Goal: Task Accomplishment & Management: Manage account settings

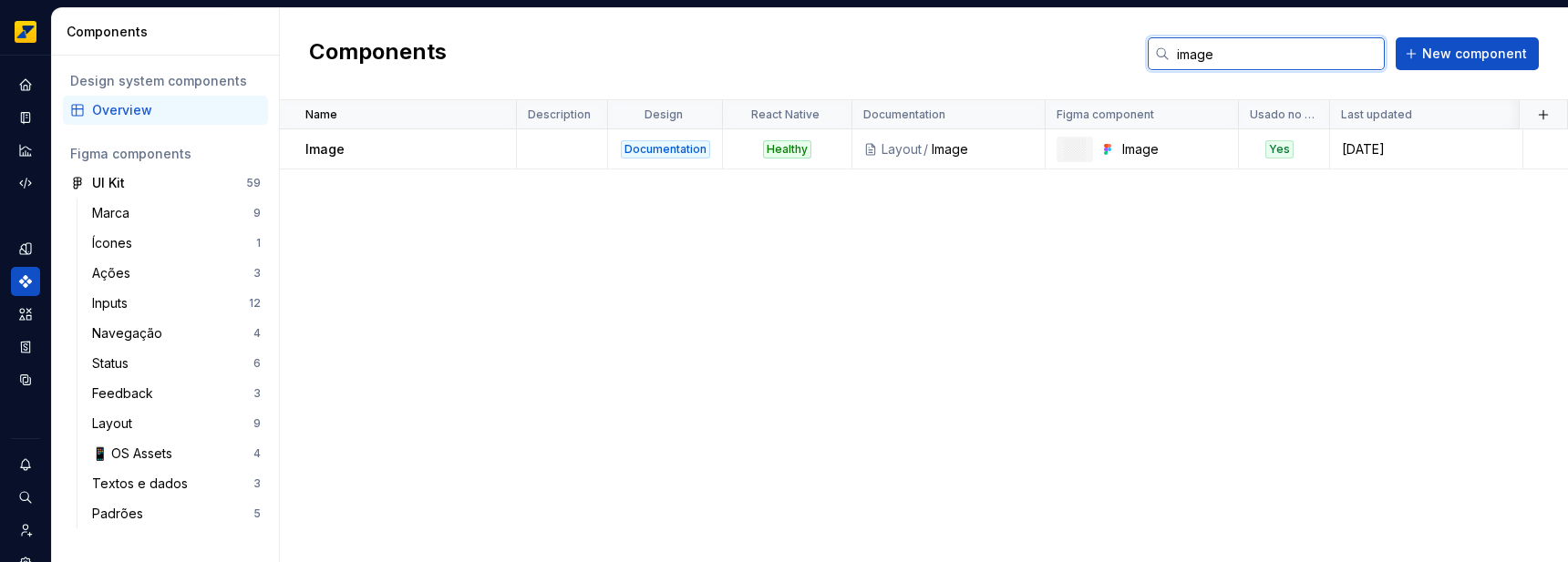
click at [1284, 44] on input "image" at bounding box center [1277, 53] width 215 height 33
type input "sele"
click at [472, 158] on div at bounding box center [492, 149] width 47 height 39
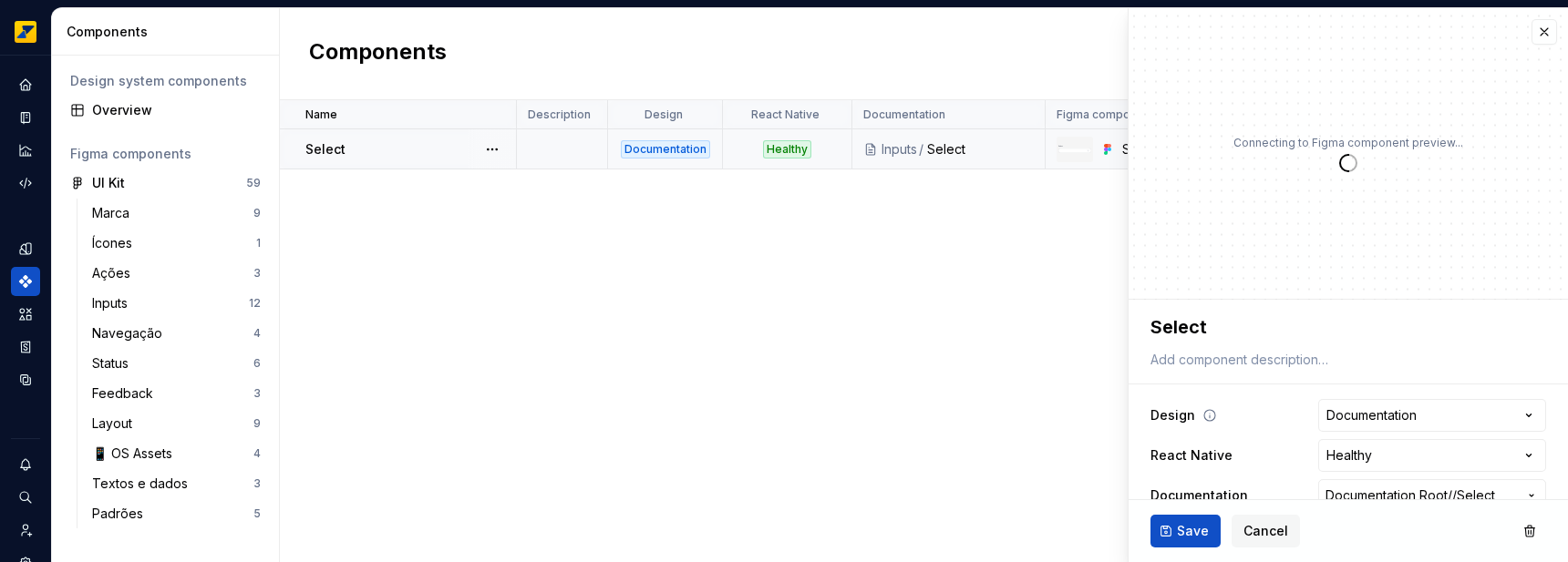
scroll to position [107, 0]
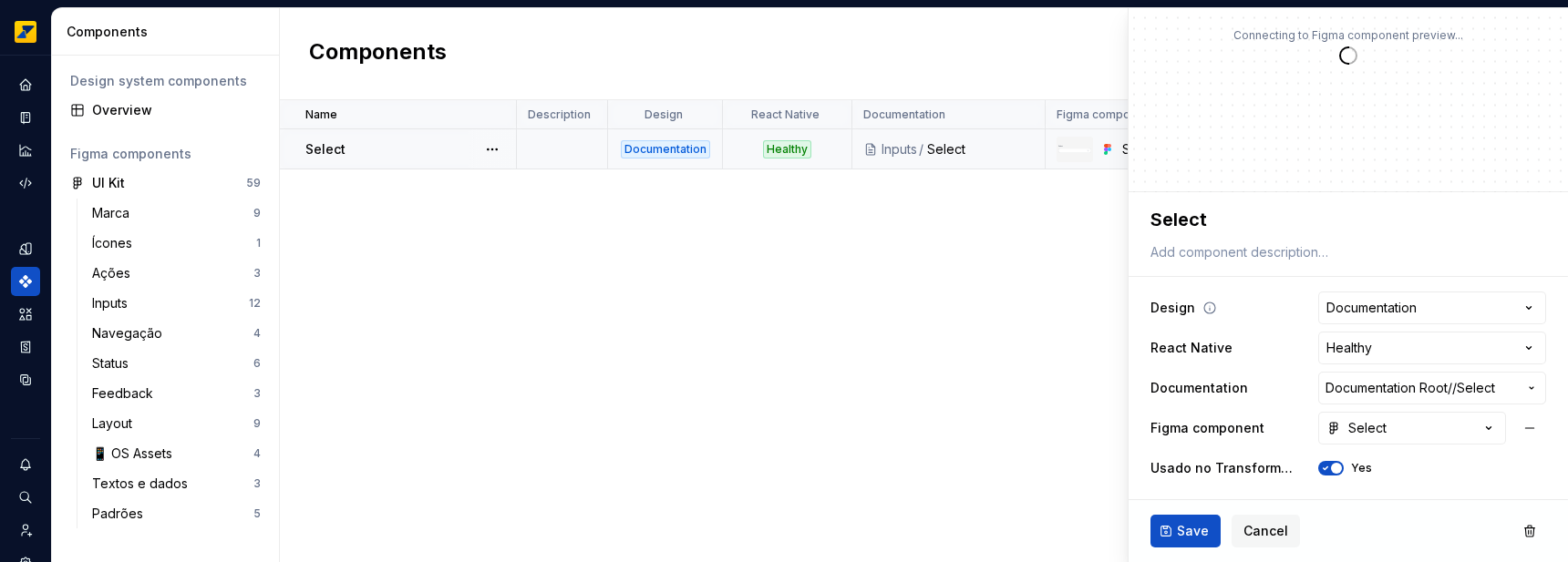
type textarea "*"
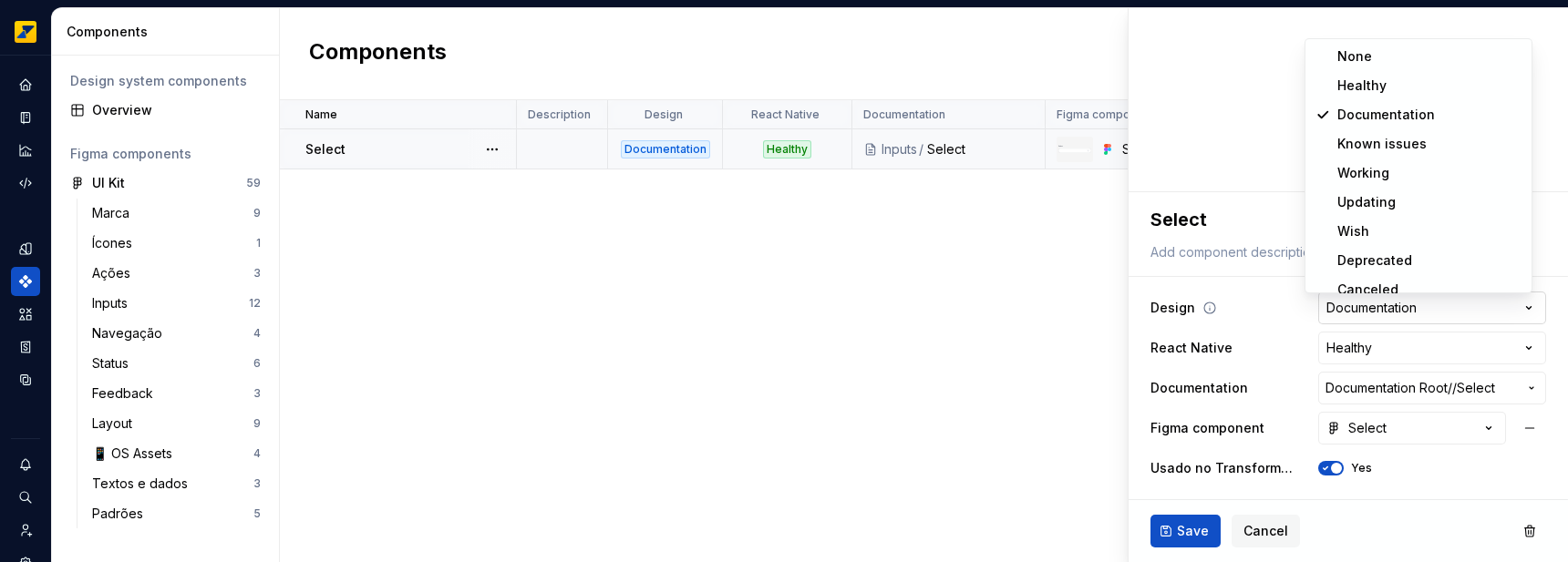
click at [1392, 312] on html "**********" at bounding box center [784, 281] width 1568 height 562
select select "**********"
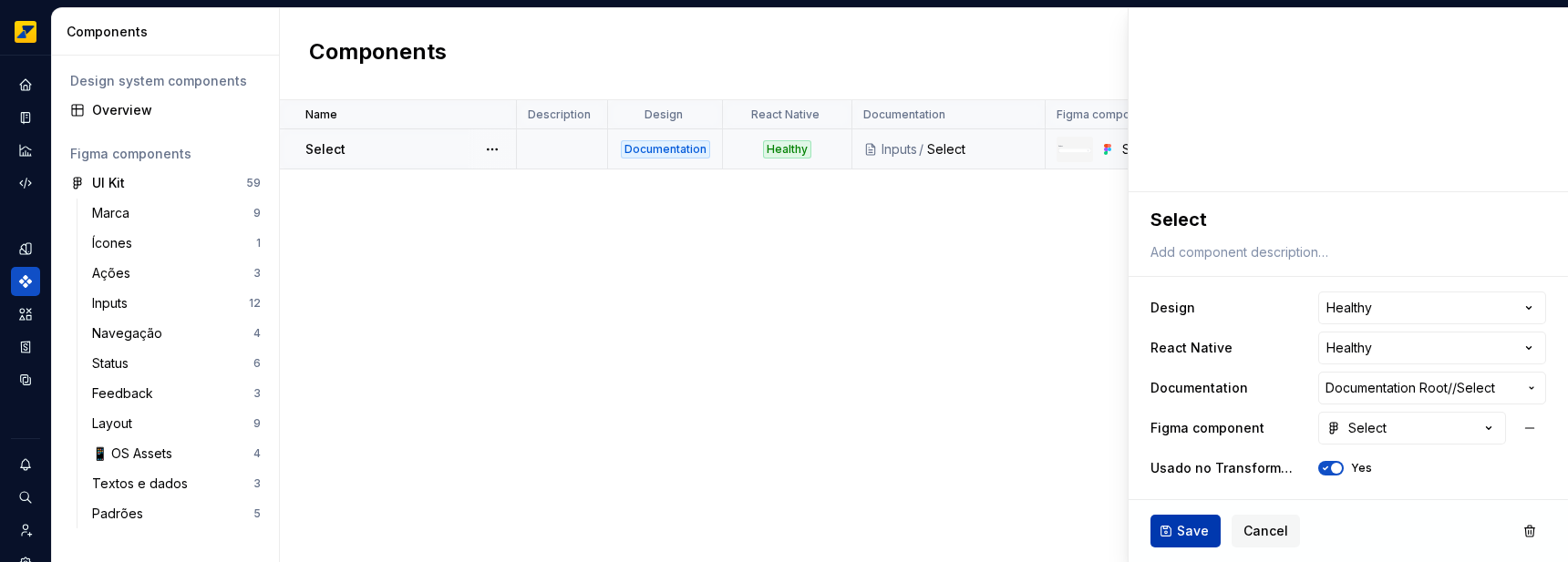
click at [1155, 543] on button "Save" at bounding box center [1185, 530] width 70 height 33
type textarea "*"
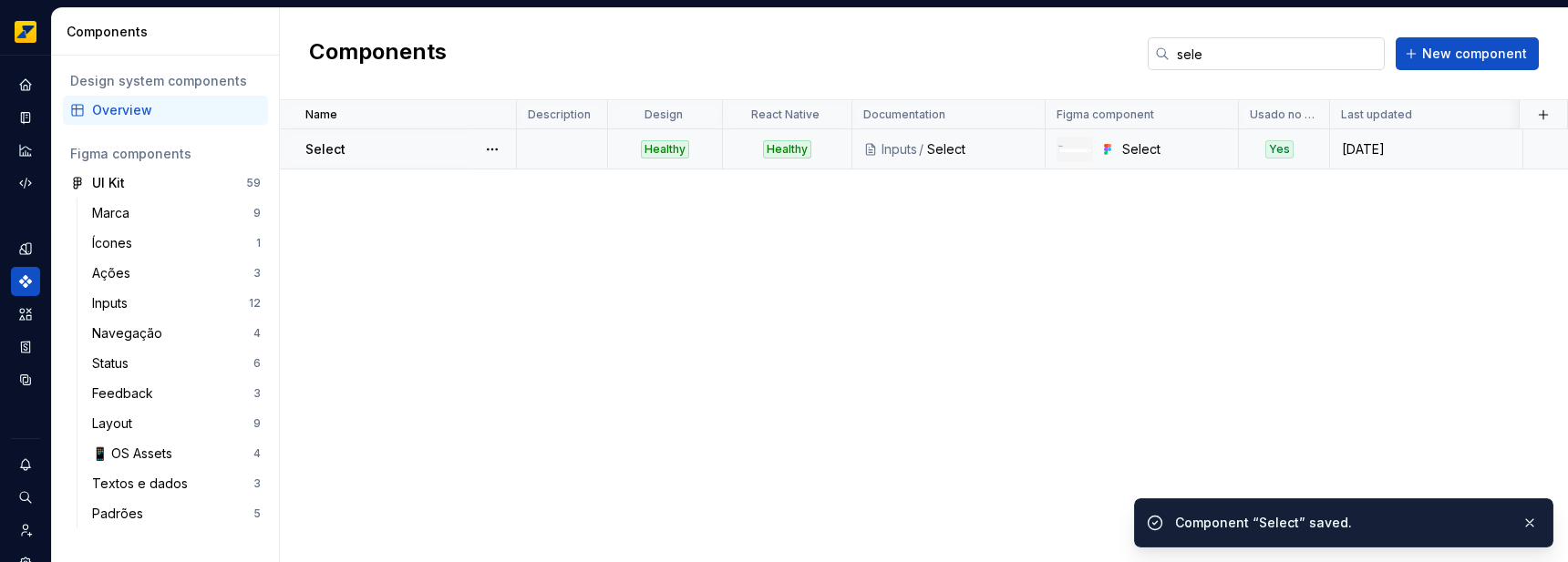
click at [1216, 49] on input "sele" at bounding box center [1277, 53] width 215 height 33
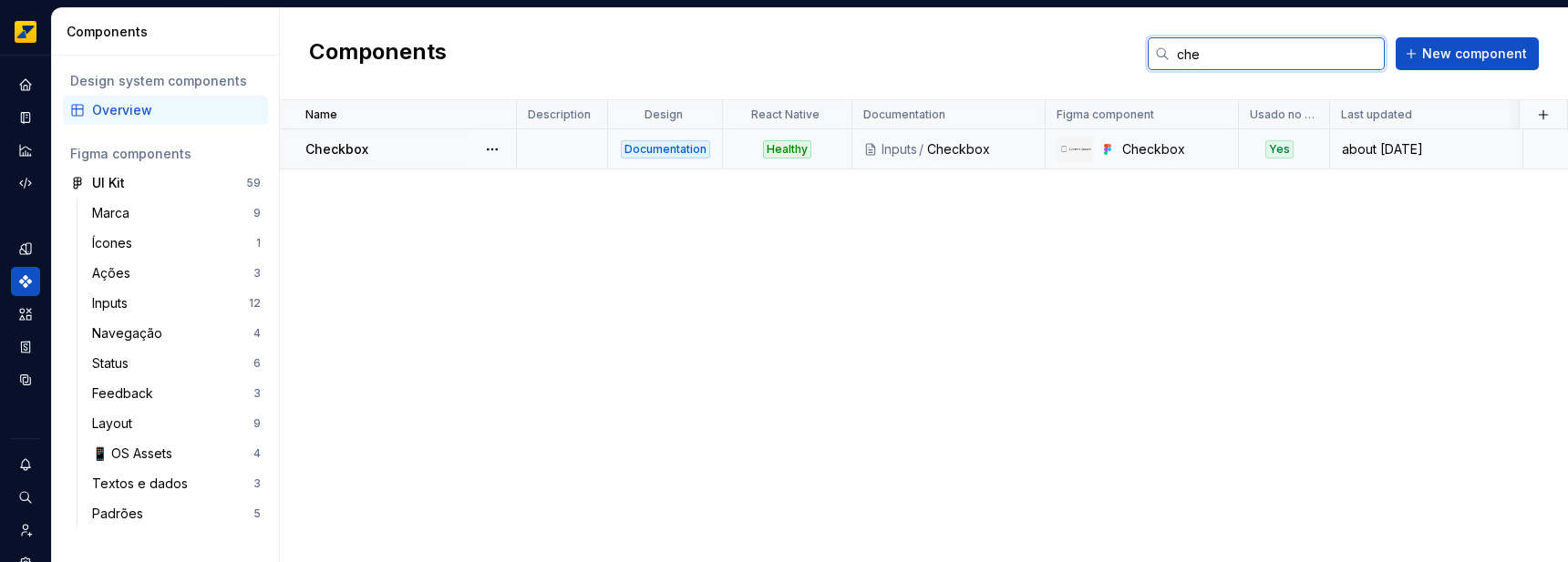
type input "che"
click at [659, 143] on div "Documentation" at bounding box center [666, 149] width 90 height 18
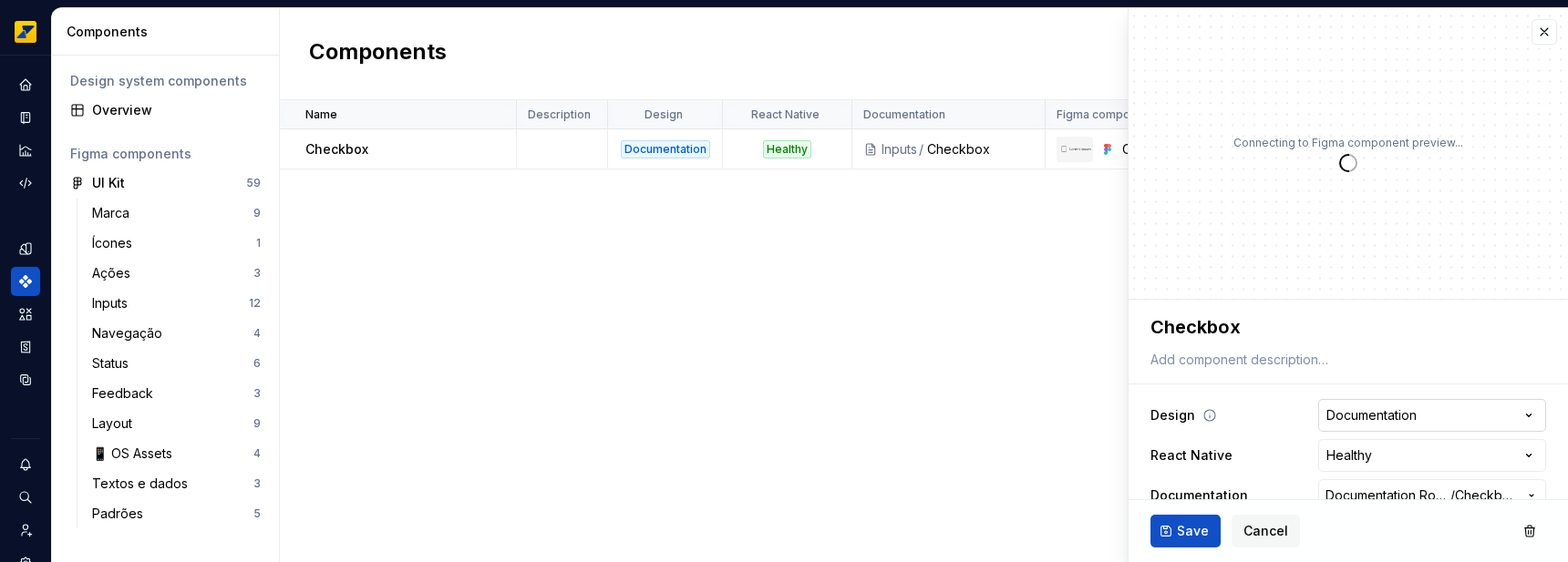
type textarea "*"
click at [1426, 421] on html "**********" at bounding box center [784, 281] width 1568 height 562
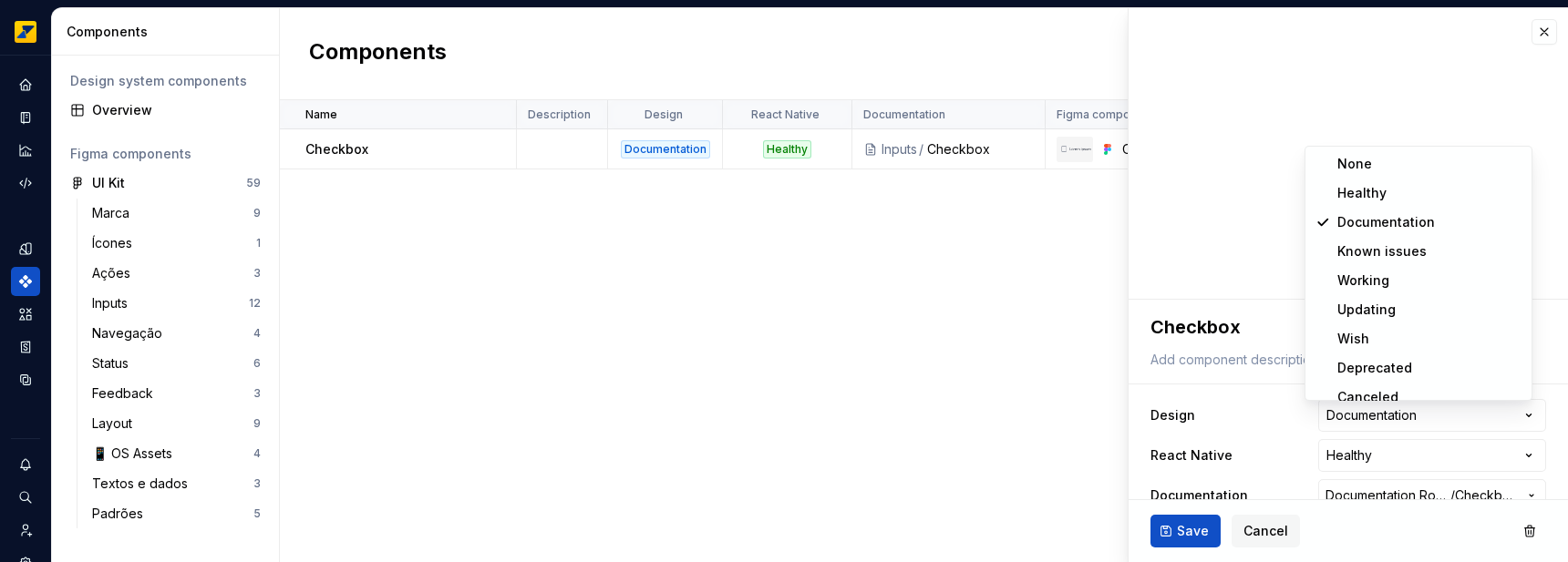
select select "**********"
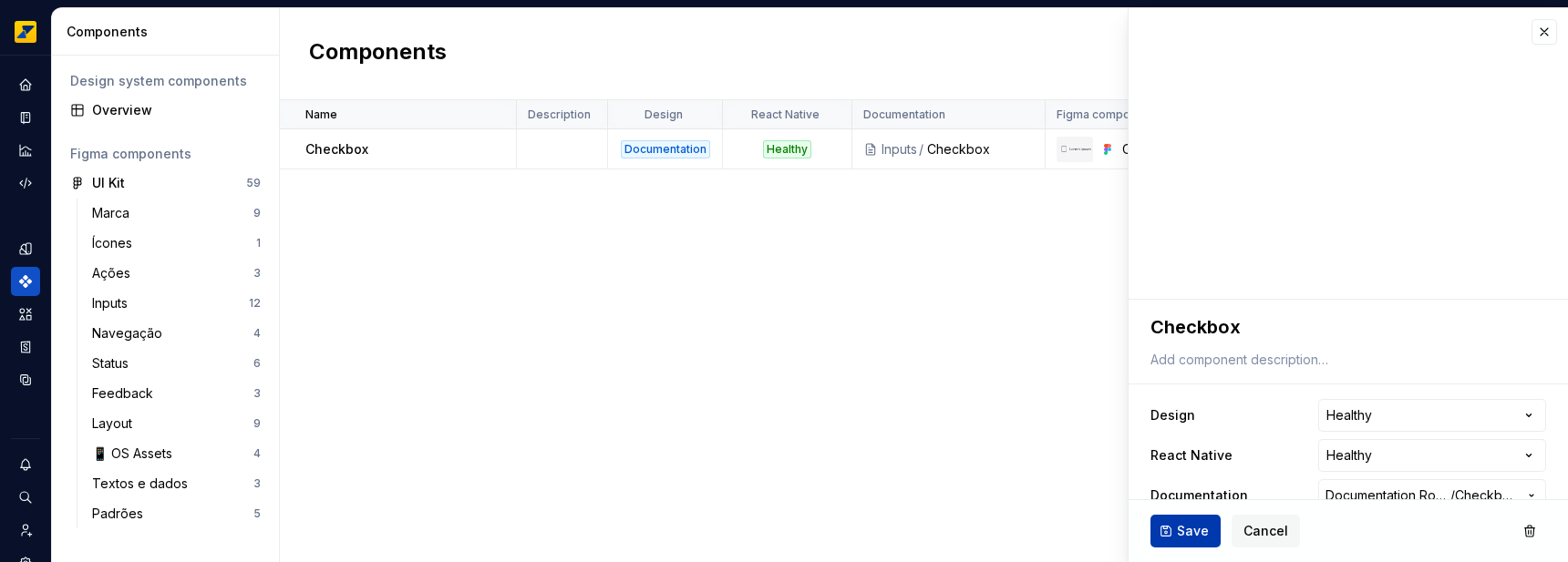
click at [1188, 523] on span "Save" at bounding box center [1193, 531] width 32 height 18
type textarea "*"
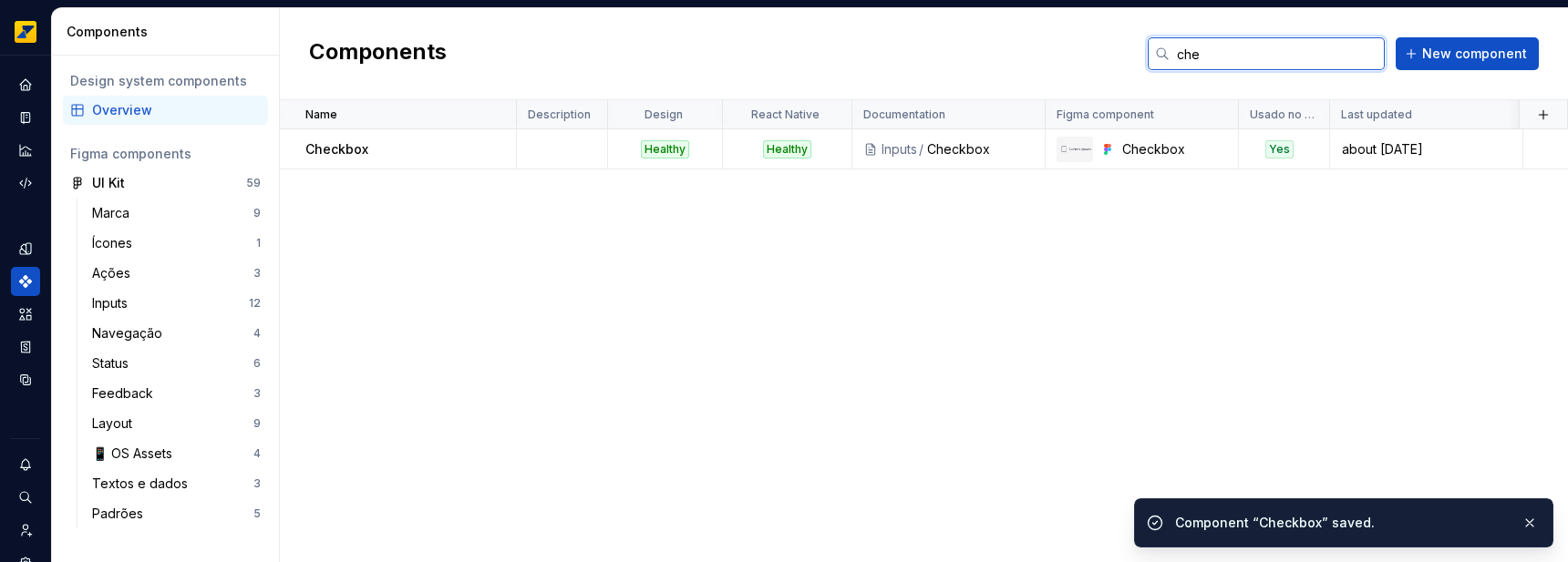
click at [1227, 60] on input "che" at bounding box center [1277, 53] width 215 height 33
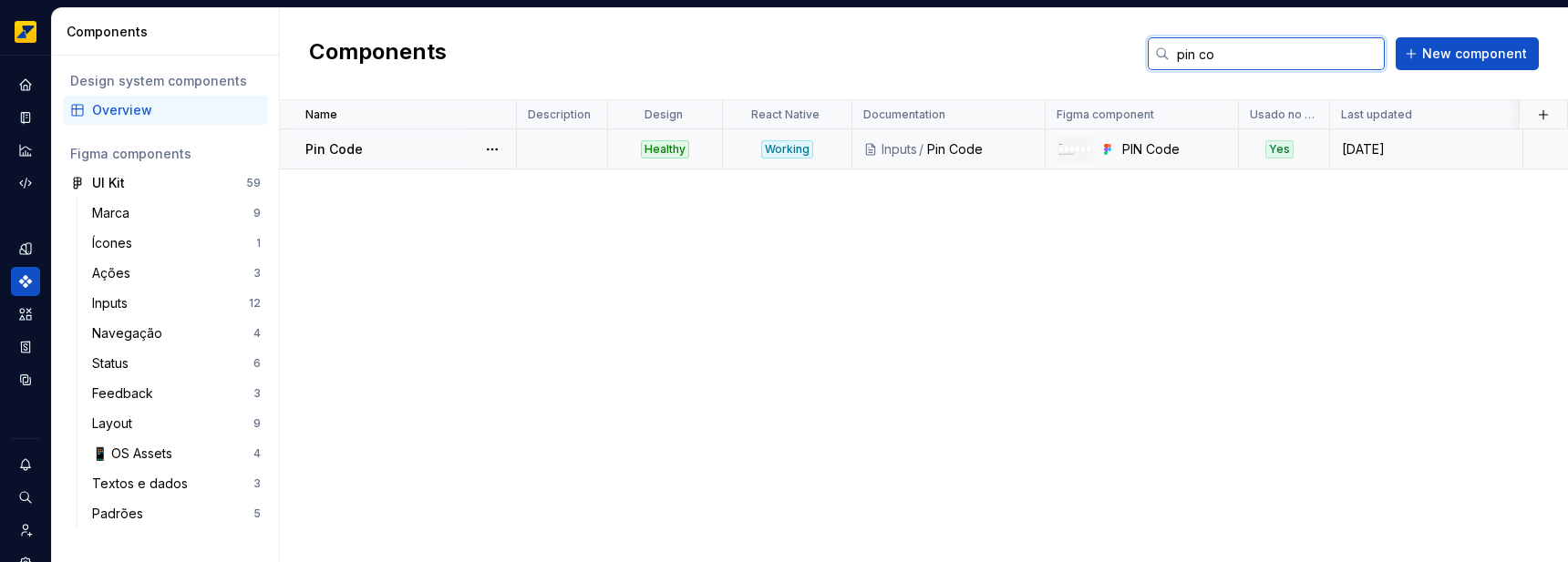
type input "pin co"
click at [579, 157] on td at bounding box center [562, 149] width 91 height 40
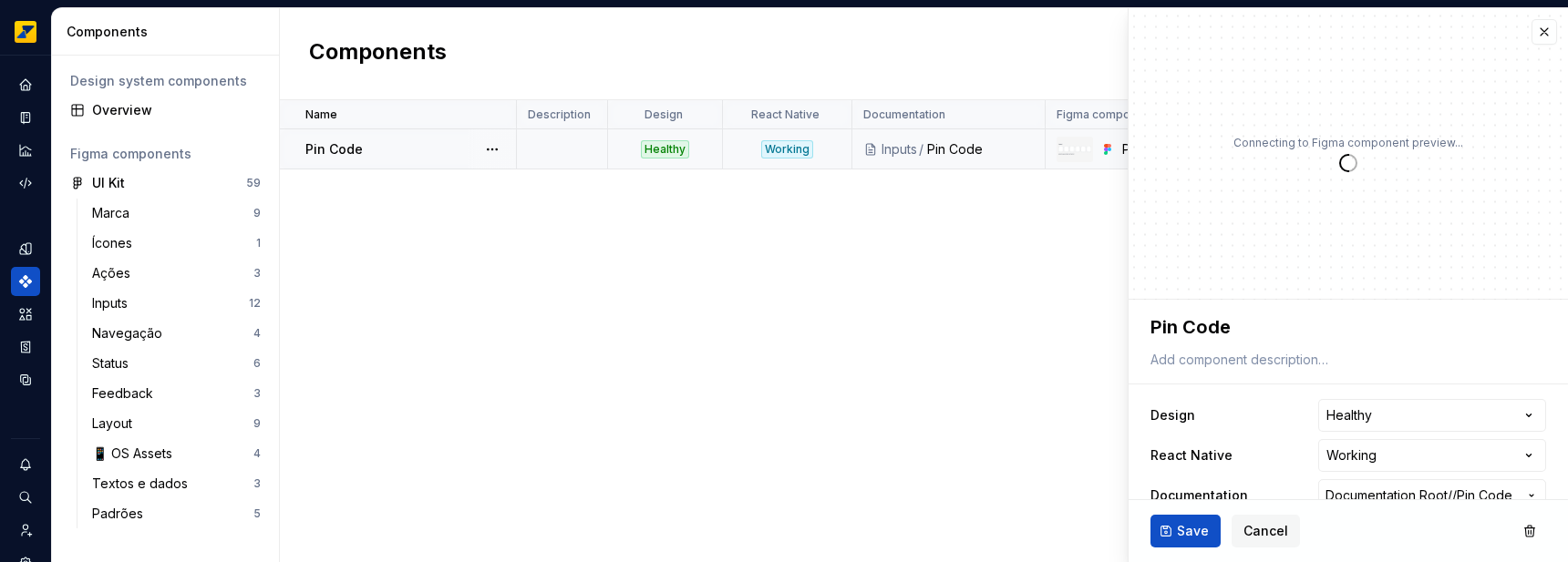
type textarea "*"
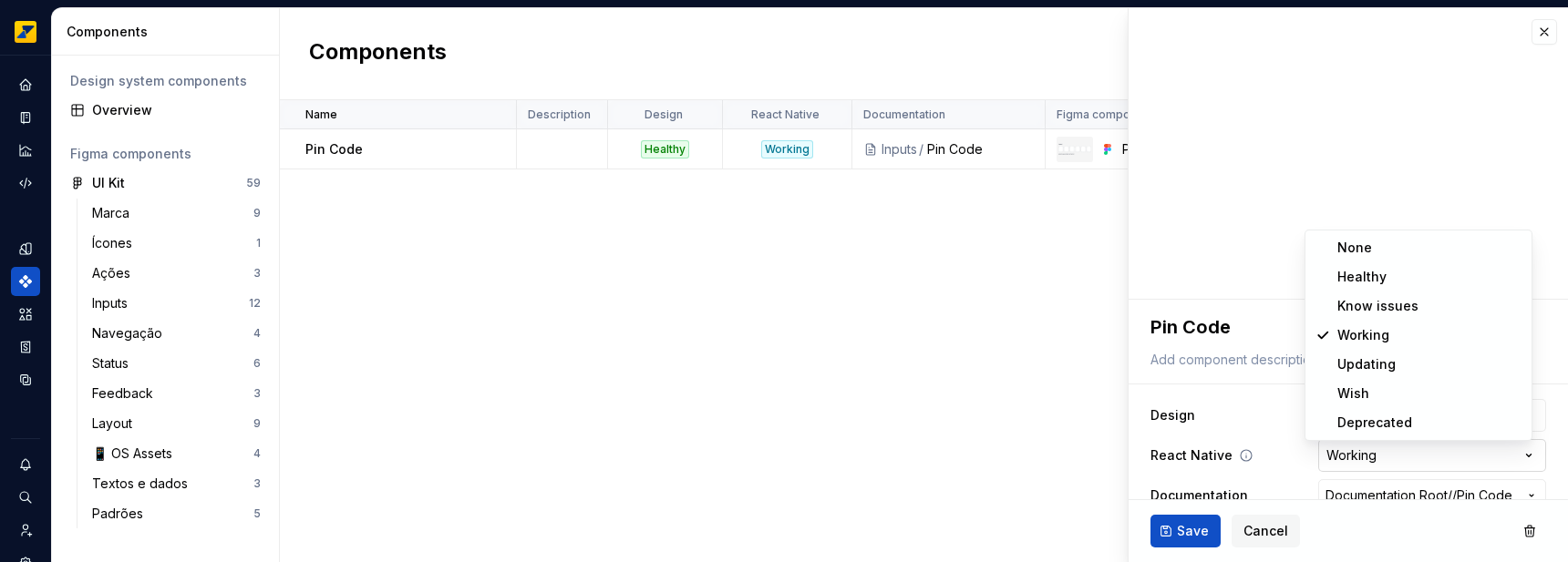
click at [1341, 465] on html "**********" at bounding box center [784, 281] width 1568 height 562
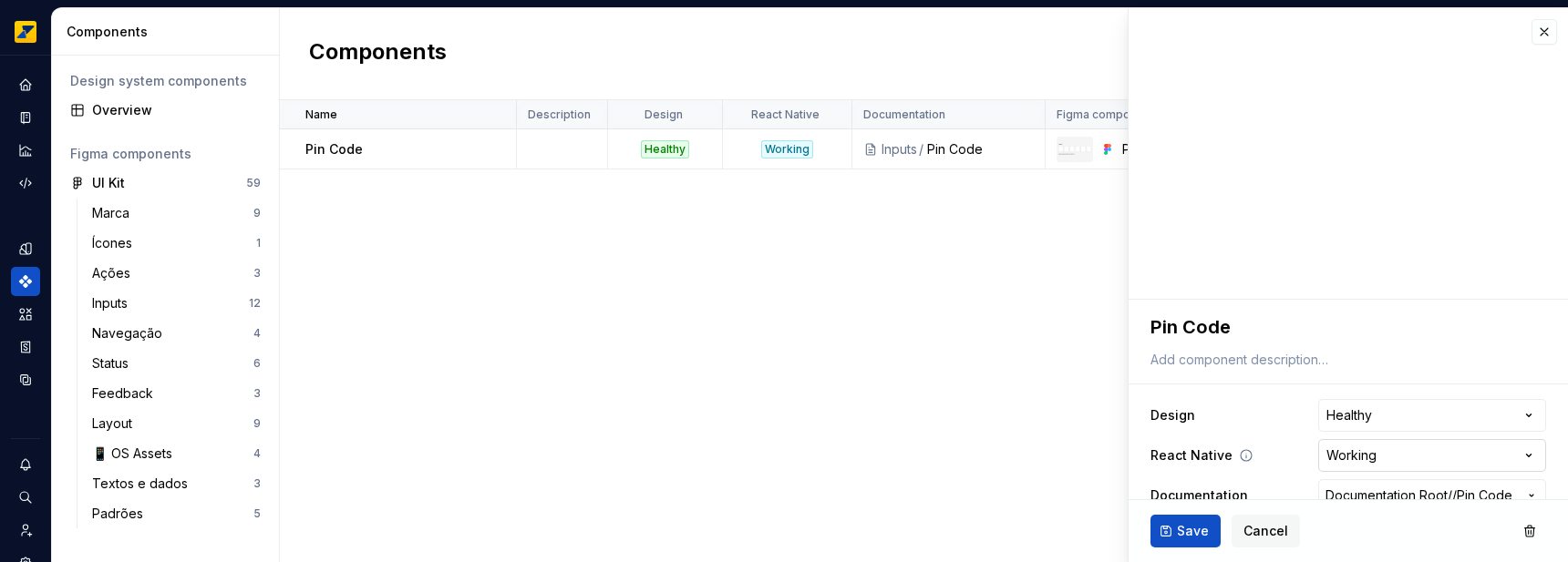
click at [1352, 457] on html "**********" at bounding box center [784, 281] width 1568 height 562
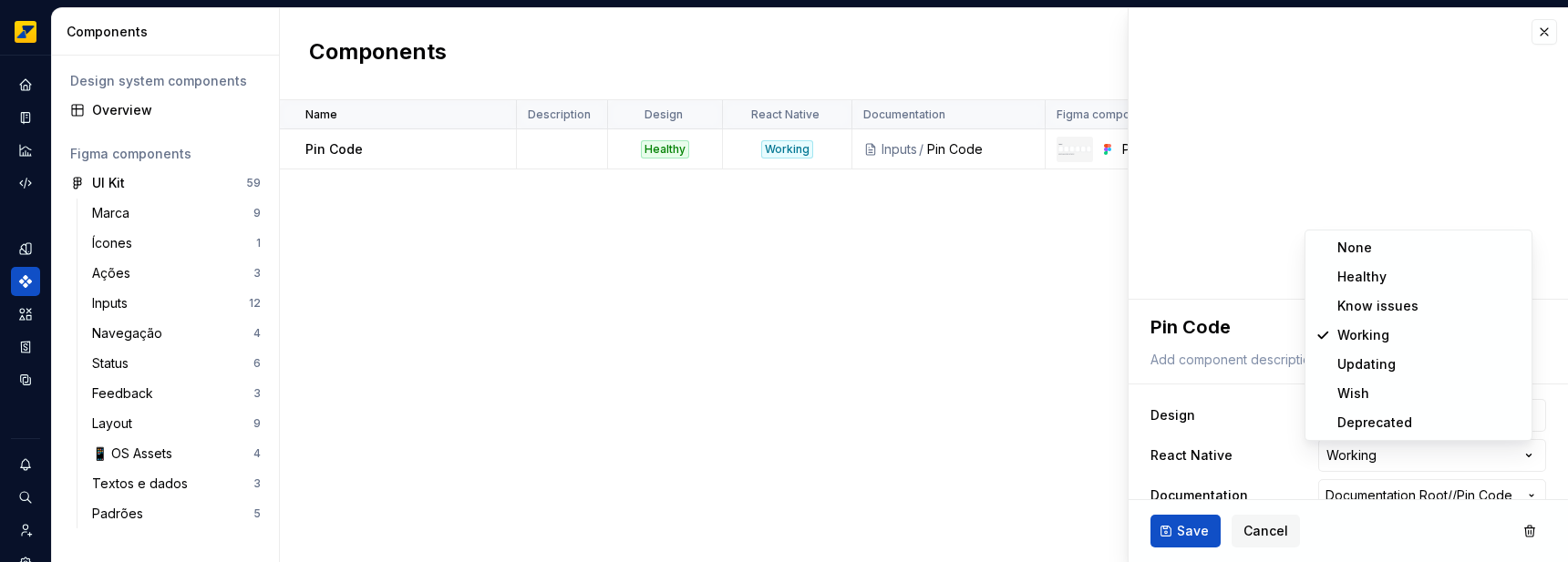
select select "**********"
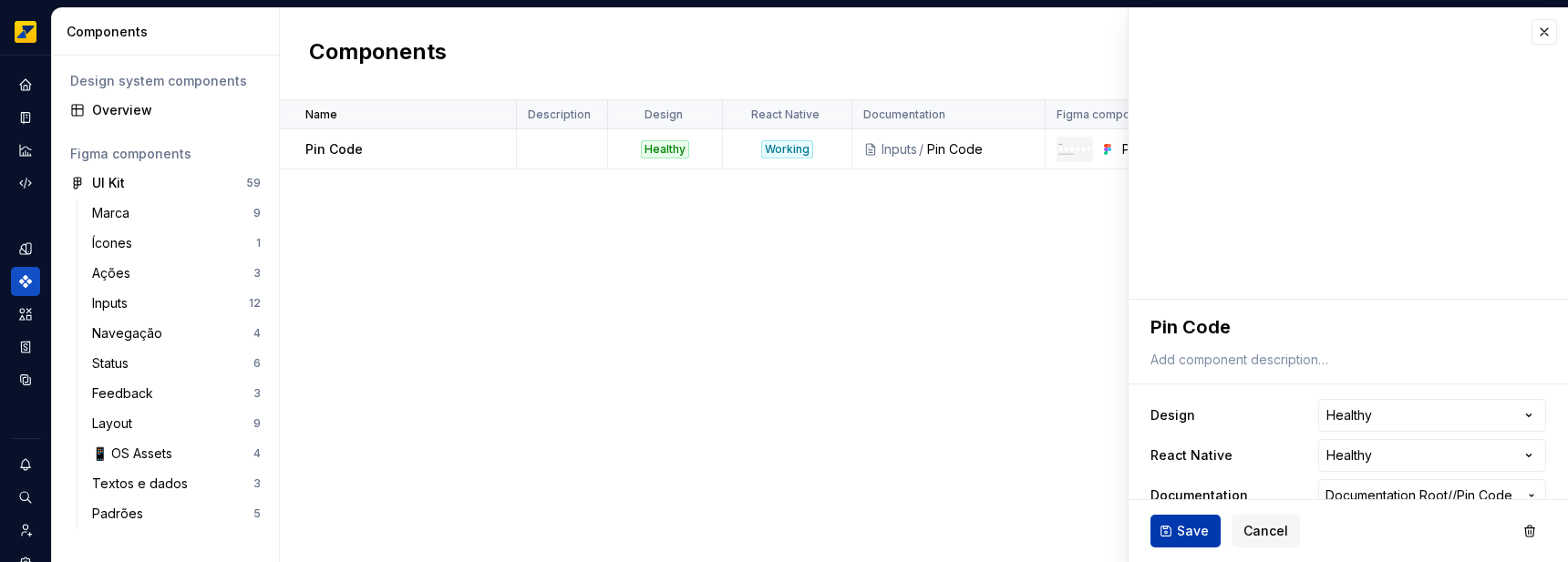
click at [1195, 541] on button "Save" at bounding box center [1185, 530] width 70 height 33
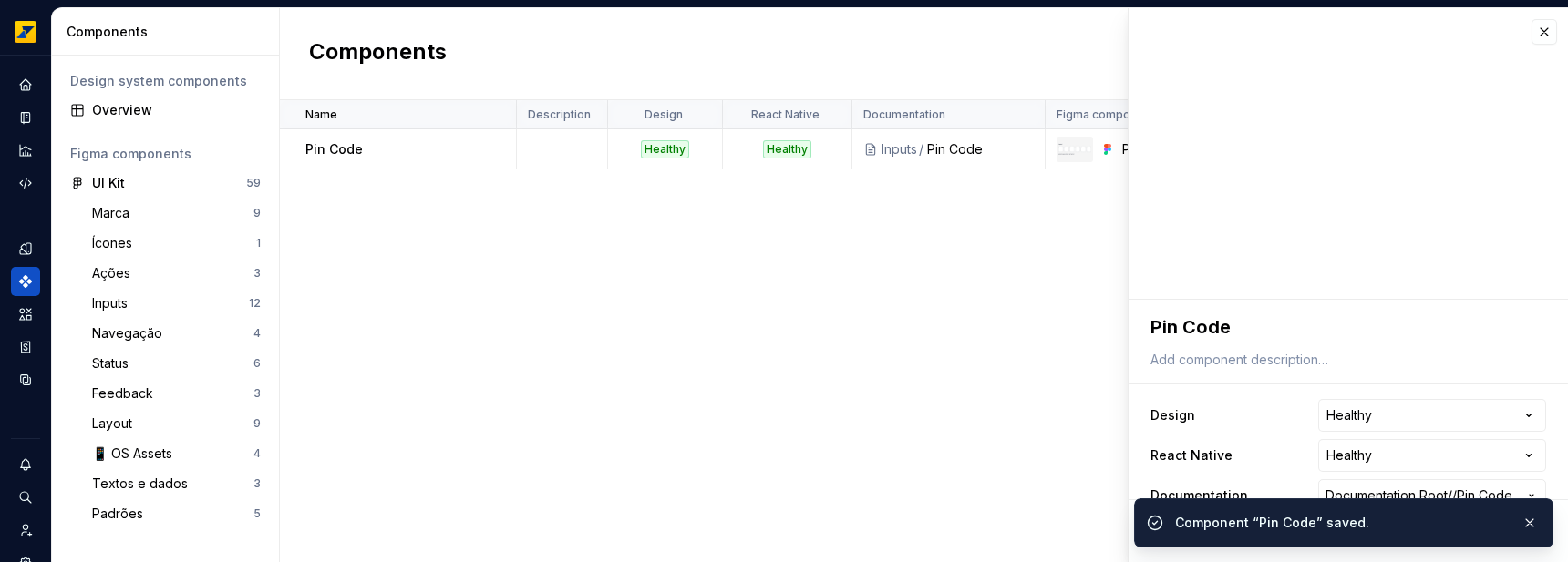
type textarea "*"
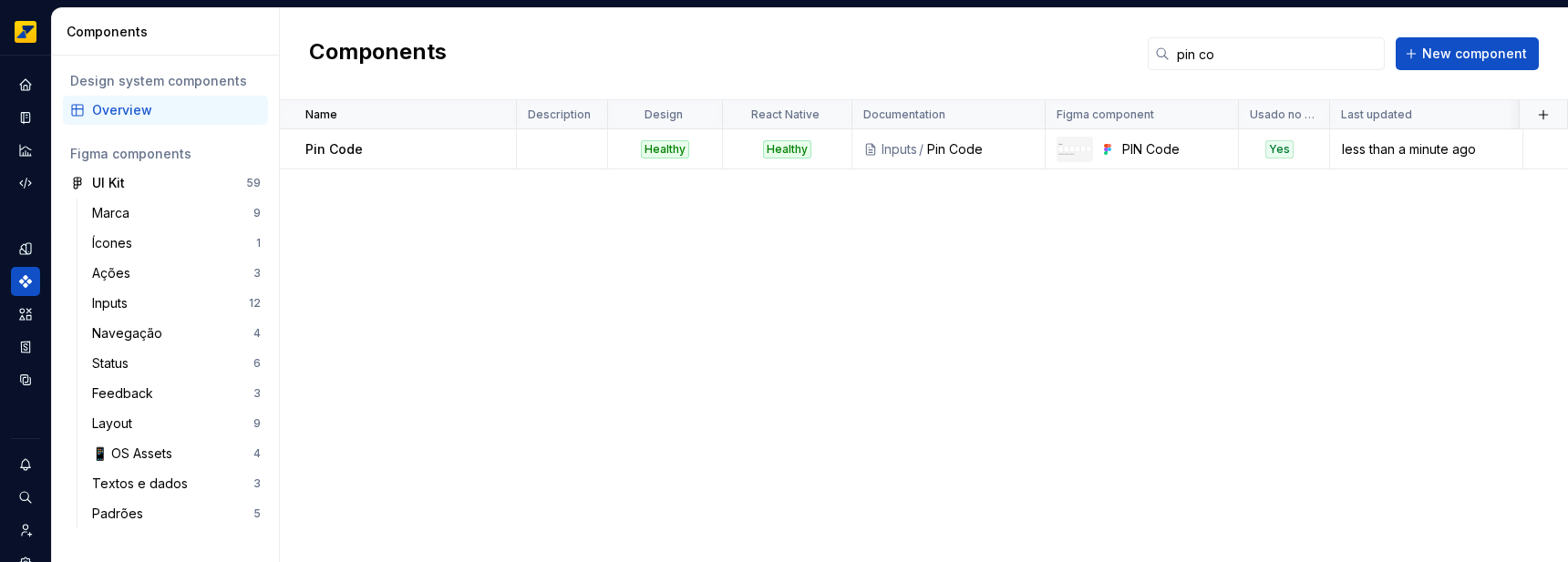
click at [853, 207] on div "Name Description Design React Native Documentation Figma component Usado no Tra…" at bounding box center [924, 331] width 1288 height 462
click at [1261, 56] on input "pin co" at bounding box center [1277, 53] width 215 height 33
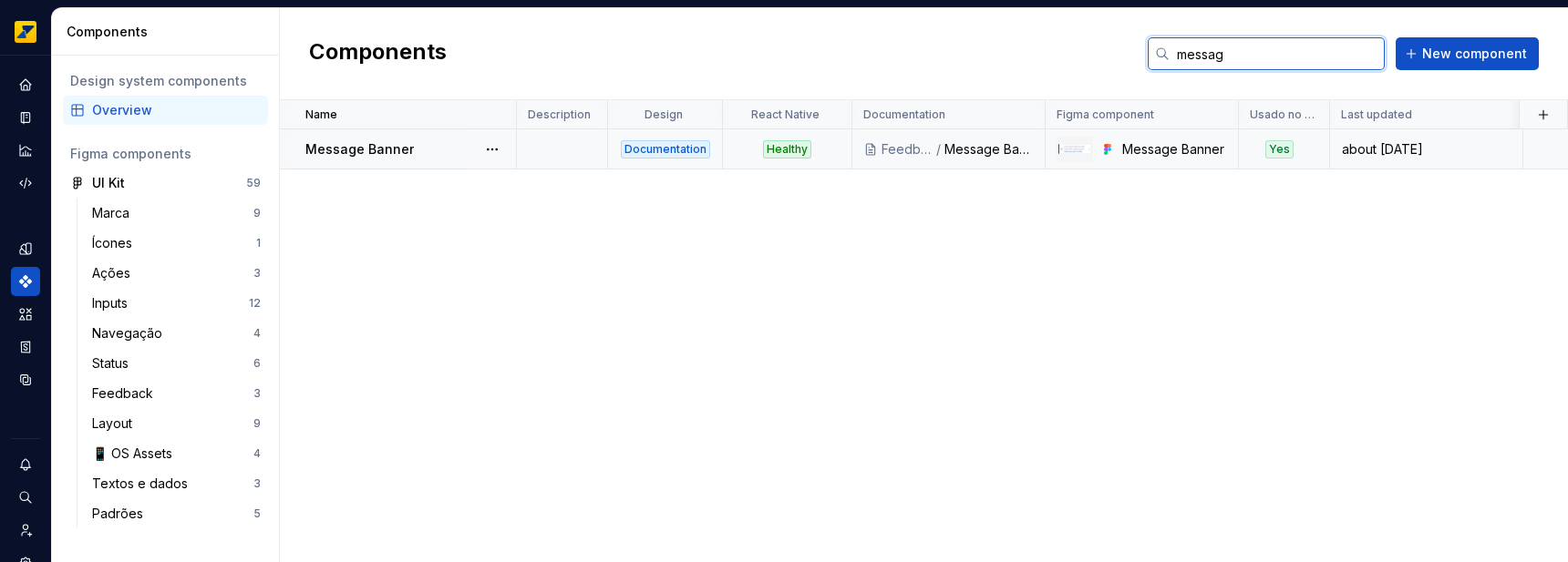
type input "messag"
click at [551, 154] on td at bounding box center [562, 149] width 91 height 40
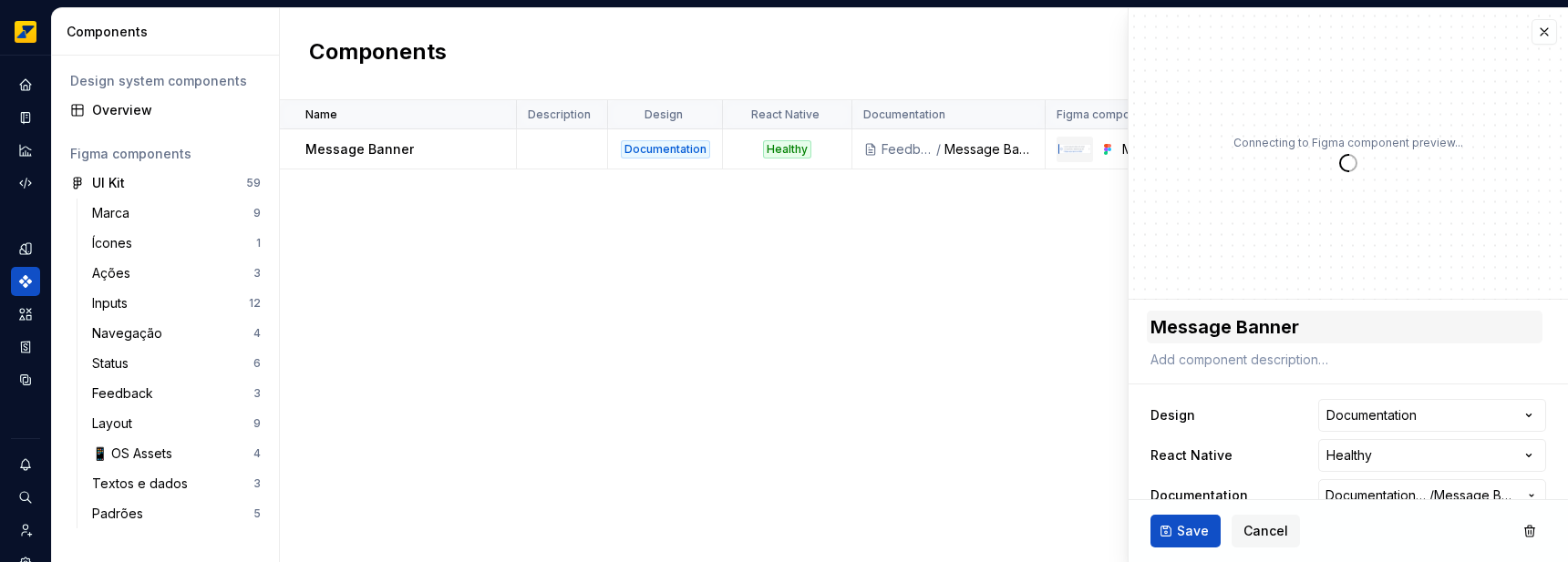
type textarea "*"
click at [1395, 417] on html "**********" at bounding box center [784, 281] width 1568 height 562
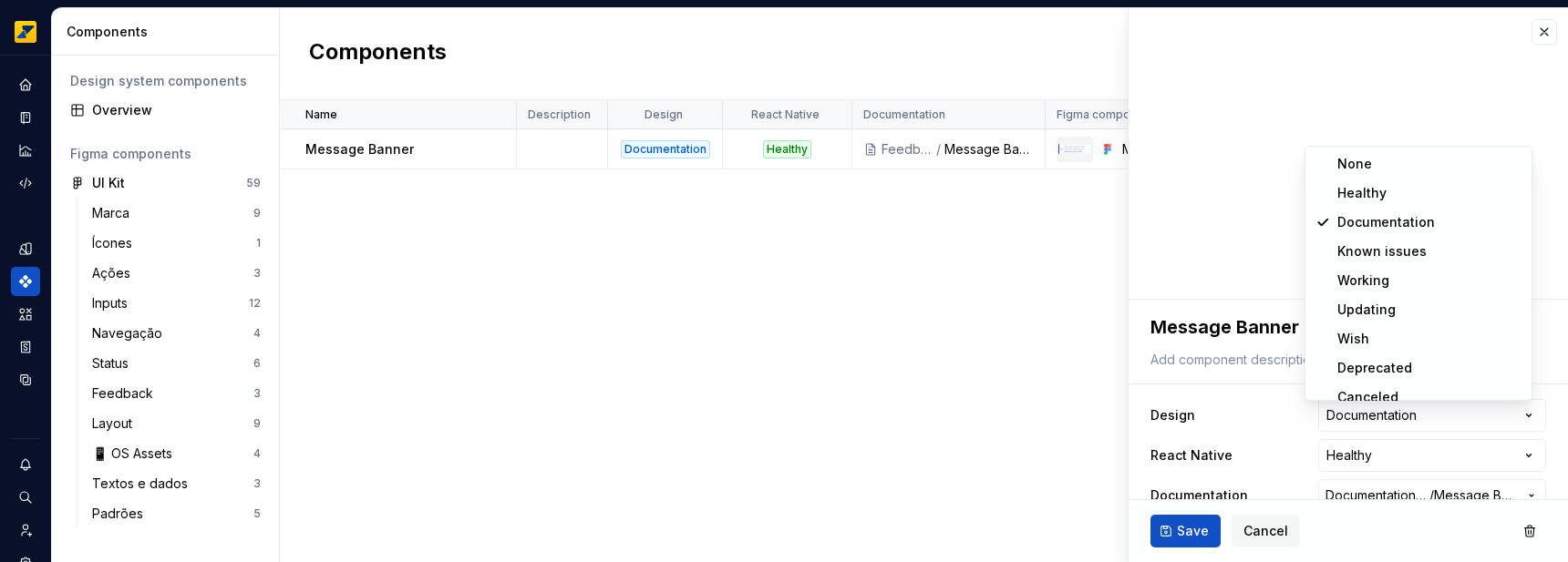
select select "**********"
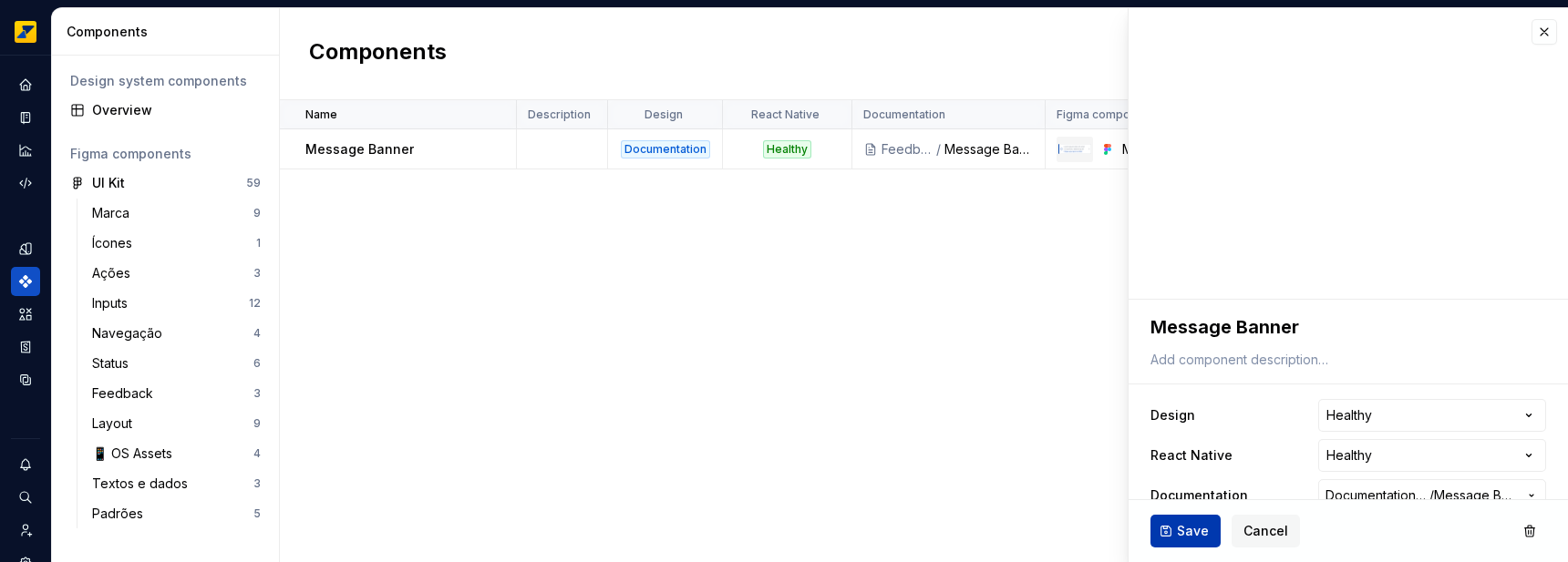
click at [1179, 530] on span "Save" at bounding box center [1193, 531] width 32 height 18
type textarea "*"
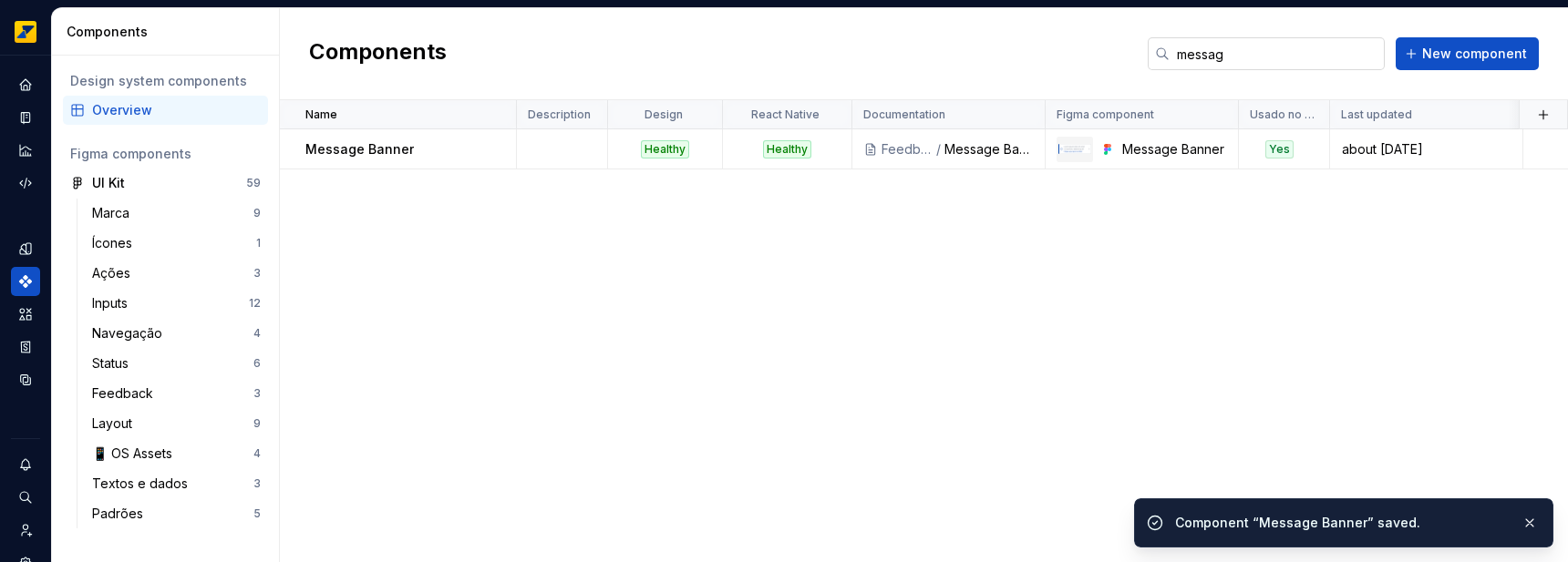
click at [1230, 53] on input "messag" at bounding box center [1277, 53] width 215 height 33
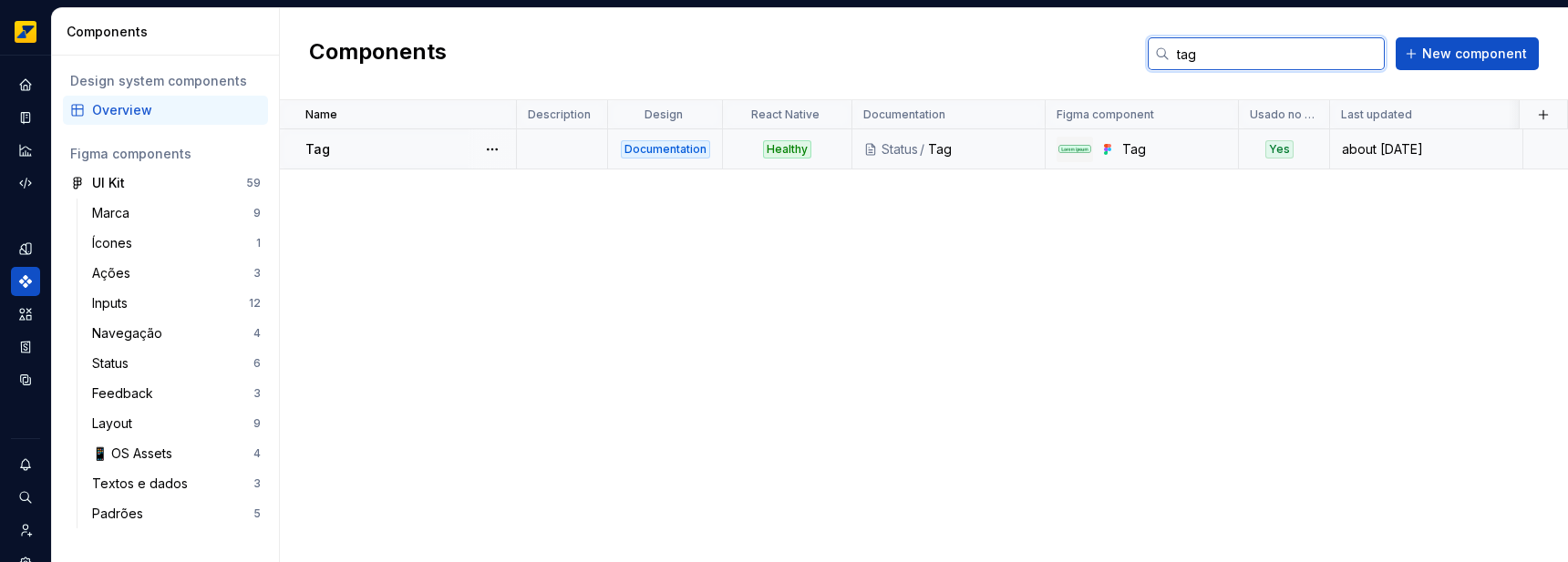
type input "tag"
click at [782, 154] on div "Healthy" at bounding box center [787, 149] width 48 height 18
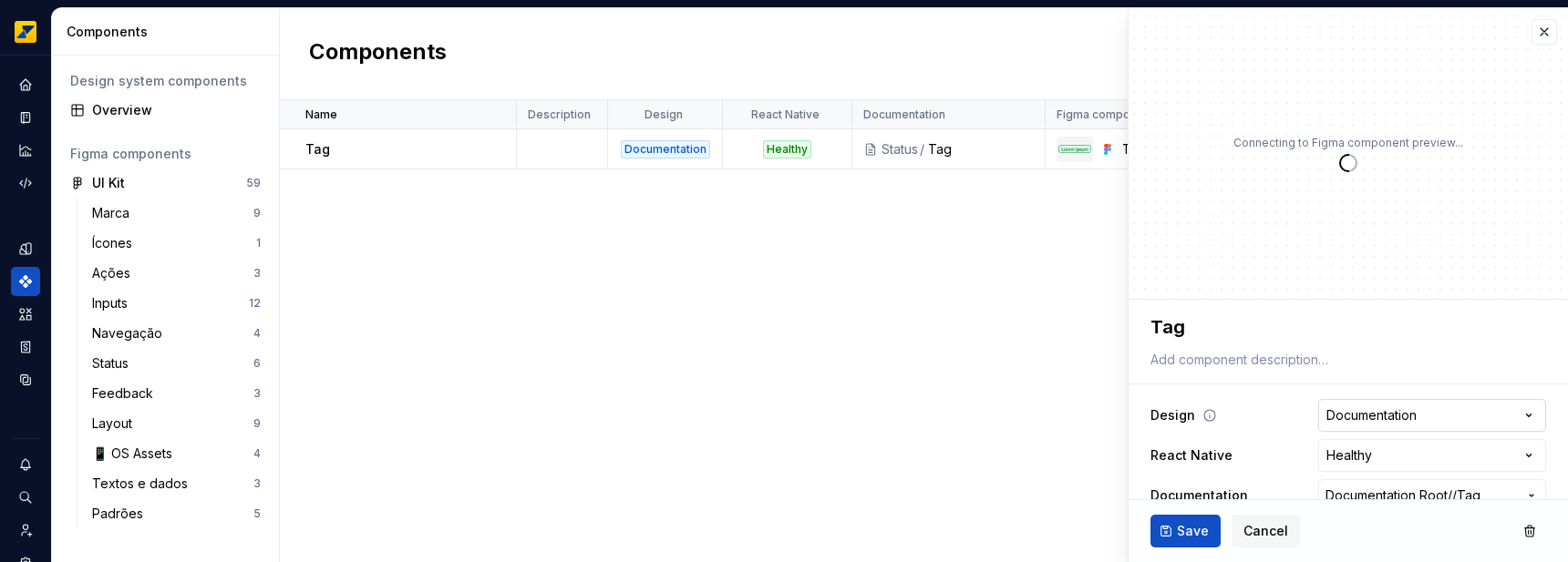
type textarea "*"
click at [1394, 395] on div "**********" at bounding box center [1348, 495] width 395 height 200
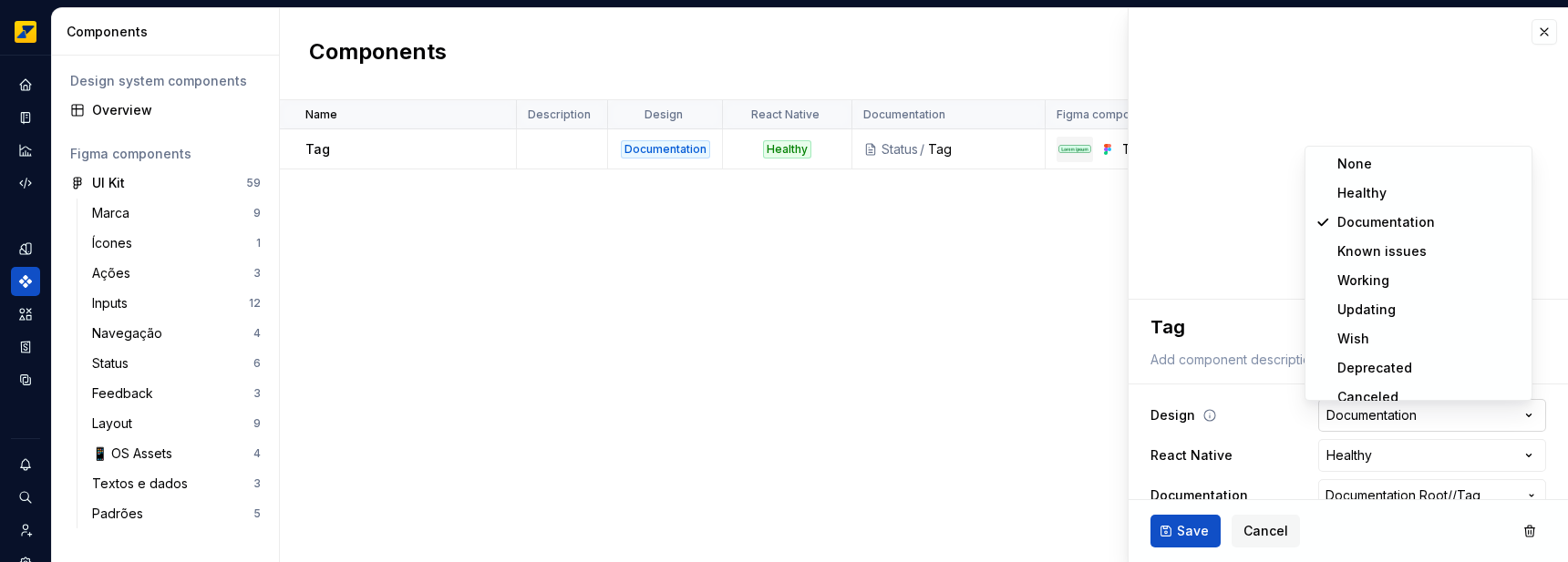
click at [1387, 417] on html "**********" at bounding box center [784, 281] width 1568 height 562
select select "**********"
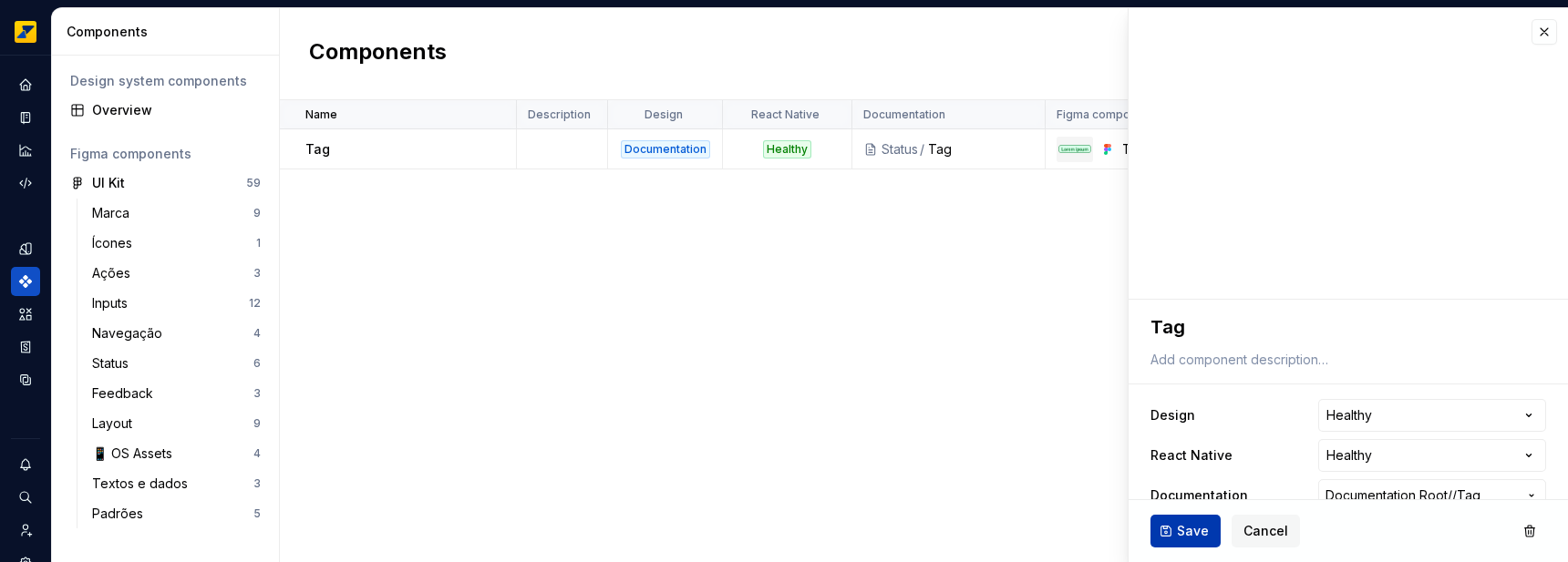
click at [1168, 517] on button "Save" at bounding box center [1185, 530] width 70 height 33
type textarea "*"
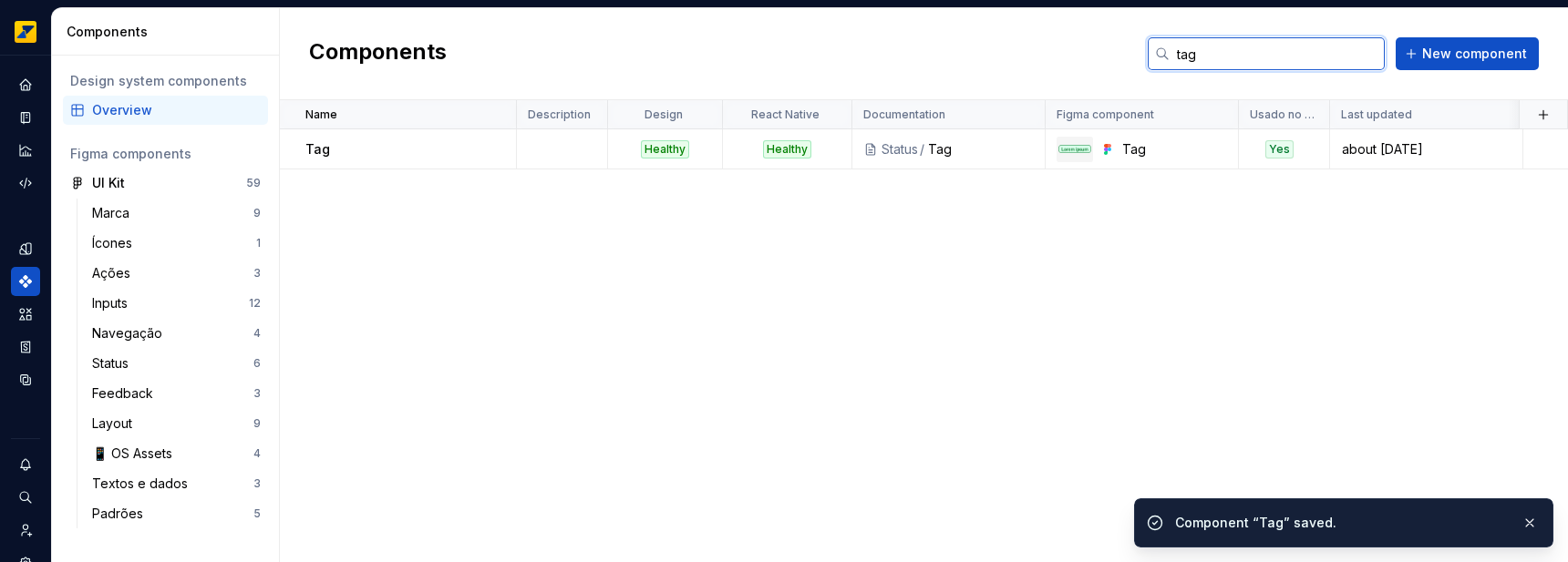
click at [1230, 50] on input "tag" at bounding box center [1277, 53] width 215 height 33
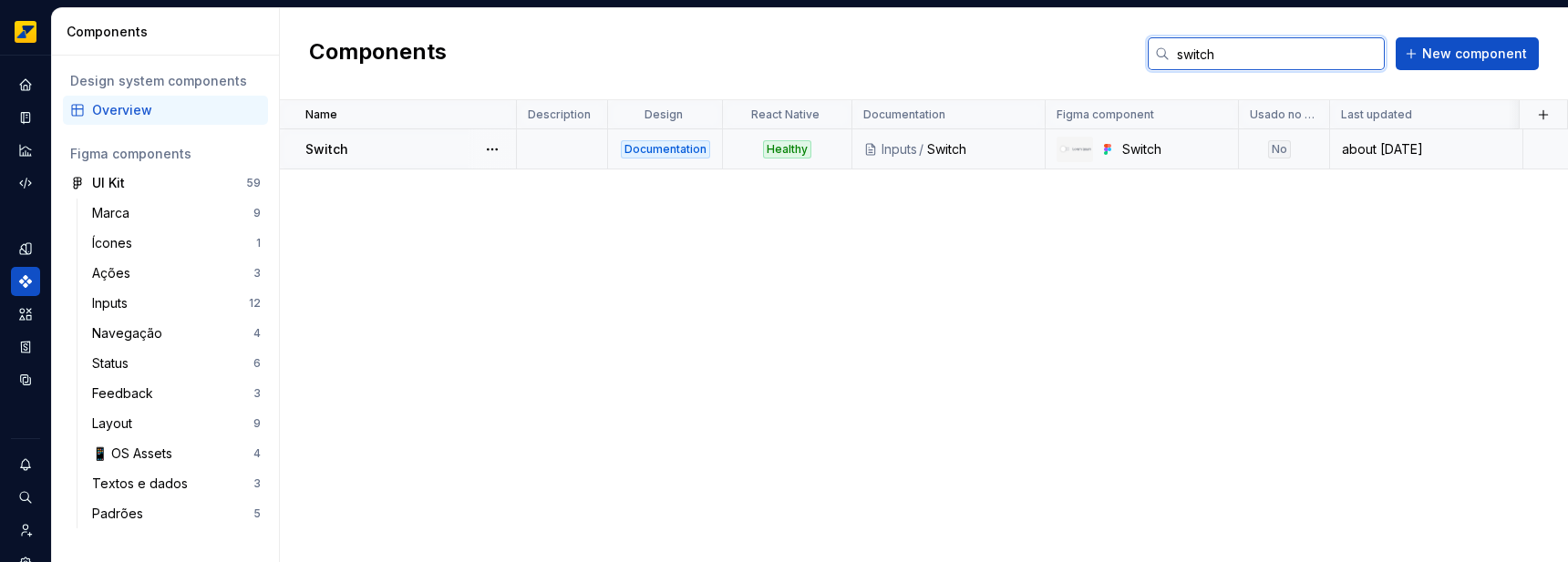
type input "switch"
click at [970, 144] on div "Switch" at bounding box center [980, 149] width 107 height 18
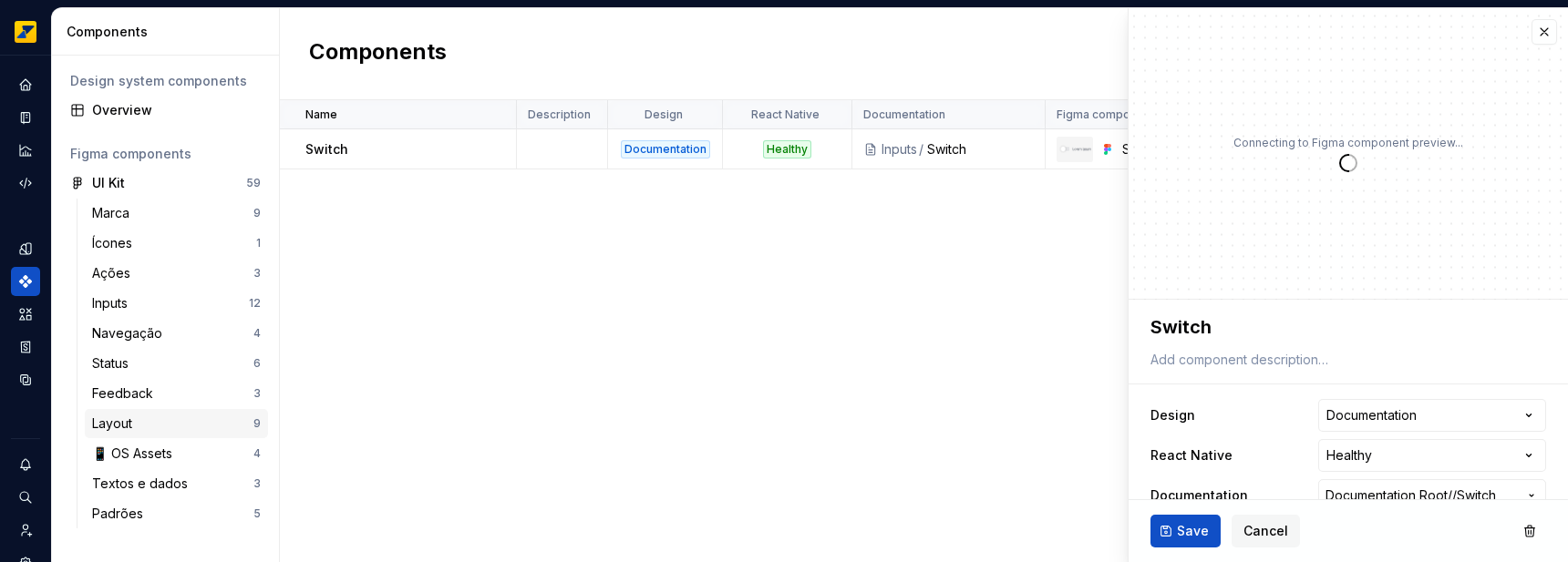
type textarea "*"
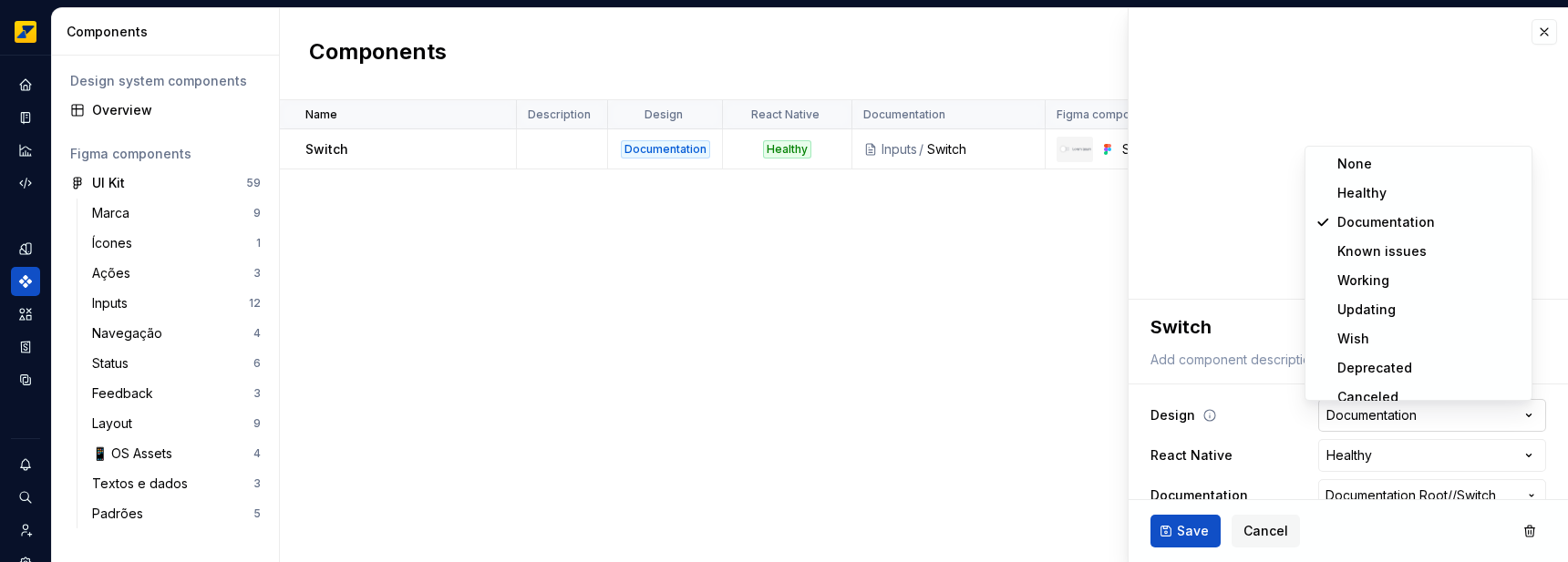
click at [1441, 420] on html "**********" at bounding box center [784, 281] width 1568 height 562
select select "**********"
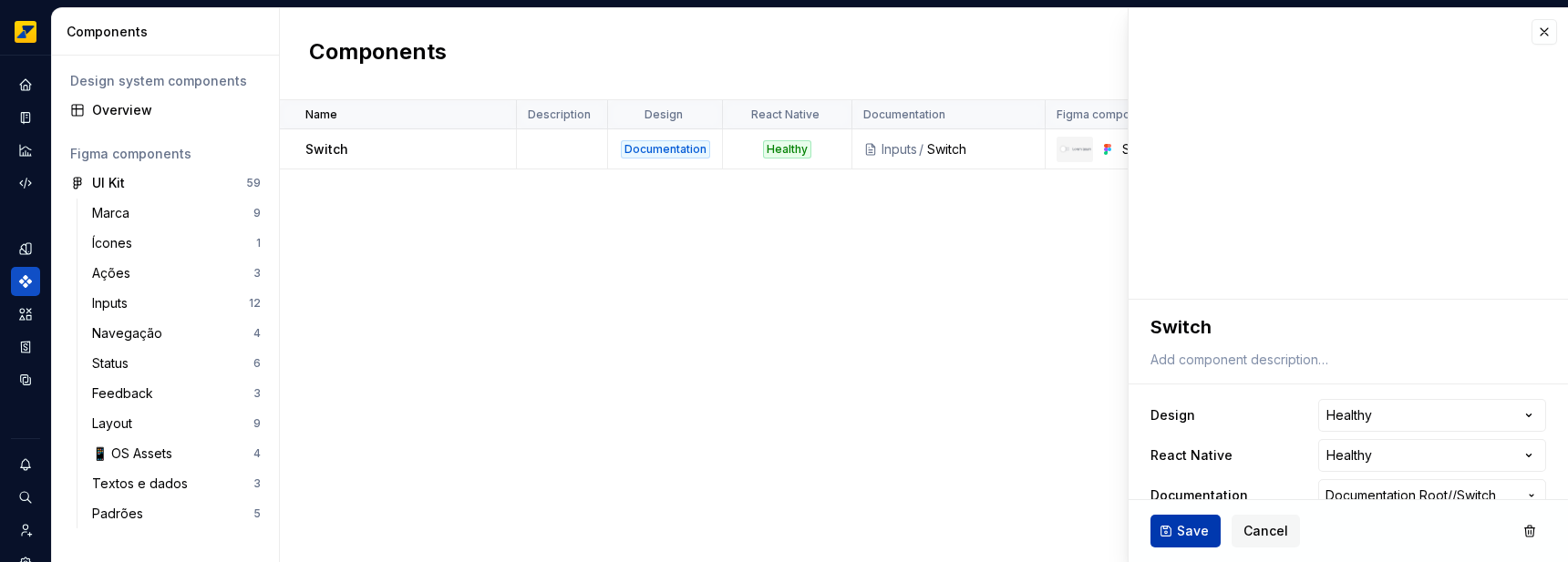
click at [1184, 534] on span "Save" at bounding box center [1193, 531] width 32 height 18
type textarea "*"
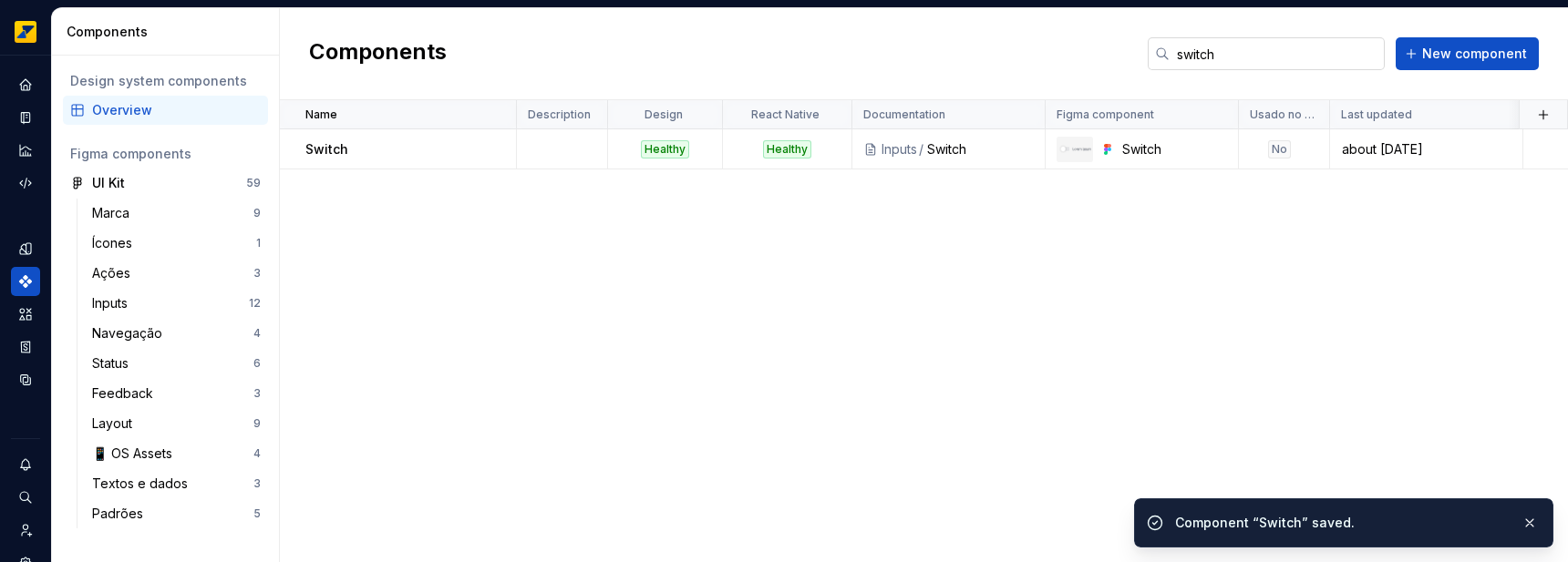
click at [1236, 67] on input "switch" at bounding box center [1277, 53] width 215 height 33
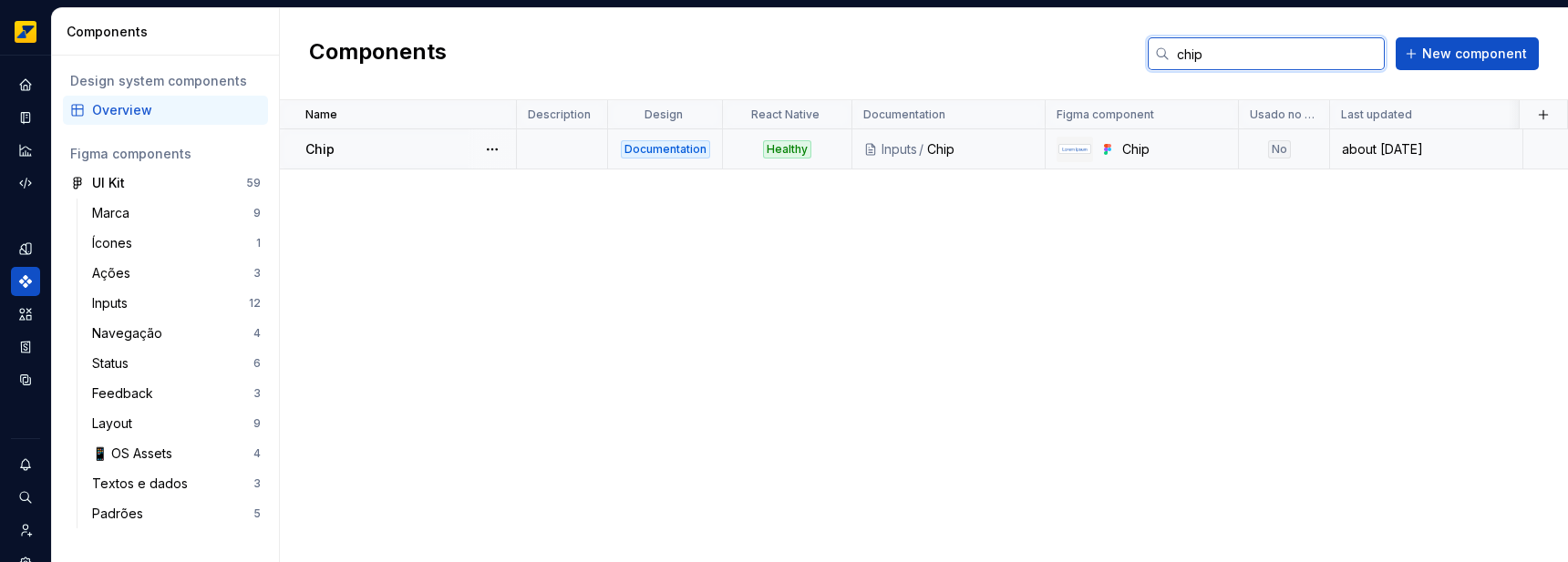
type input "chip"
click at [976, 149] on div "Chip" at bounding box center [980, 149] width 107 height 18
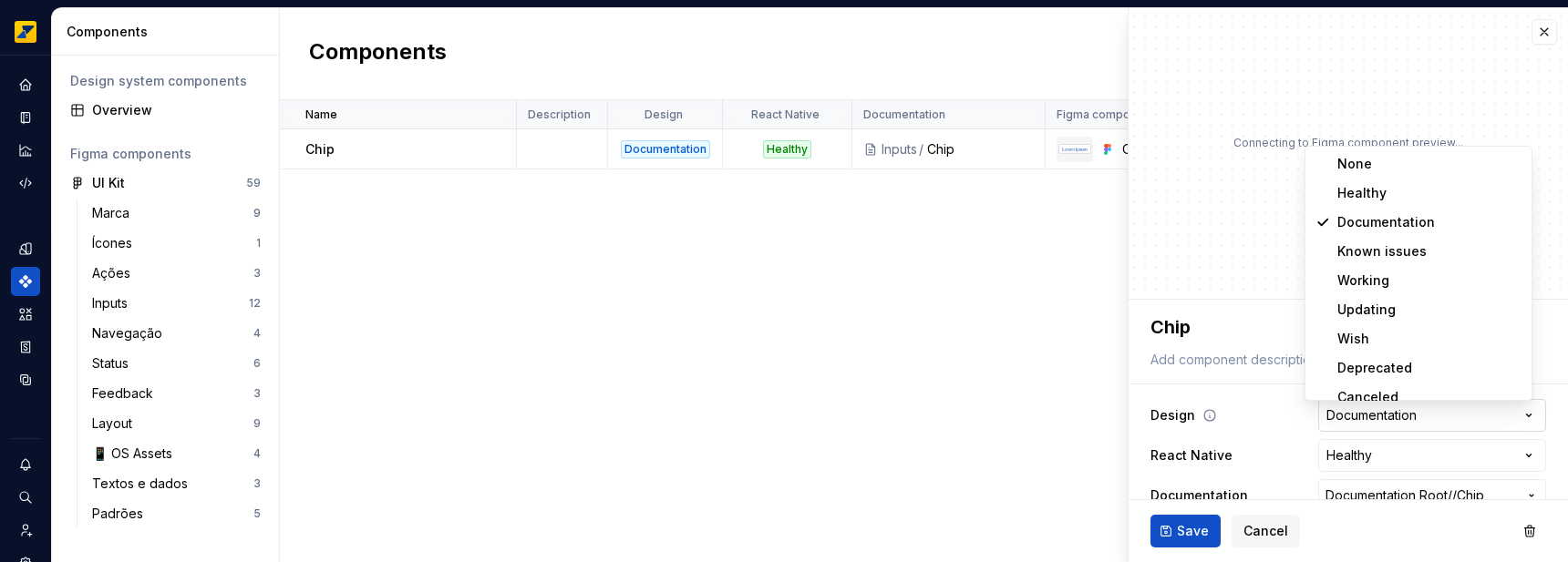
click at [1424, 429] on html "**********" at bounding box center [784, 281] width 1568 height 562
type textarea "*"
select select "**********"
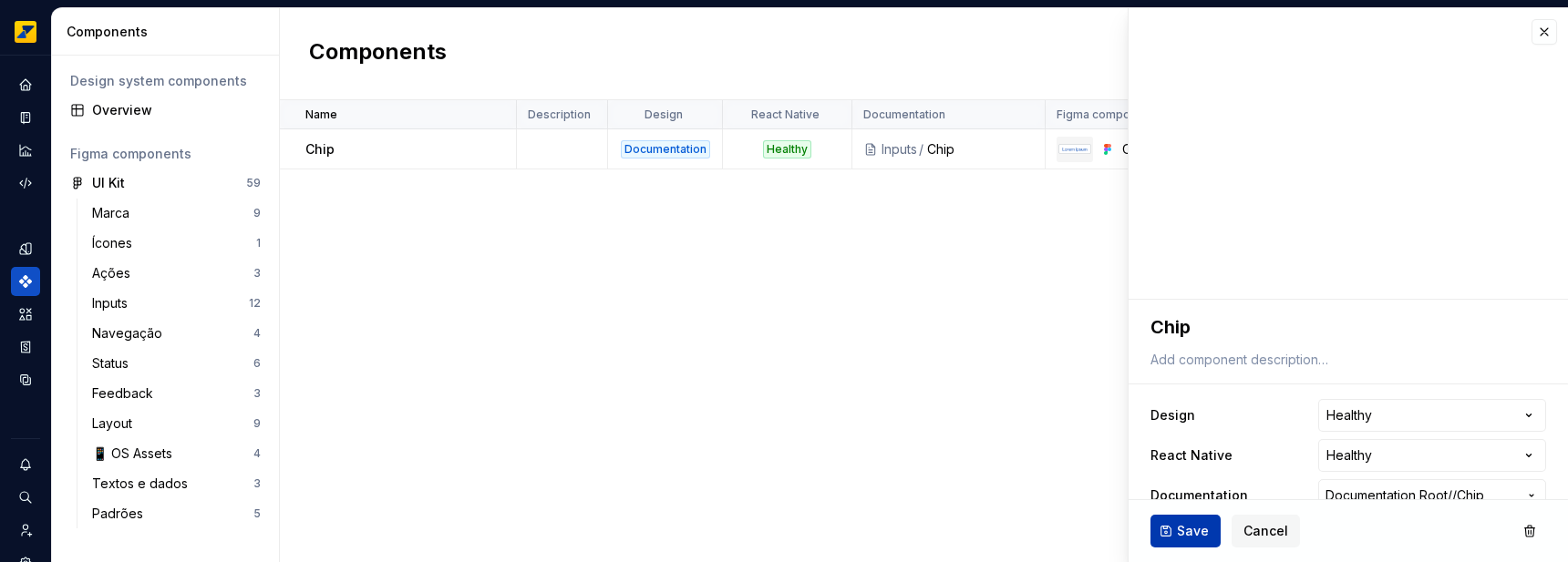
click at [1179, 535] on span "Save" at bounding box center [1193, 531] width 32 height 18
type textarea "*"
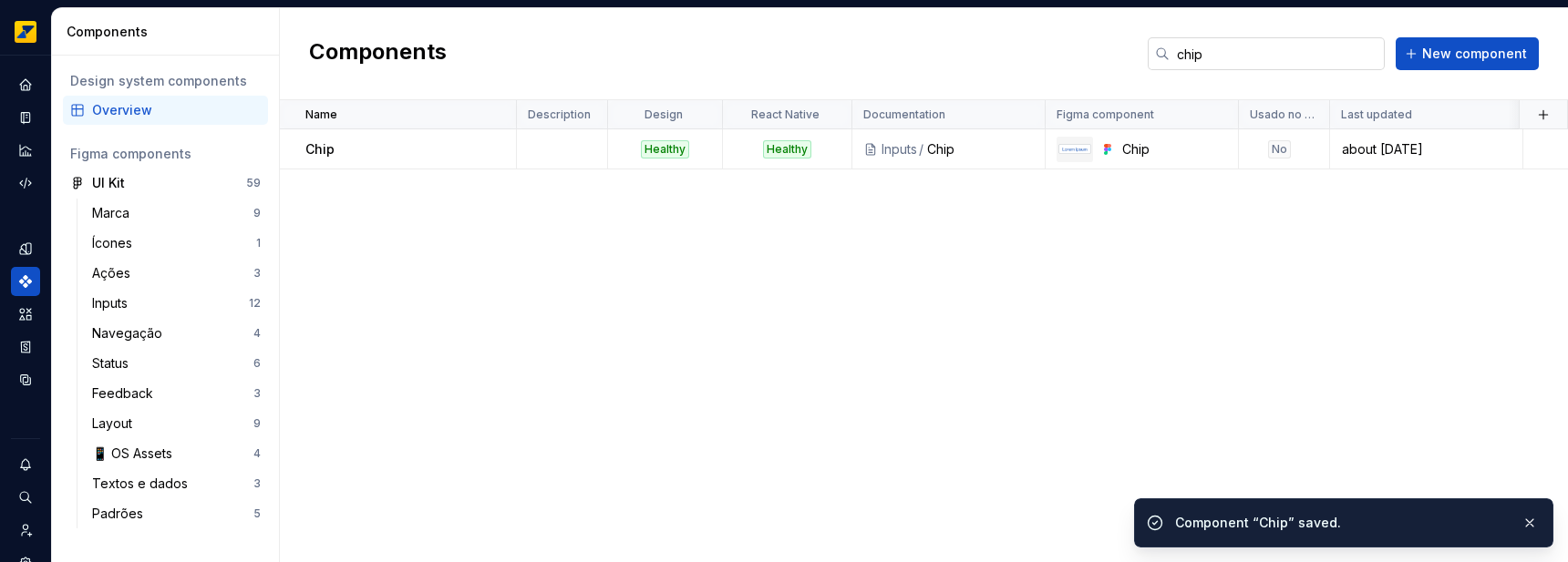
click at [1275, 54] on input "chip" at bounding box center [1277, 53] width 215 height 33
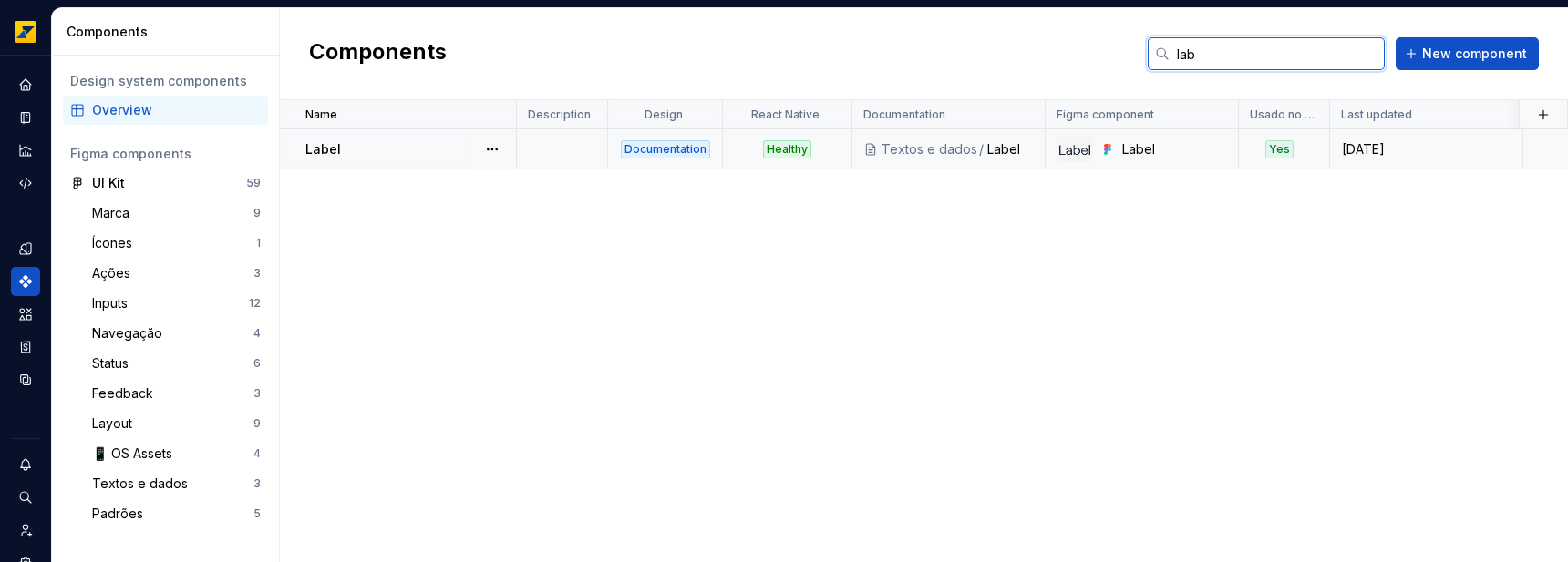
type input "lab"
click at [592, 150] on td at bounding box center [562, 149] width 91 height 40
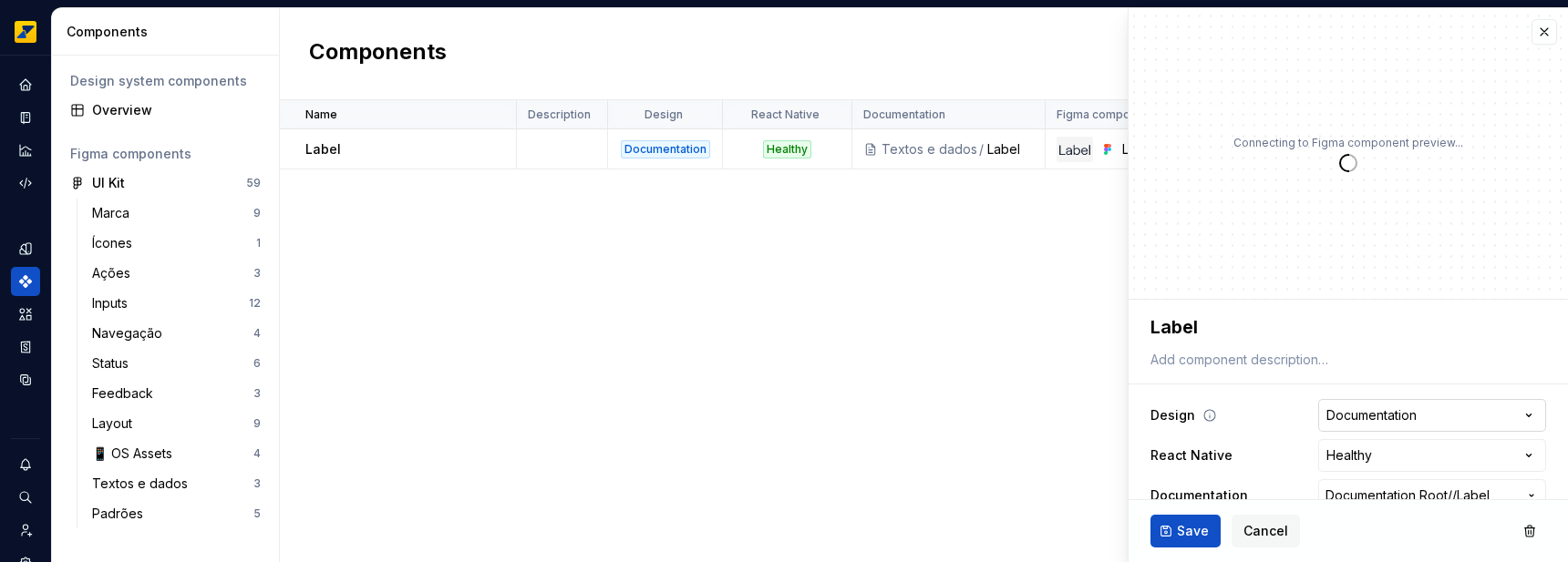
click at [1382, 414] on html "**********" at bounding box center [784, 281] width 1568 height 562
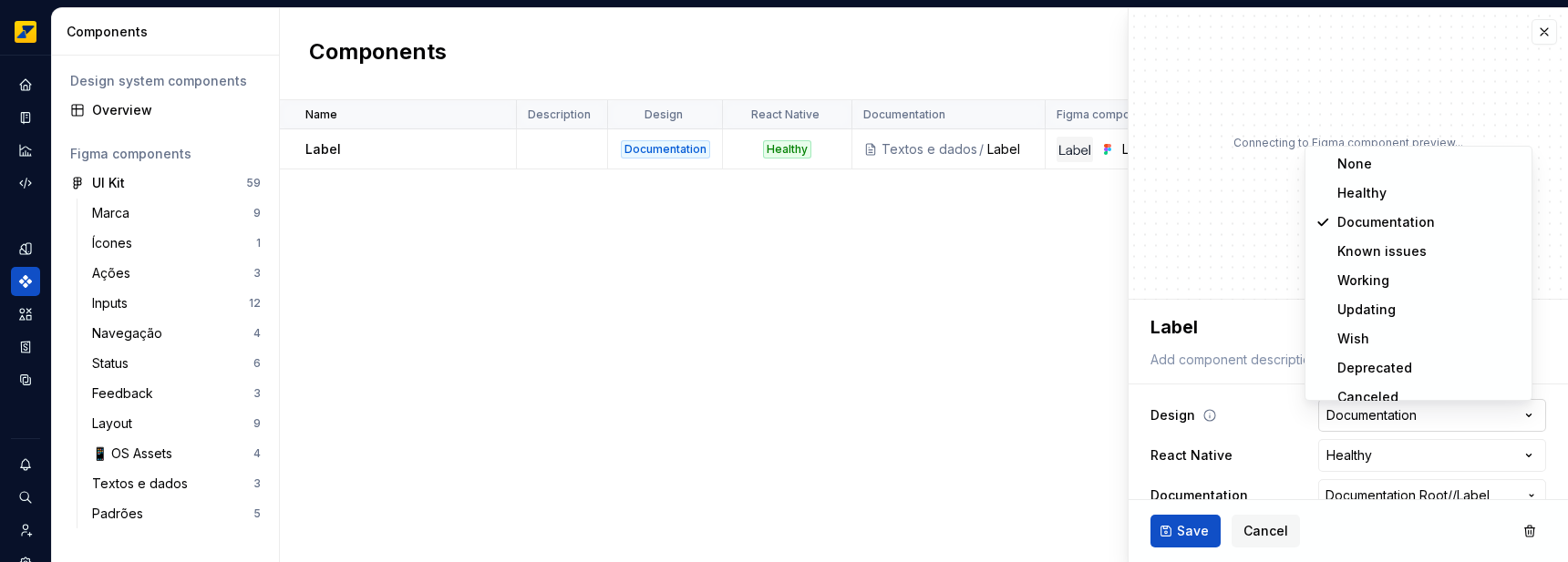
type textarea "*"
select select
type textarea "*"
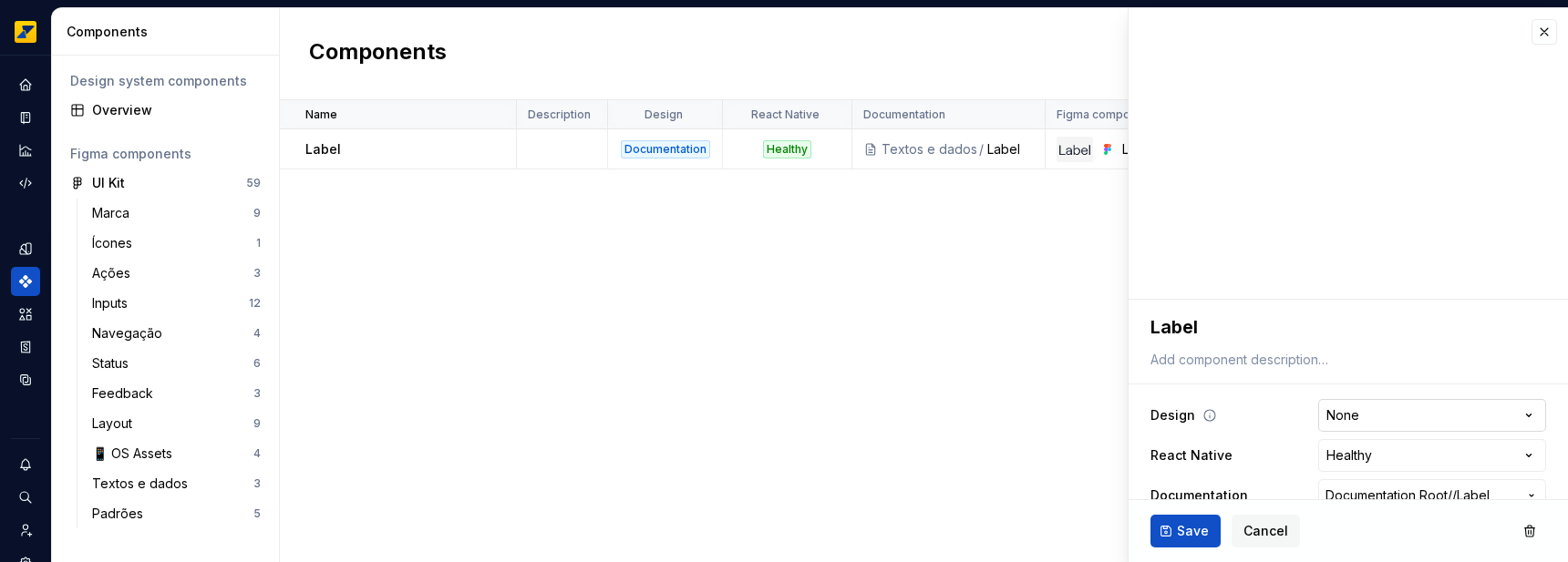
click at [1345, 411] on html "**********" at bounding box center [784, 281] width 1568 height 562
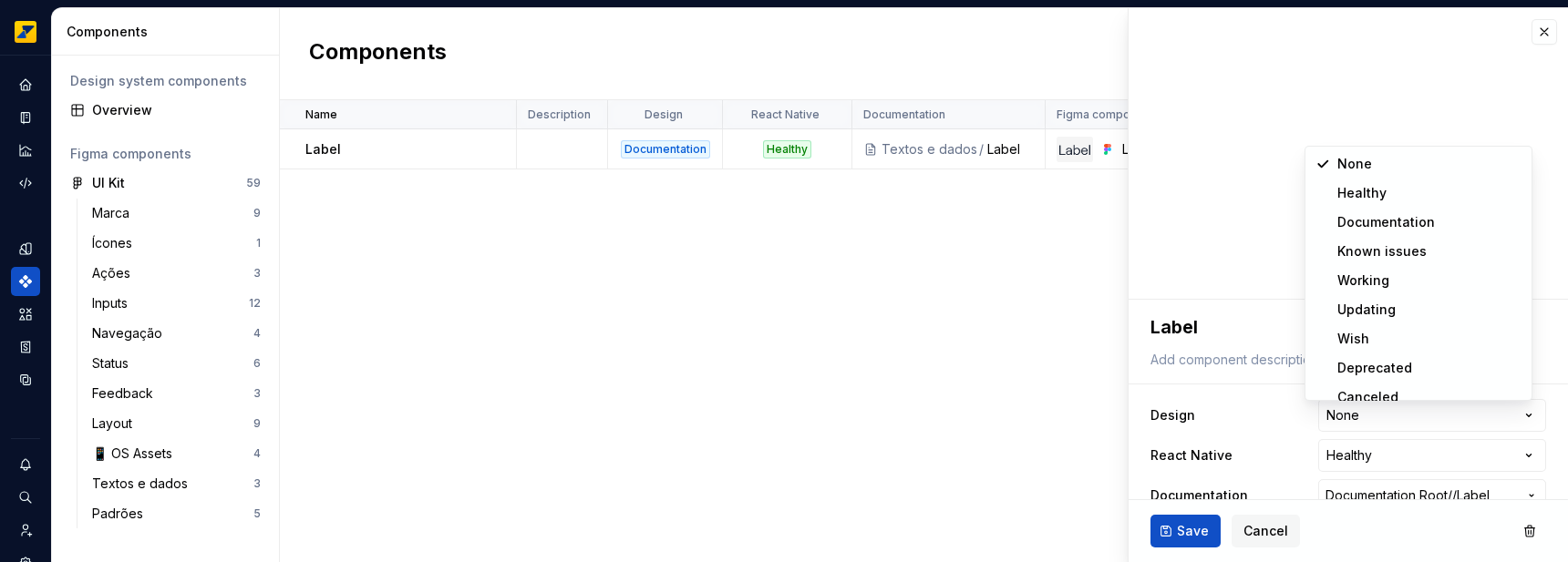
select select "**********"
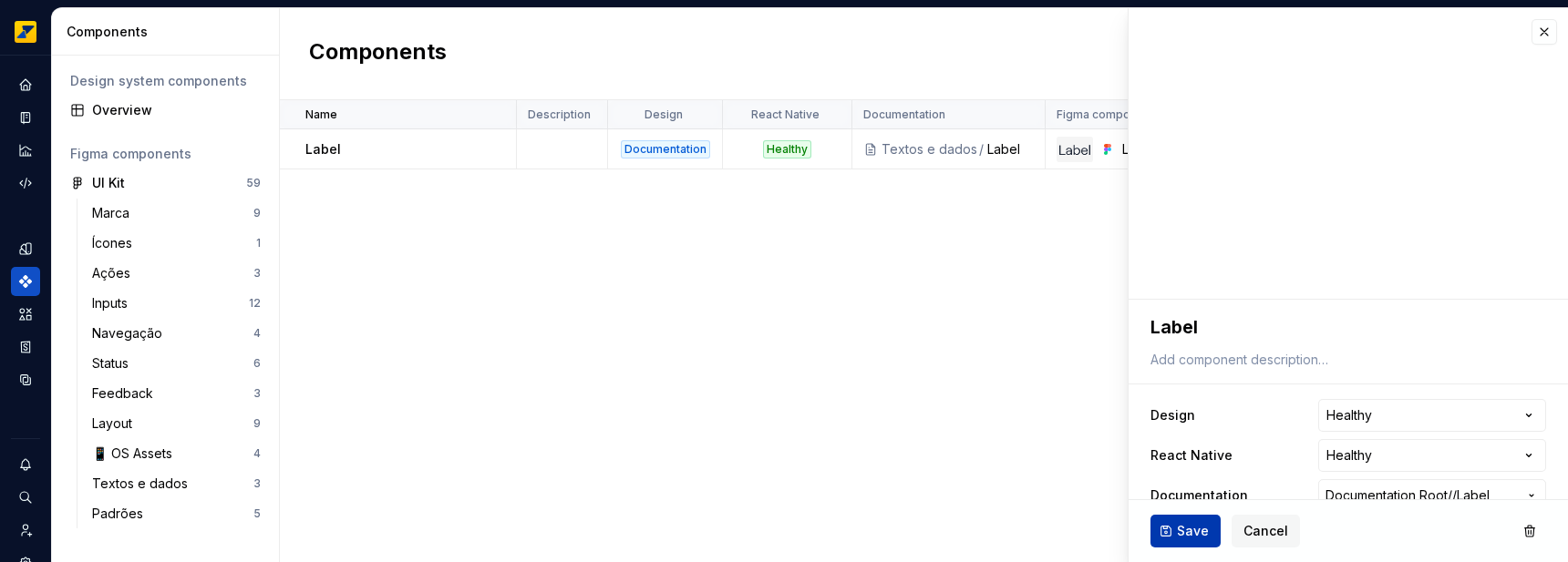
click at [1185, 523] on span "Save" at bounding box center [1193, 531] width 32 height 18
type textarea "*"
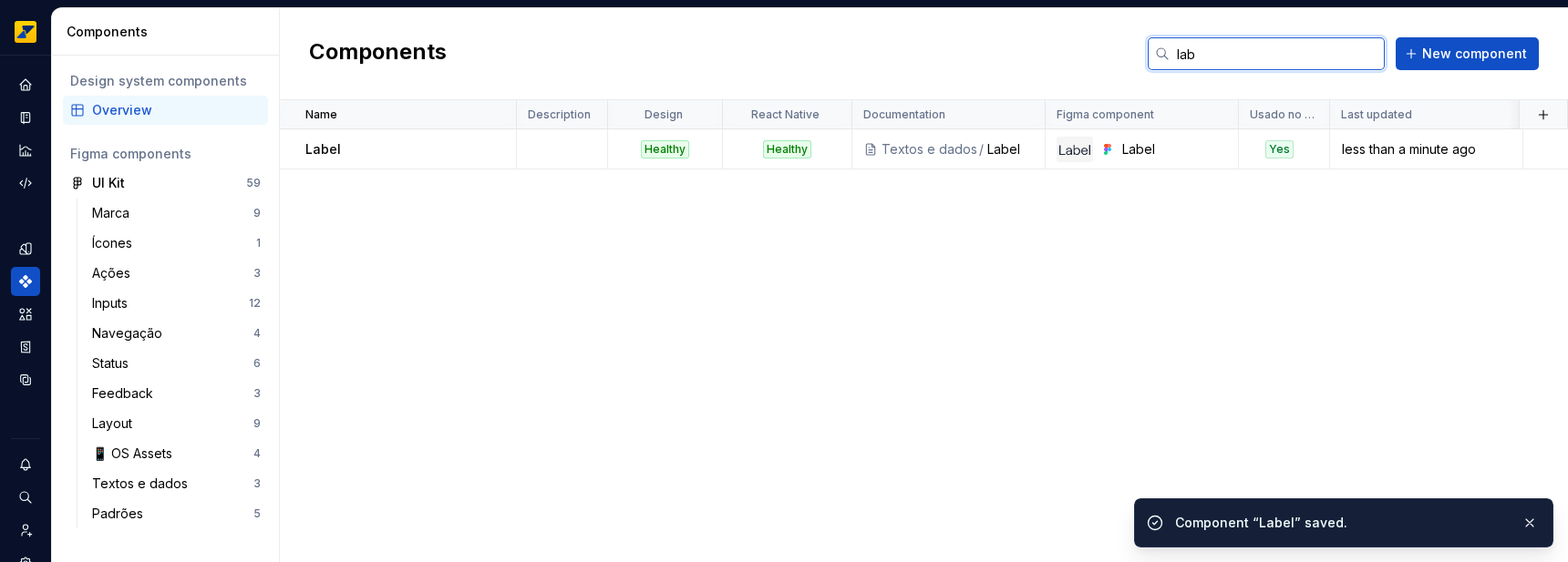
click at [1245, 54] on input "lab" at bounding box center [1277, 53] width 215 height 33
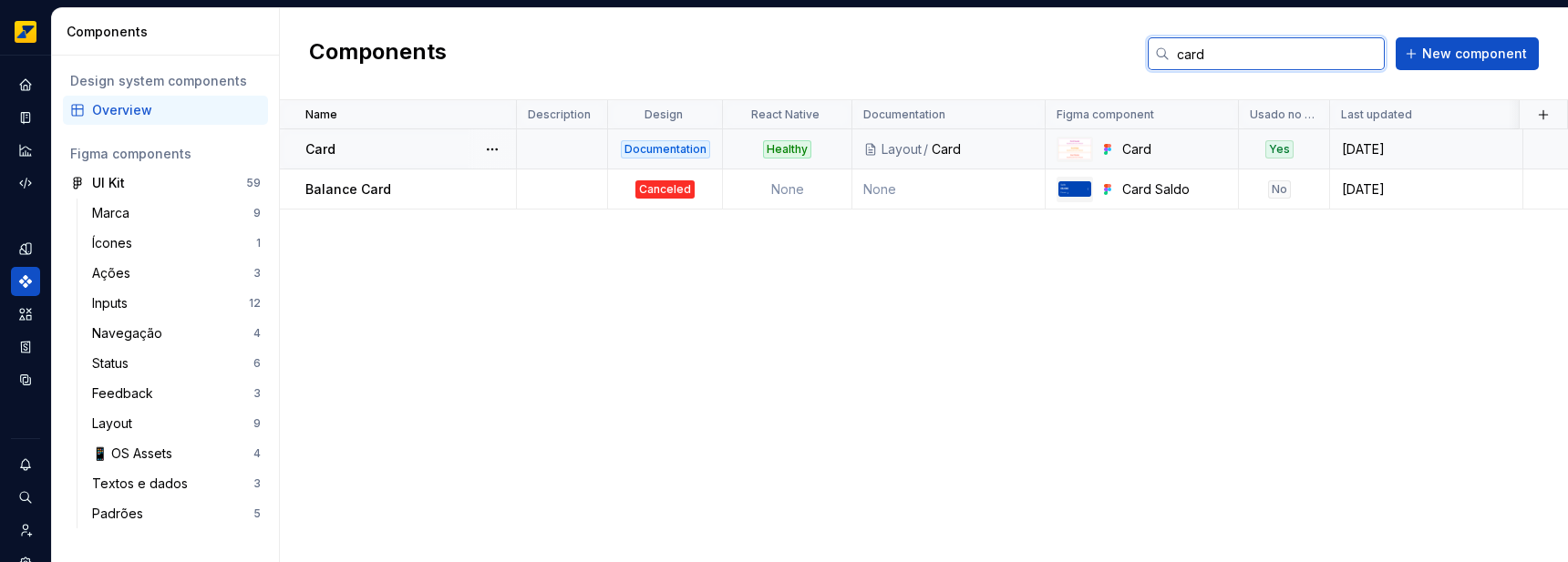
type input "card"
click at [828, 162] on td "Healthy" at bounding box center [787, 149] width 129 height 40
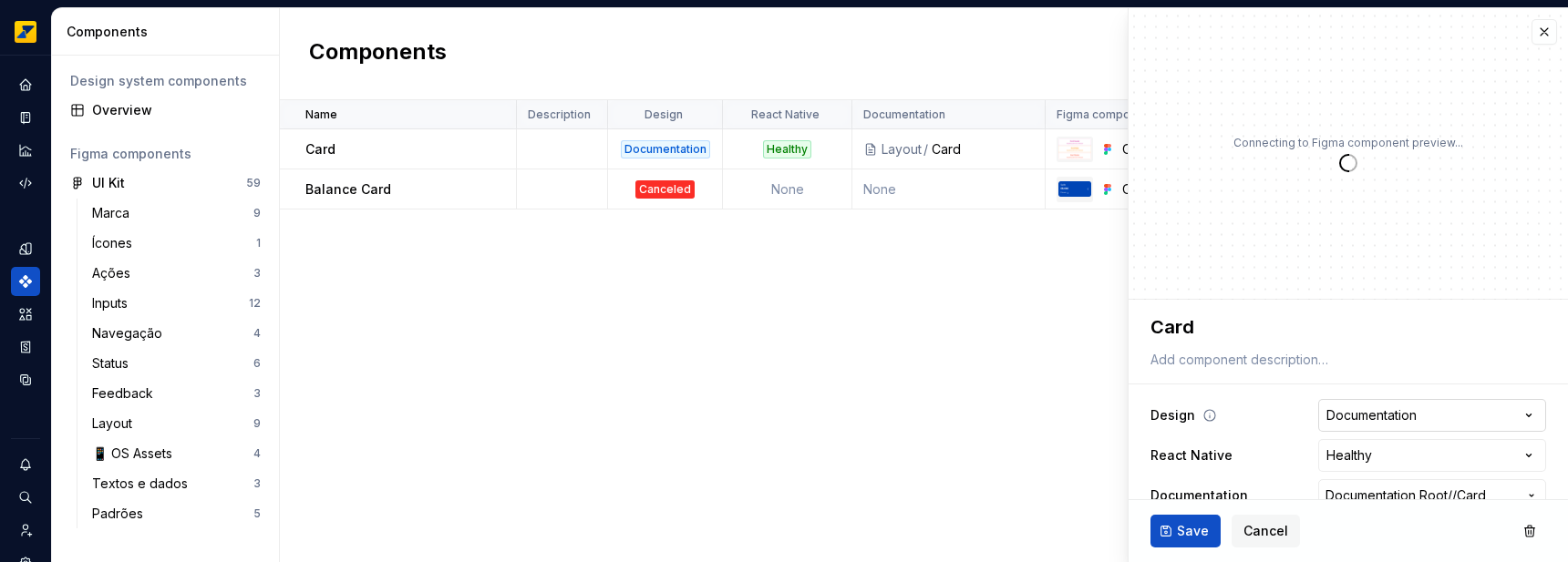
click at [1413, 413] on html "**********" at bounding box center [784, 281] width 1568 height 562
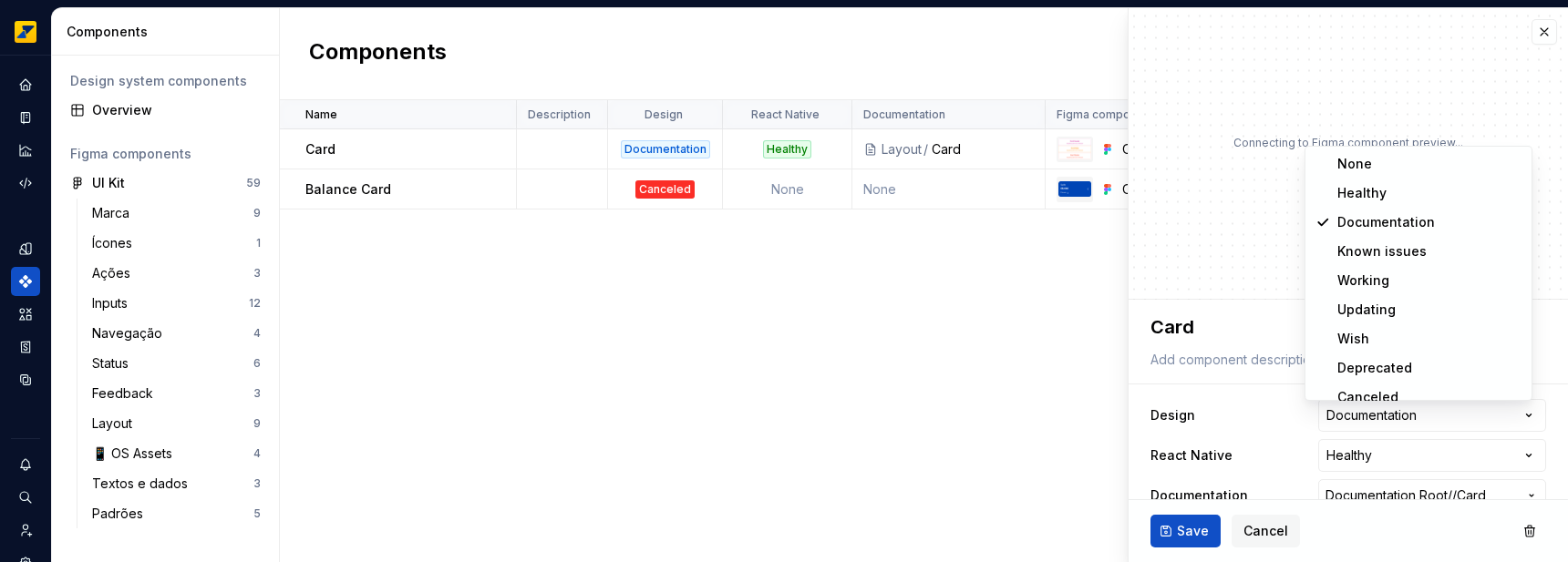
type textarea "*"
select select "**********"
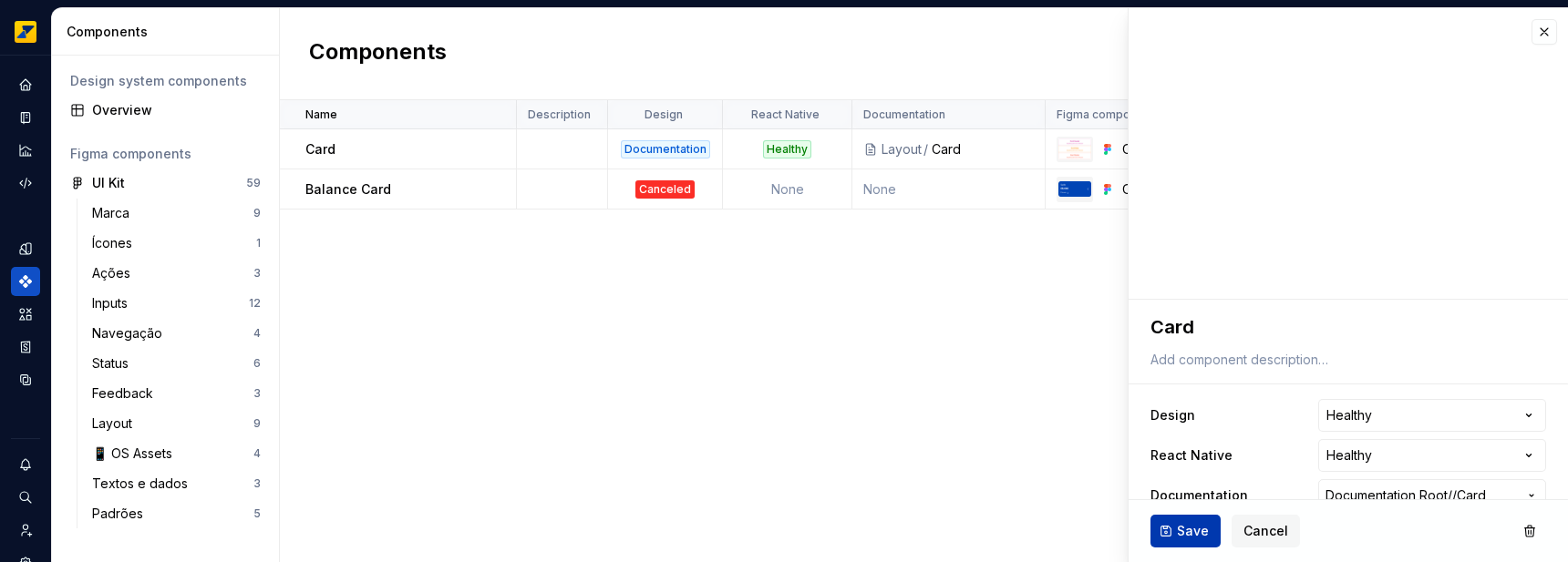
click at [1192, 534] on span "Save" at bounding box center [1193, 531] width 32 height 18
type textarea "*"
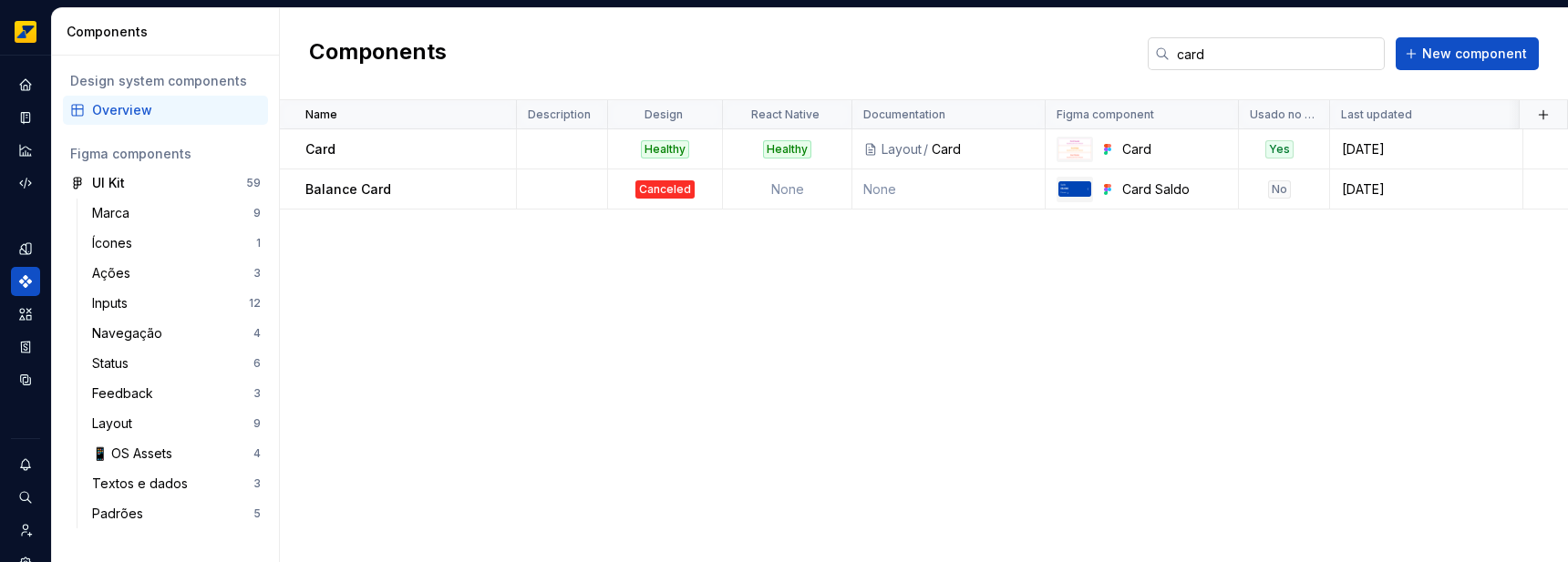
click at [1253, 47] on input "card" at bounding box center [1277, 53] width 215 height 33
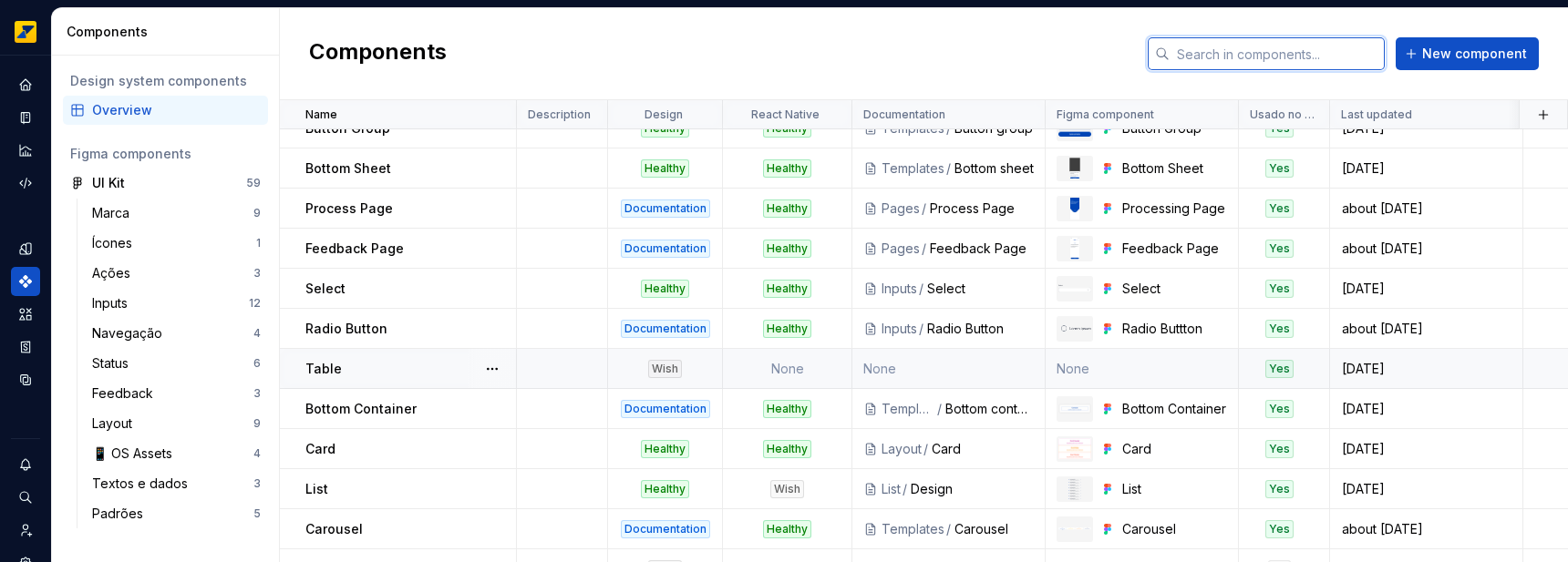
scroll to position [575, 0]
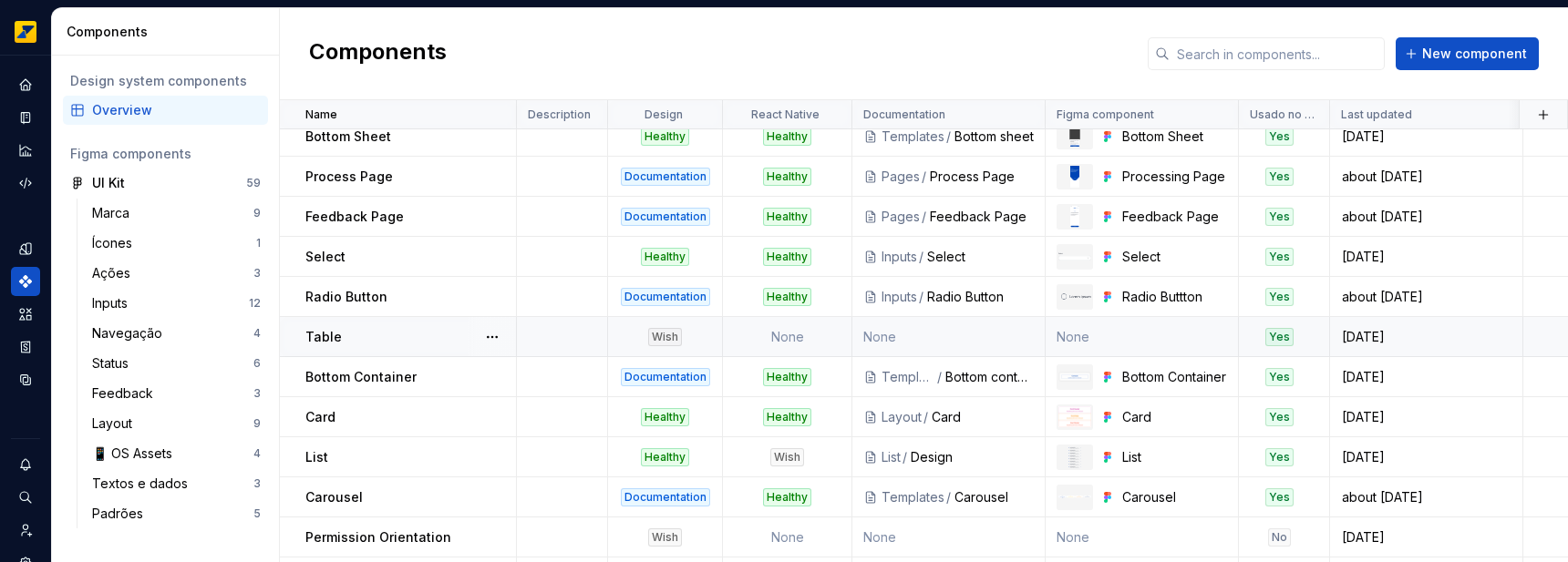
click at [819, 339] on td "None" at bounding box center [787, 337] width 129 height 40
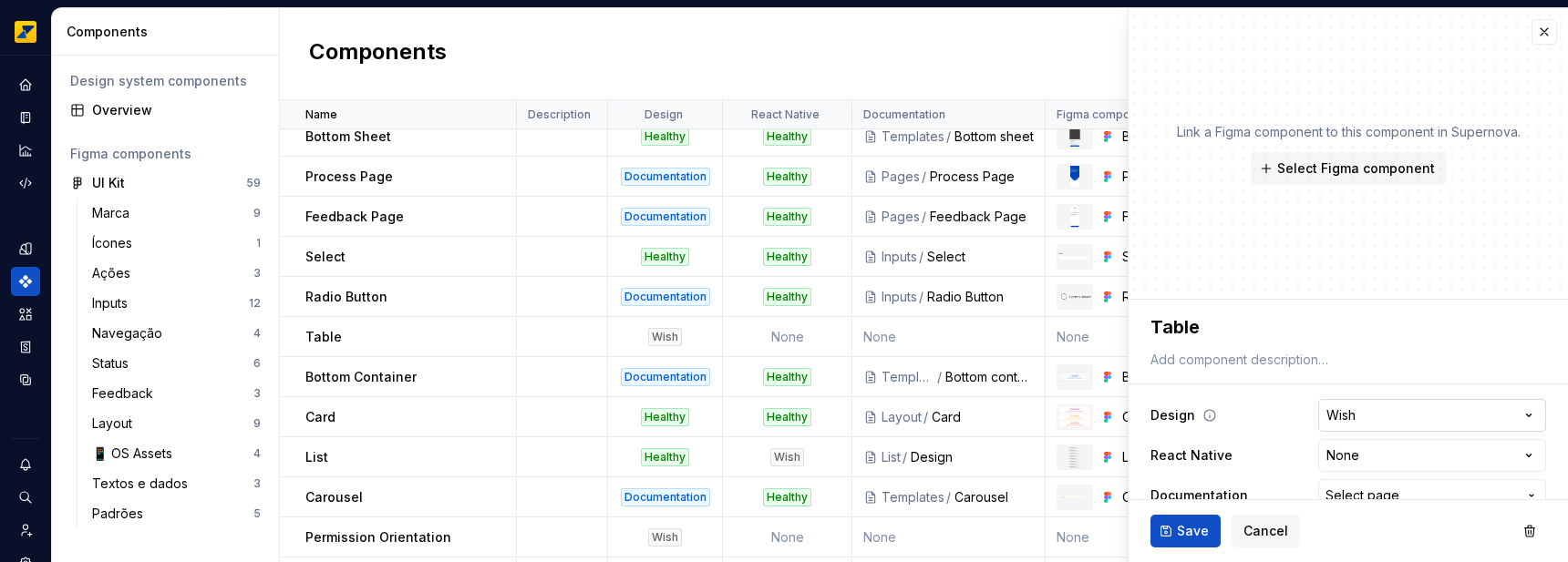
type textarea "*"
click at [1395, 423] on html "Octane Design system data Components Design system components Overview Figma co…" at bounding box center [784, 281] width 1568 height 562
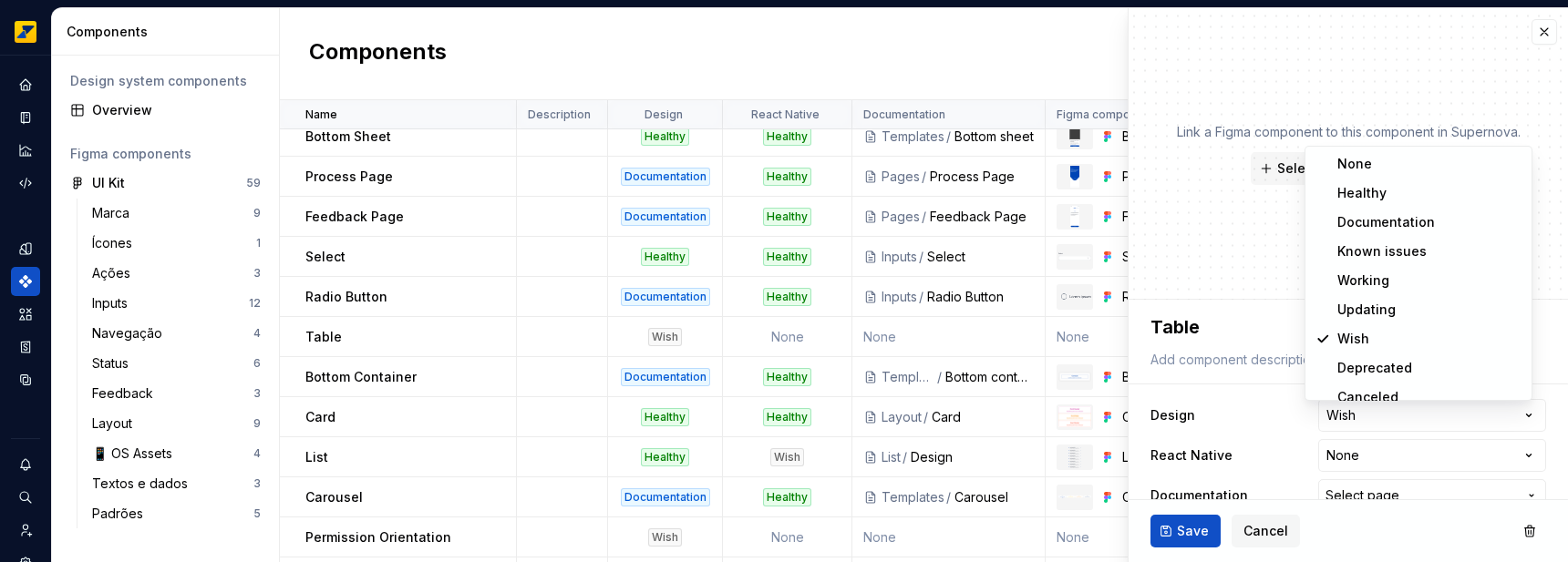
select select "**********"
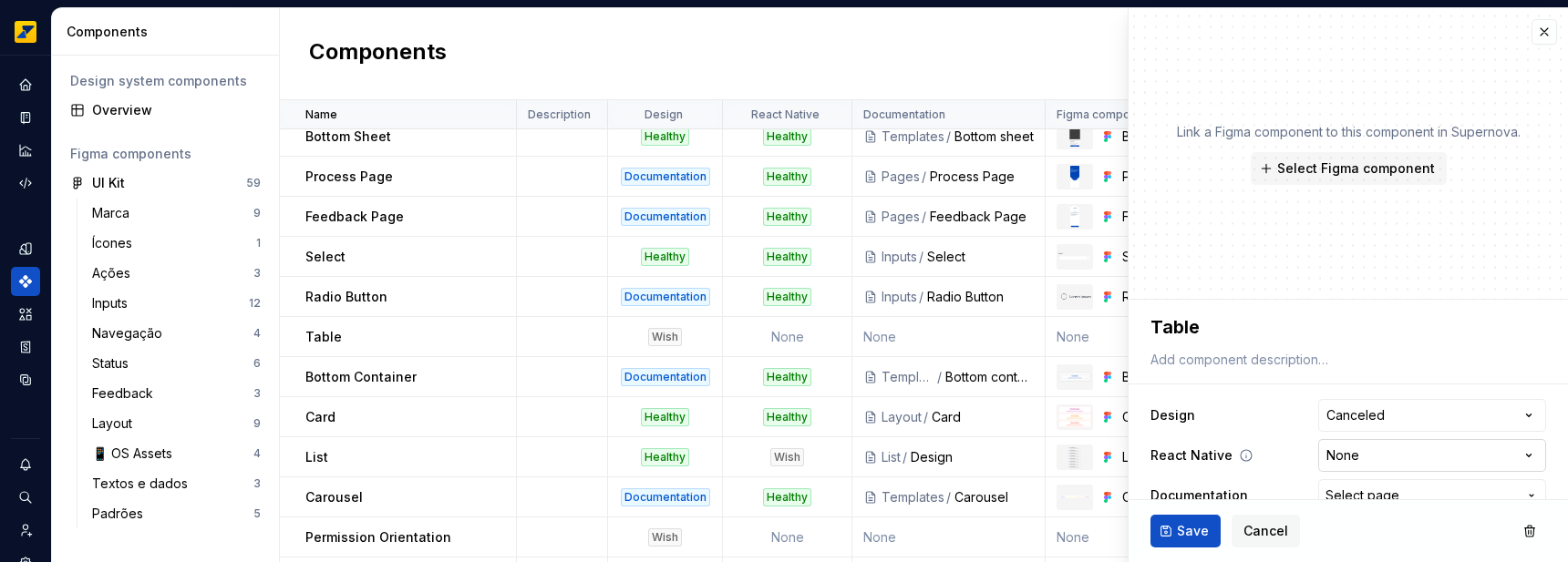
click at [1368, 454] on html "Octane Design system data Components Design system components Overview Figma co…" at bounding box center [784, 281] width 1568 height 562
click at [1200, 537] on html "Octane Design system data Components Design system components Overview Figma co…" at bounding box center [784, 281] width 1568 height 562
click at [1196, 530] on span "Save" at bounding box center [1193, 531] width 32 height 18
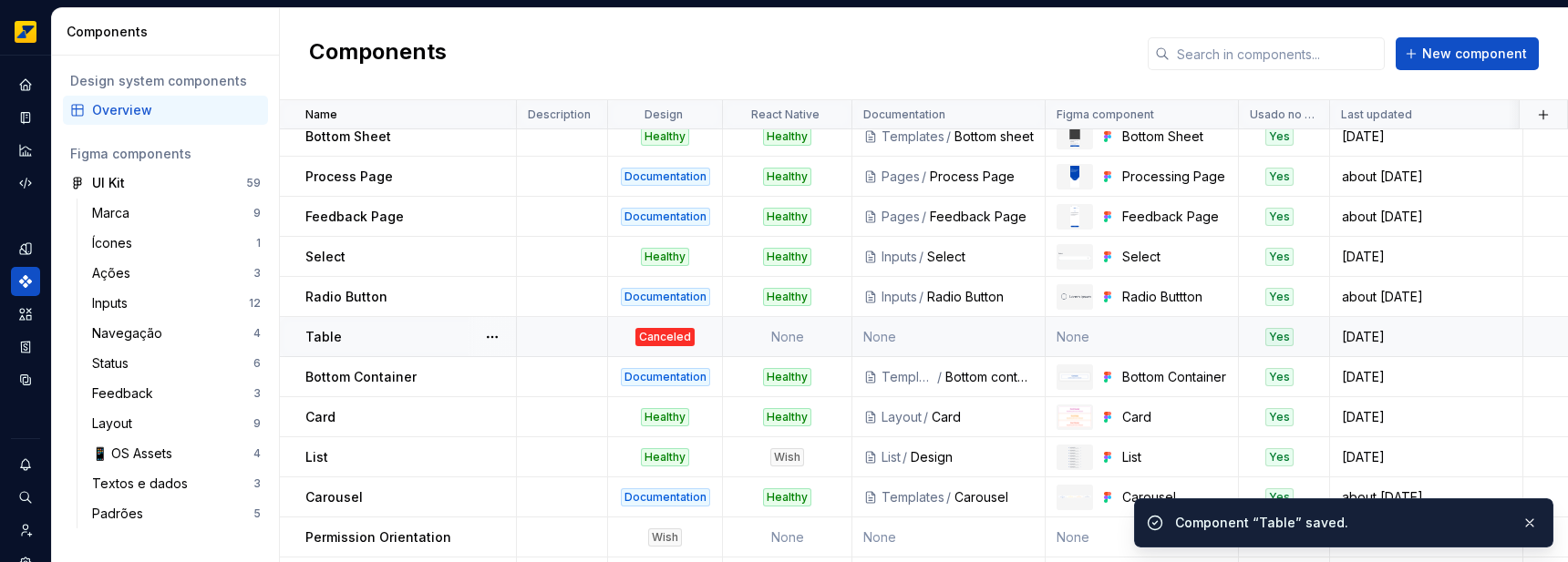
click at [822, 339] on td "None" at bounding box center [787, 337] width 129 height 40
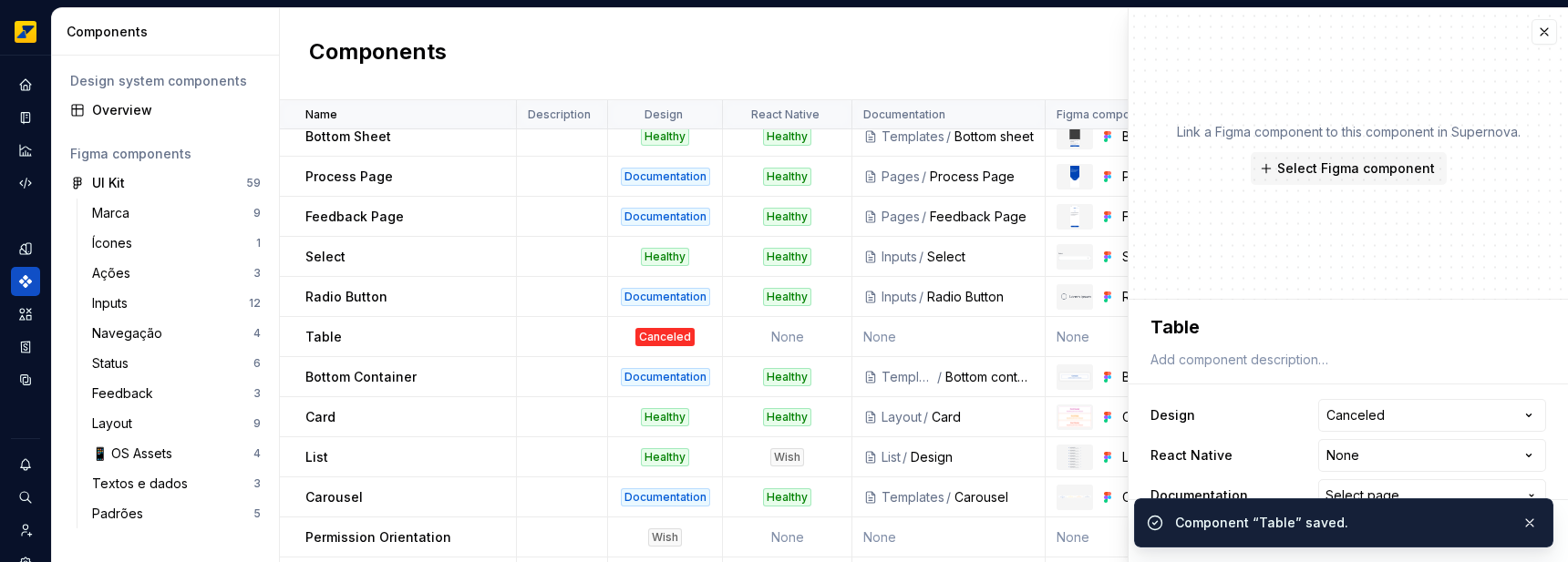
scroll to position [107, 0]
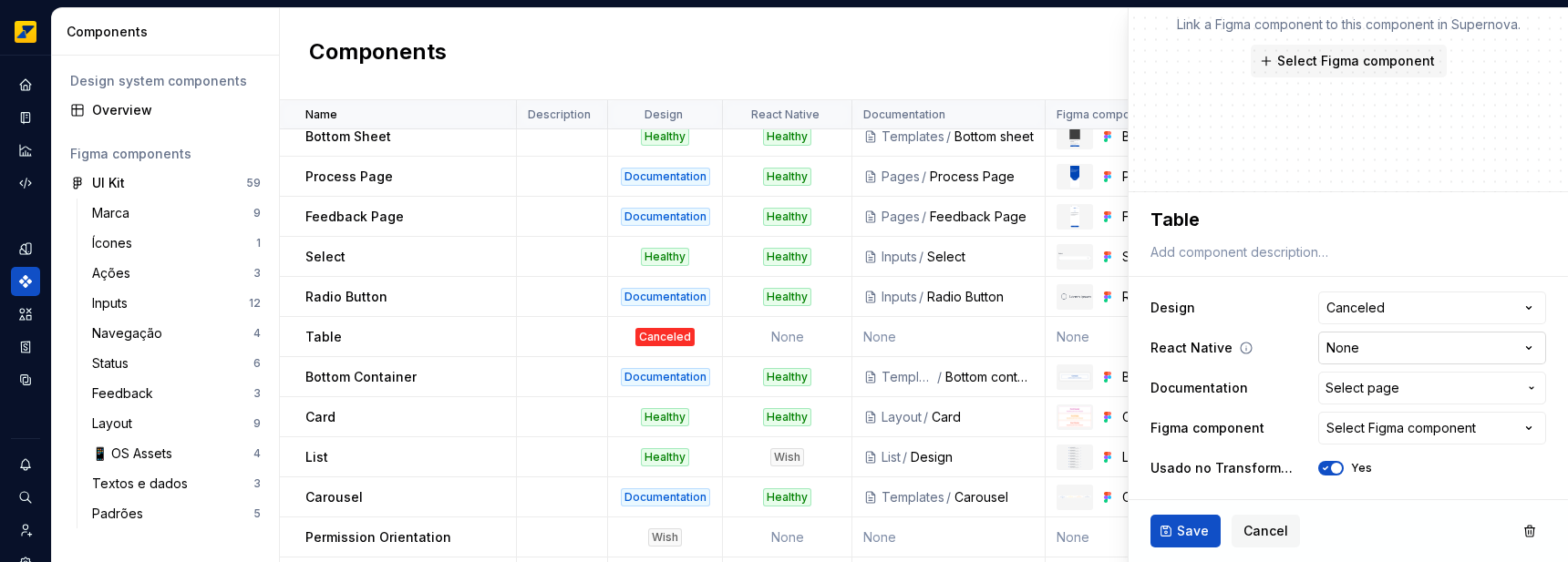
type textarea "*"
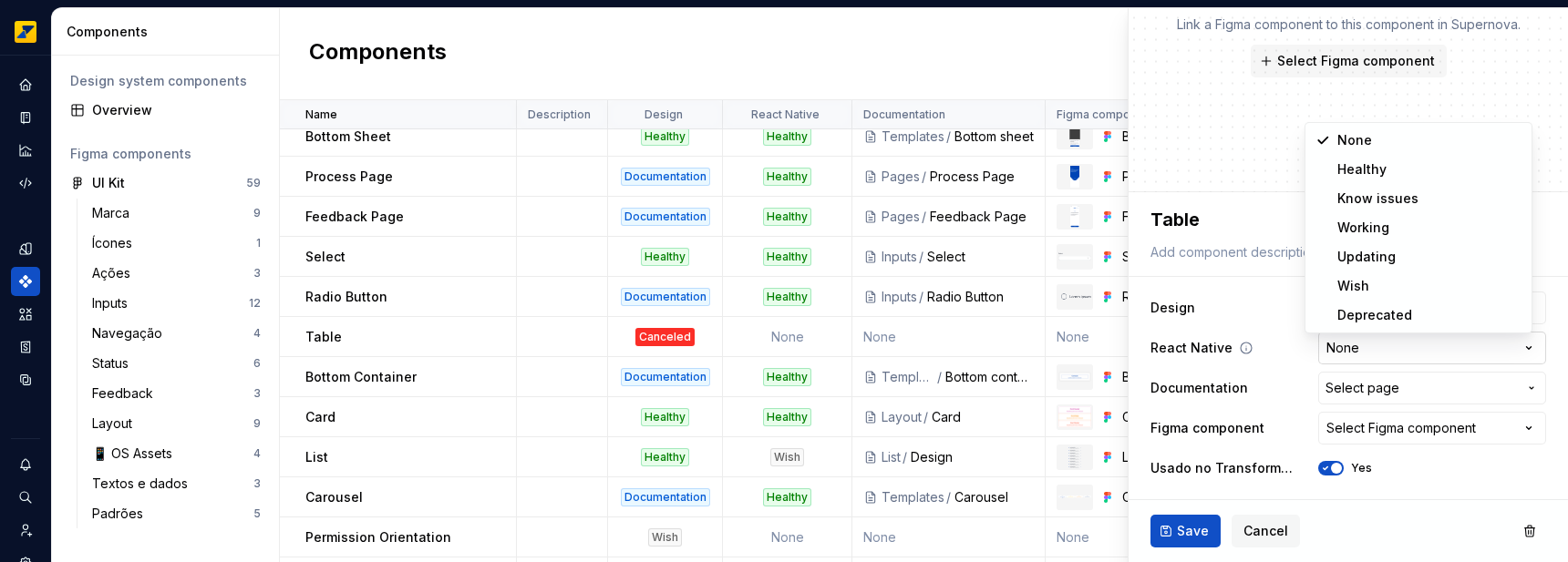
click at [1353, 342] on html "Octane Design system data Components Design system components Overview Figma co…" at bounding box center [784, 281] width 1568 height 562
drag, startPoint x: 924, startPoint y: 240, endPoint x: 901, endPoint y: 211, distance: 37.0
click at [924, 240] on html "Octane Design system data Components Design system components Overview Figma co…" at bounding box center [784, 281] width 1568 height 562
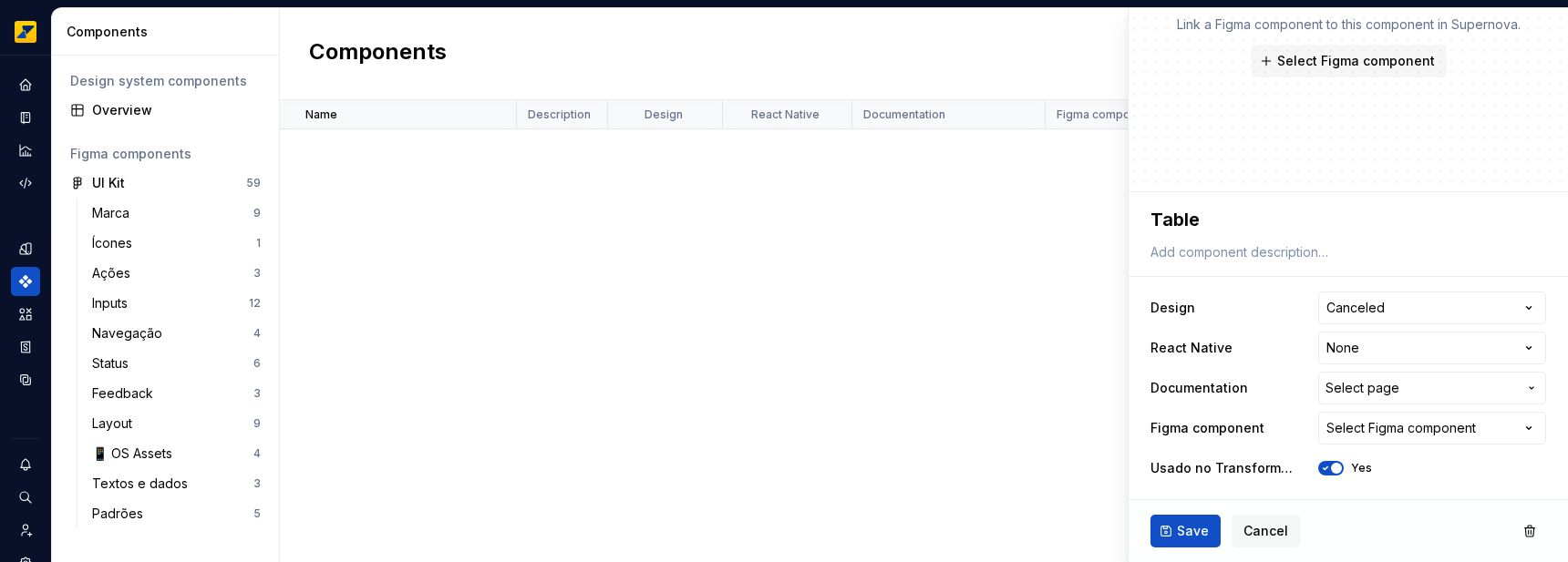
scroll to position [1462, 0]
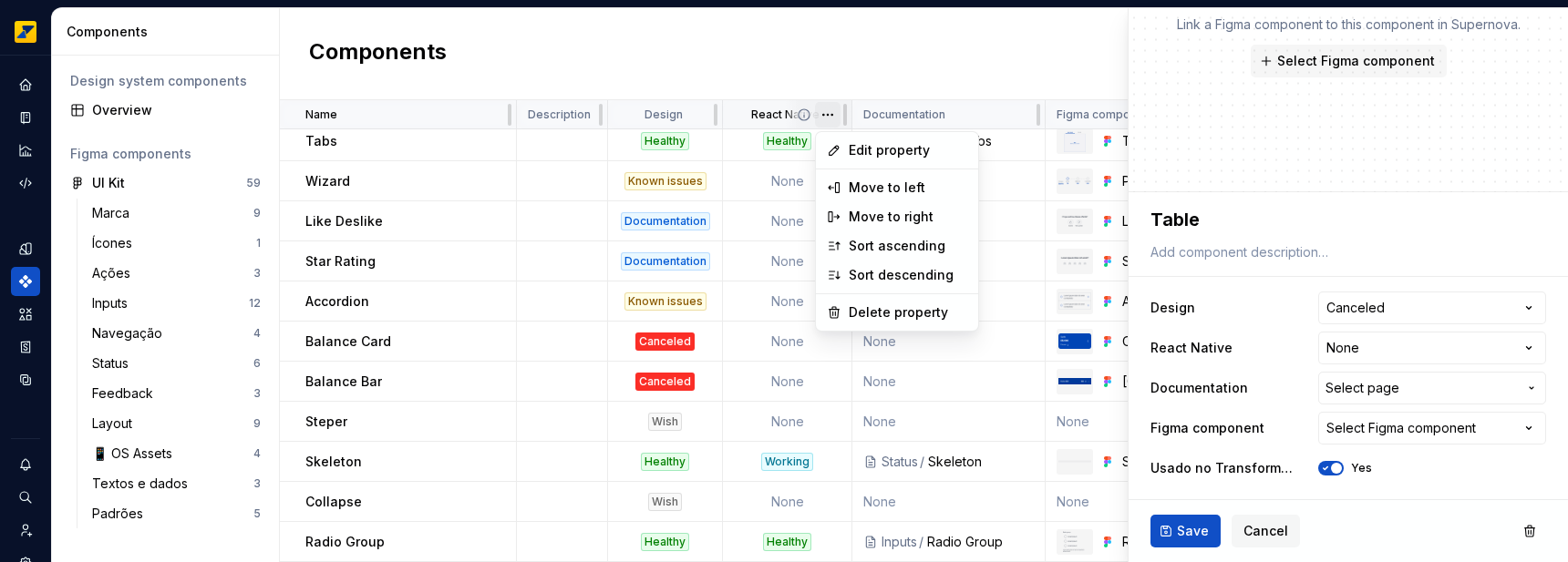
click at [831, 114] on html "Octane Design system data Components Design system components Overview Figma co…" at bounding box center [784, 281] width 1568 height 562
click at [912, 151] on span "Edit property" at bounding box center [908, 150] width 118 height 18
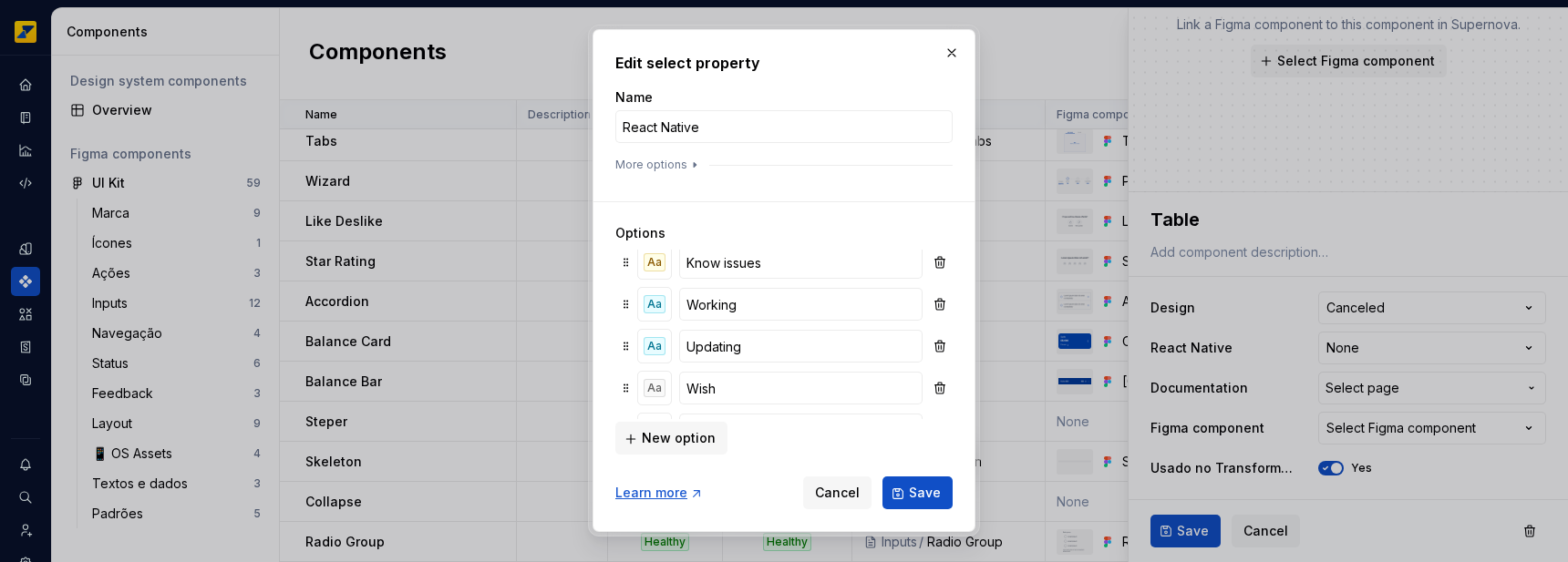
scroll to position [90, 0]
click at [699, 431] on span "New option" at bounding box center [678, 439] width 74 height 18
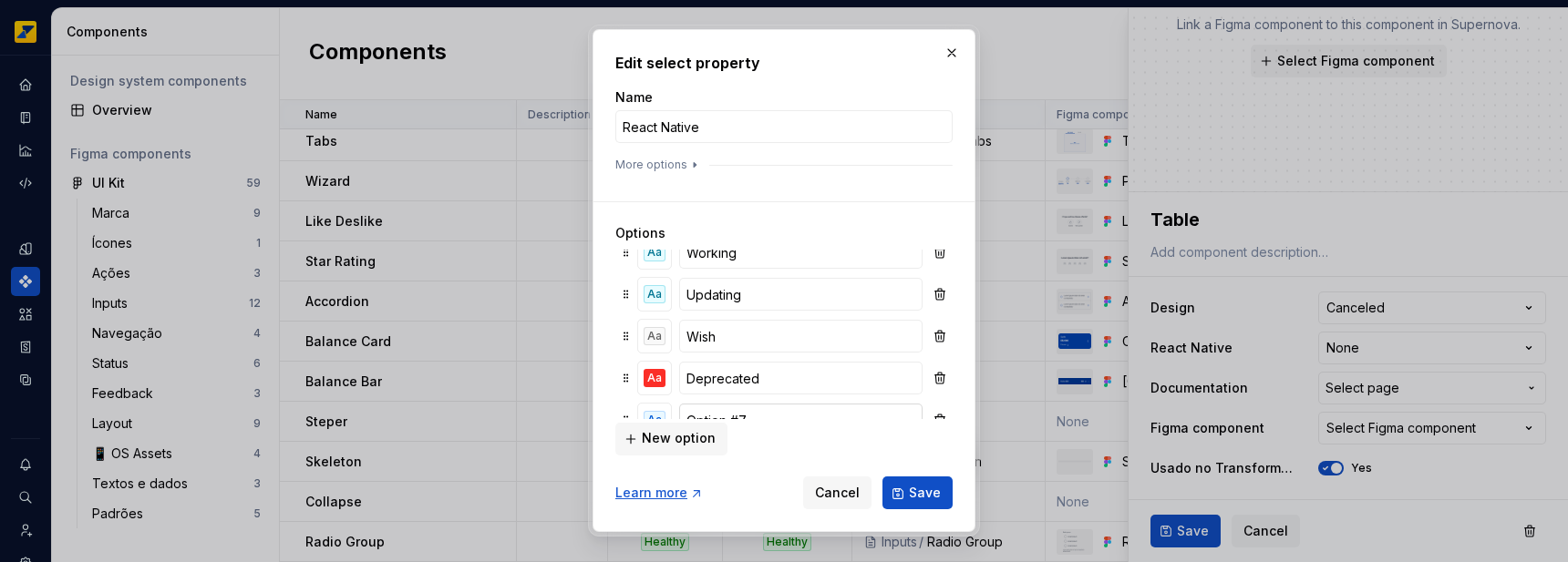
scroll to position [131, 0]
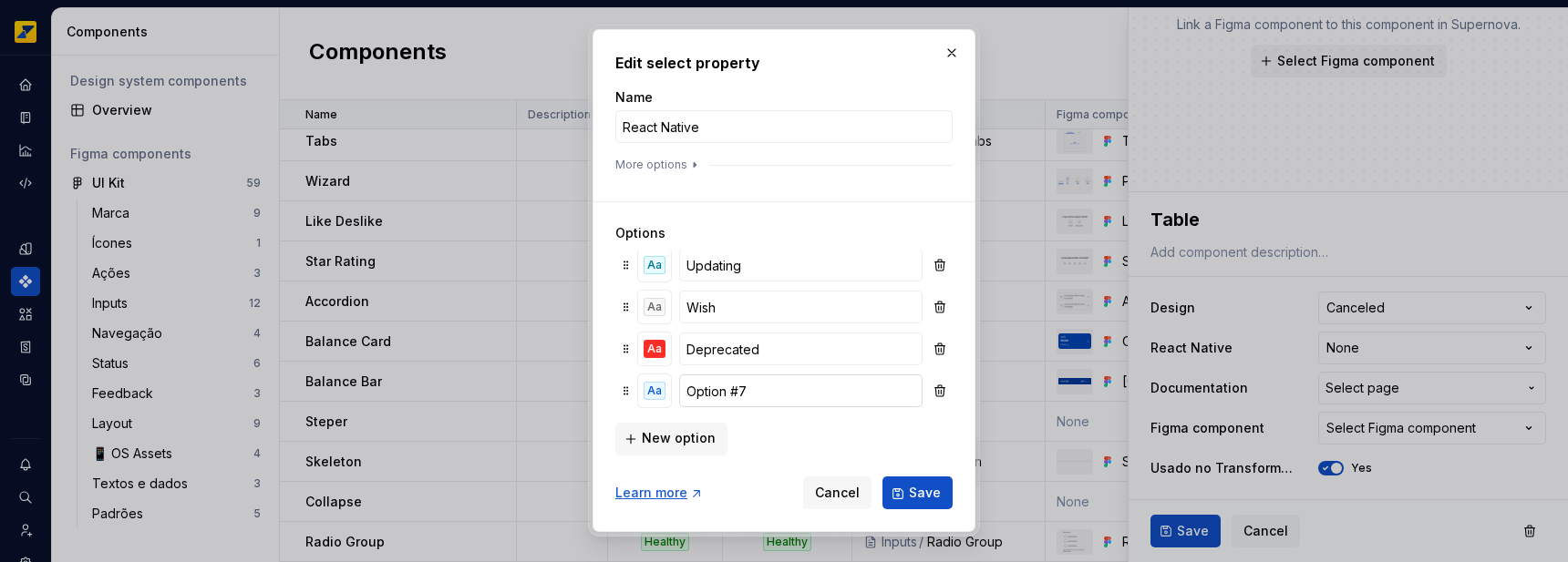
click at [756, 399] on input "Option #7" at bounding box center [801, 390] width 244 height 33
type input "Canceled"
click at [644, 393] on div "Aa" at bounding box center [655, 390] width 22 height 18
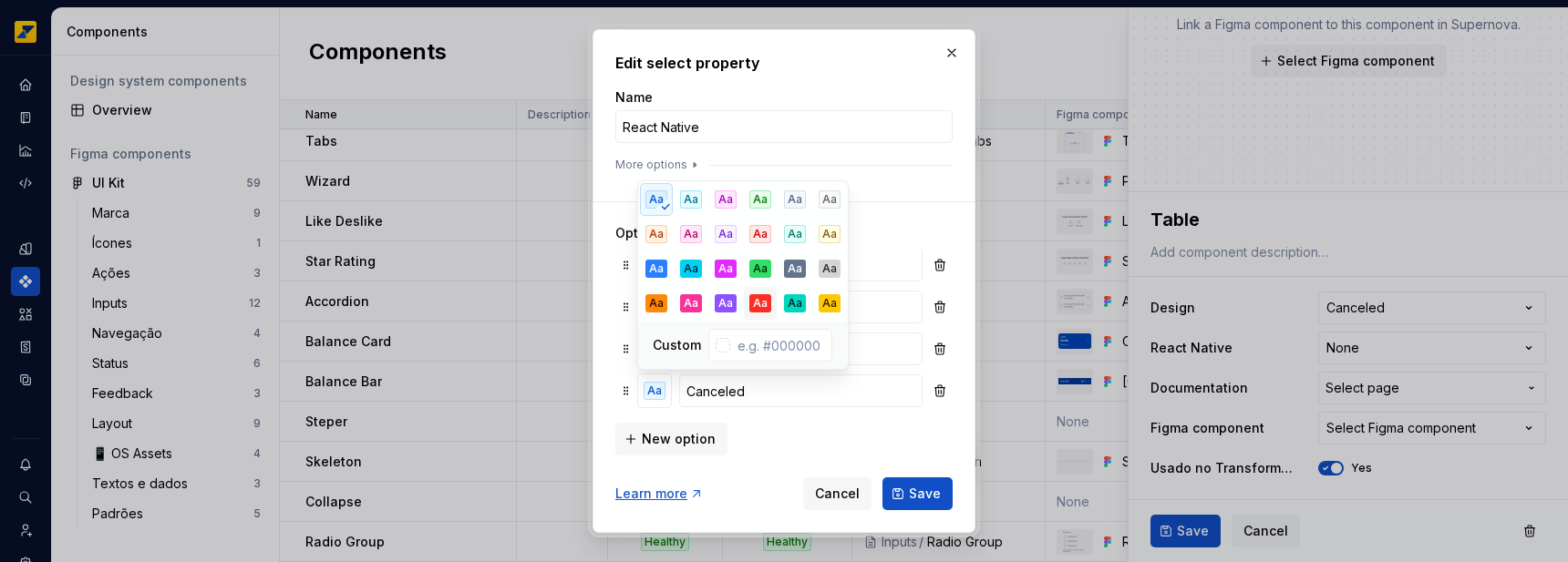
click at [750, 303] on div "Aa" at bounding box center [760, 304] width 22 height 18
click at [911, 488] on span "Save" at bounding box center [925, 494] width 32 height 18
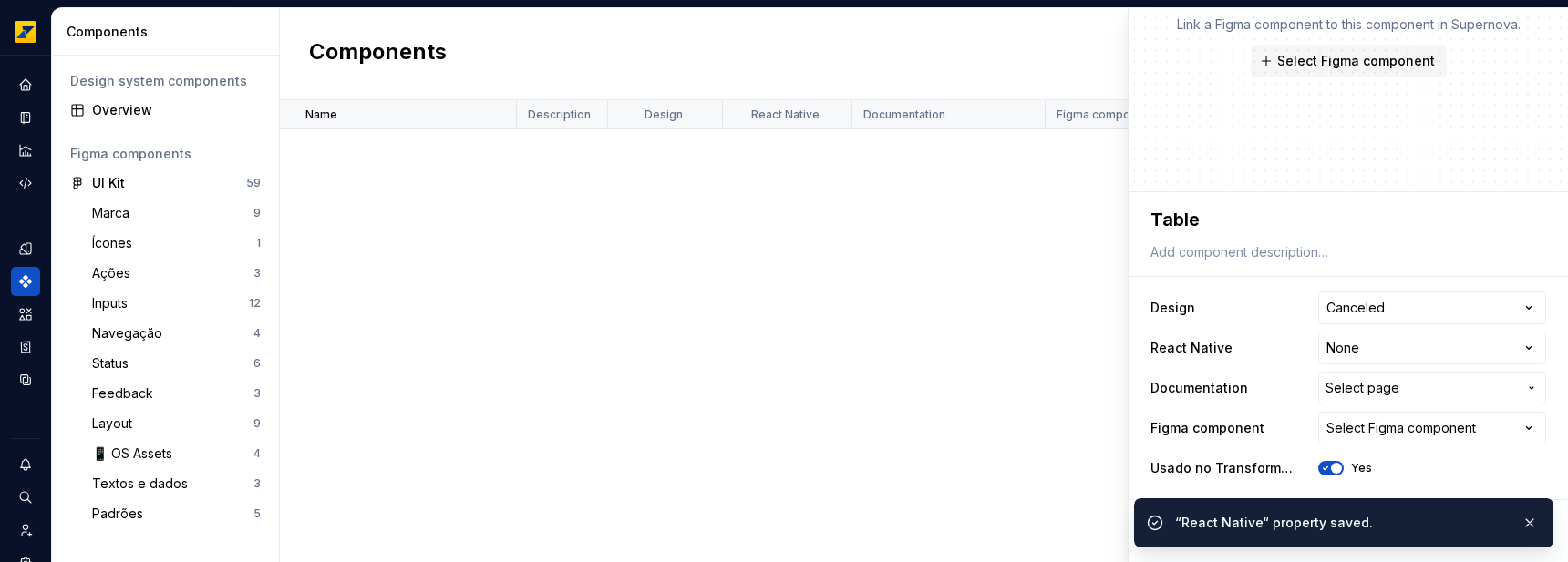
scroll to position [0, 0]
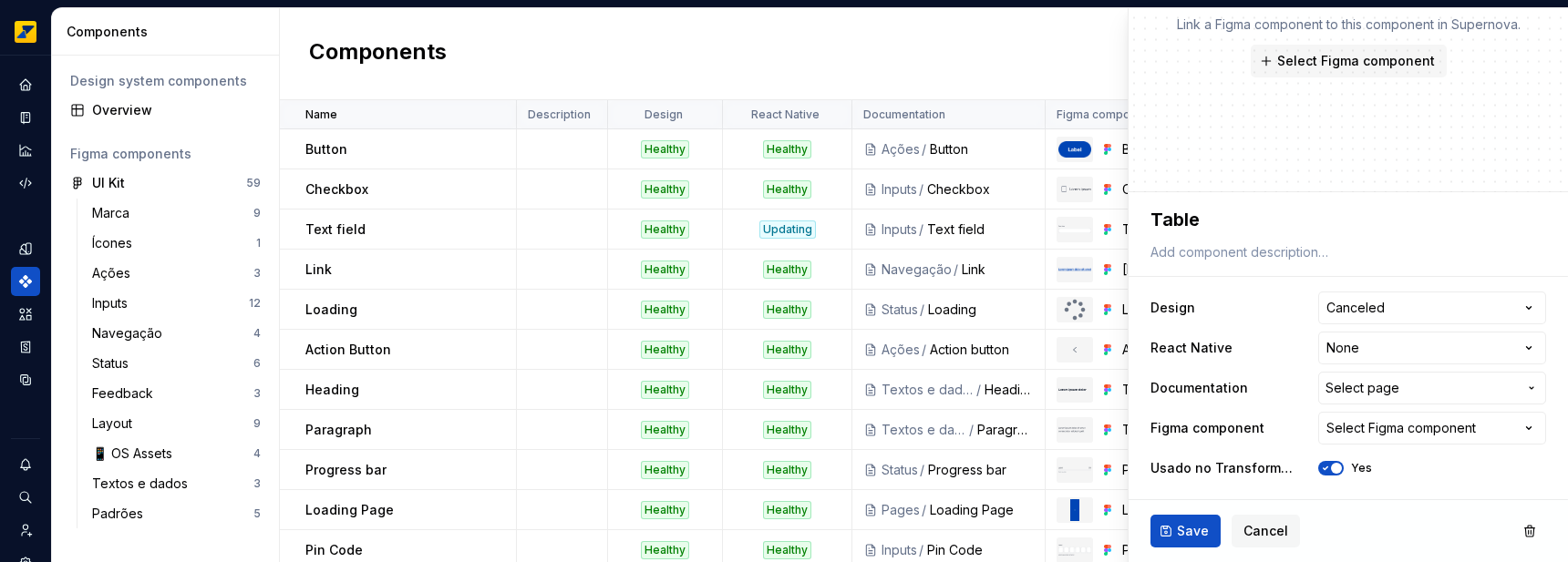
type textarea "*"
click at [1416, 347] on html "Octane Design system data Components Design system components Overview Figma co…" at bounding box center [784, 281] width 1568 height 562
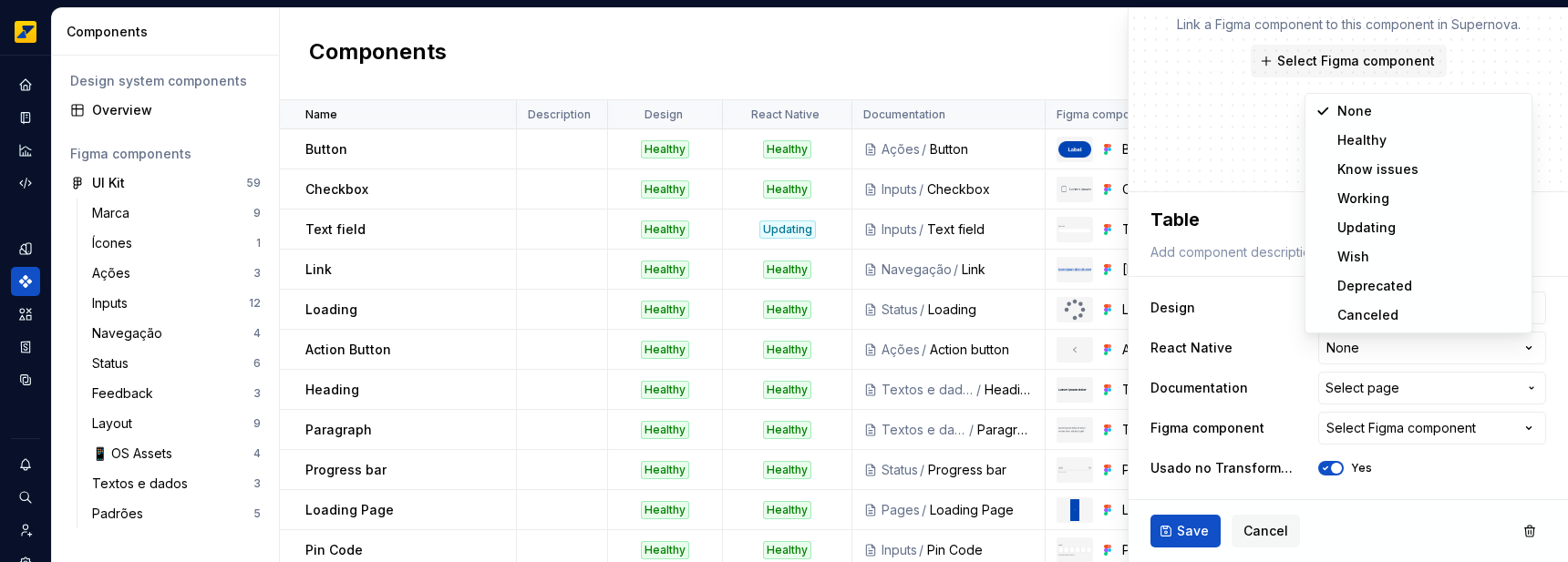
select select "**********"
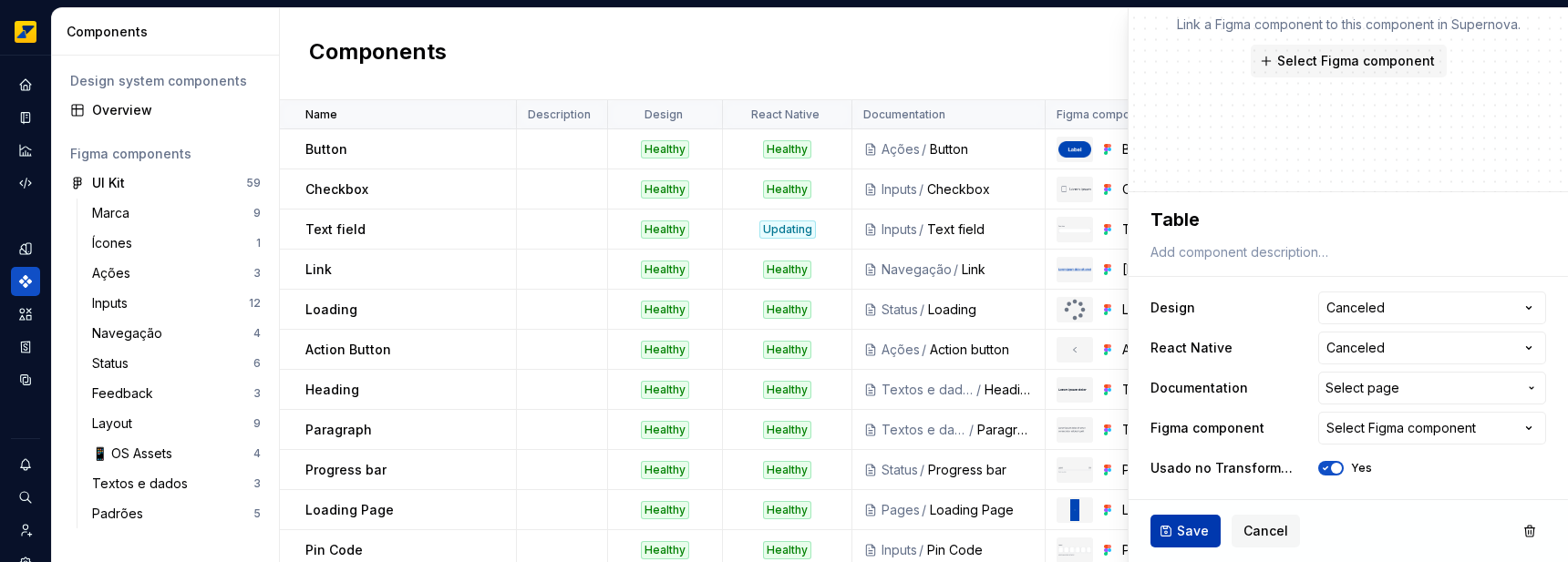
click at [1180, 526] on span "Save" at bounding box center [1193, 531] width 32 height 18
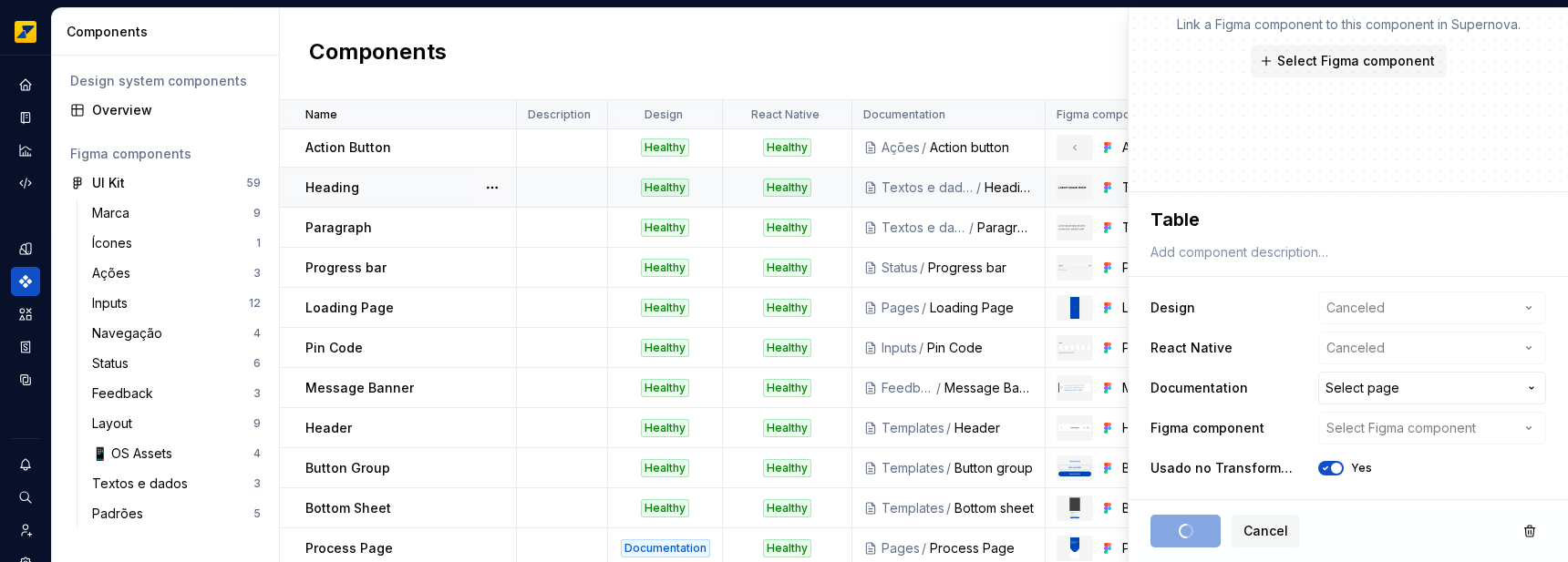
scroll to position [460, 0]
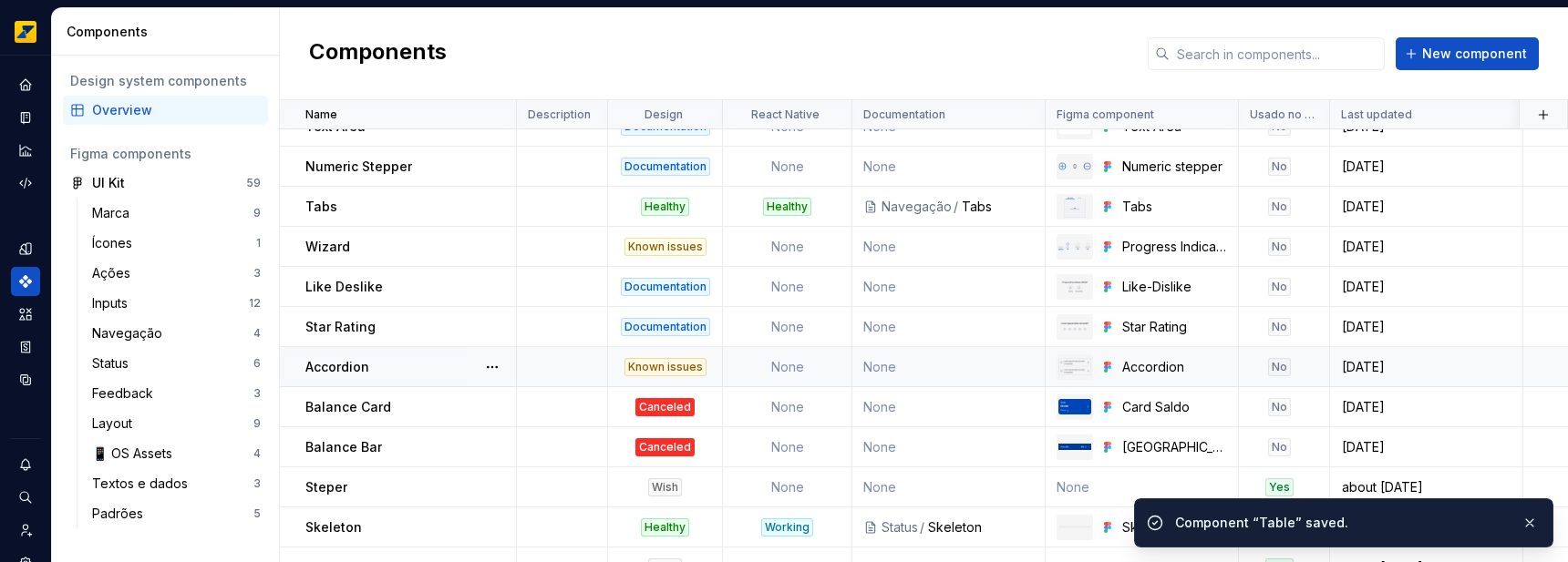
scroll to position [1390, 0]
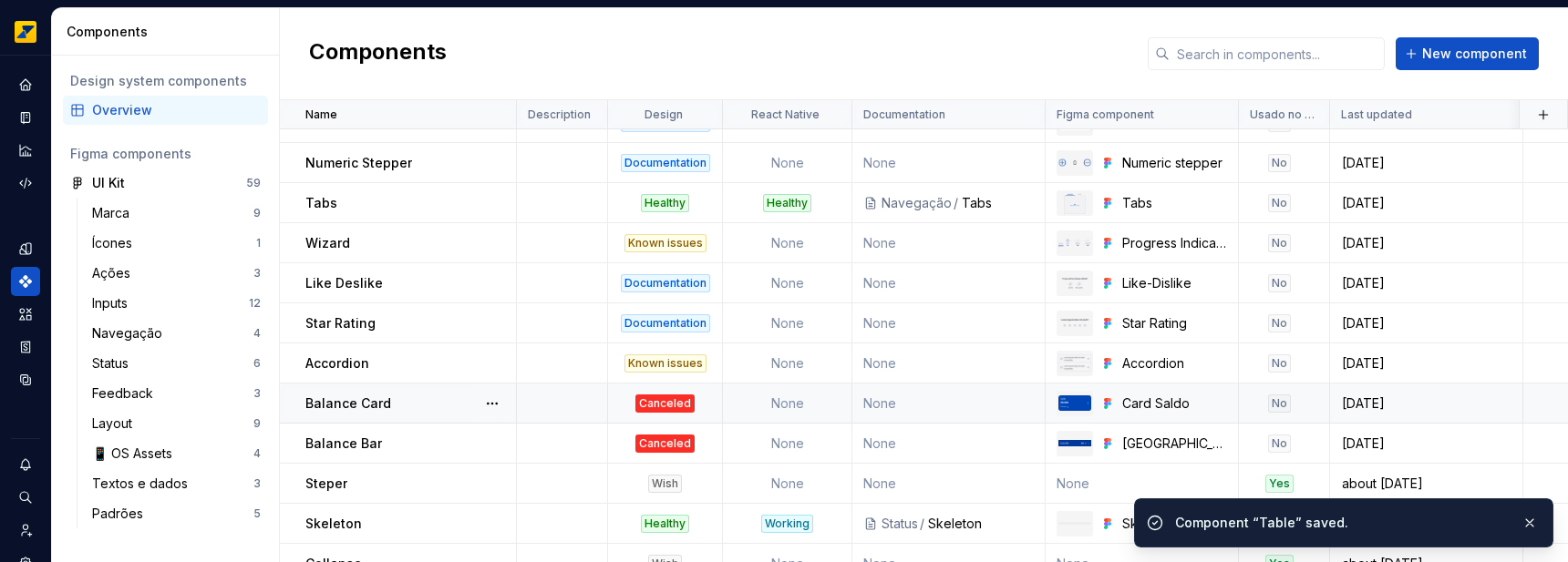
click at [759, 389] on td "None" at bounding box center [787, 403] width 129 height 40
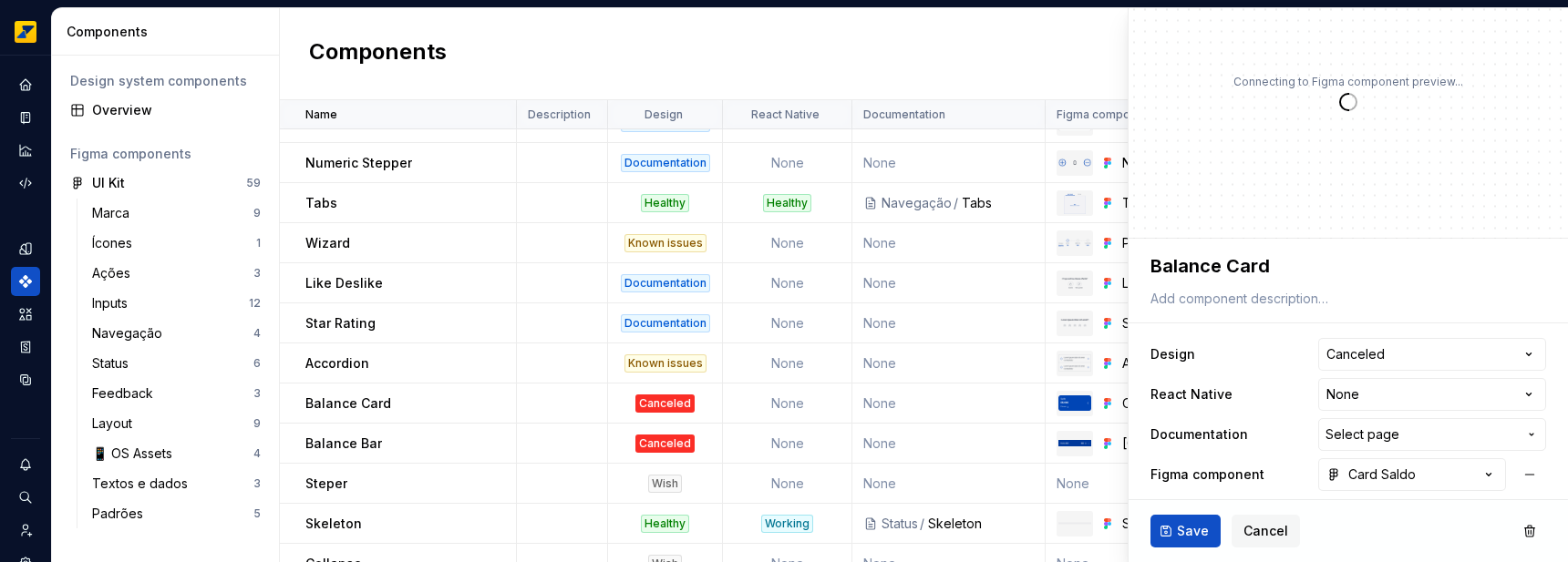
scroll to position [107, 0]
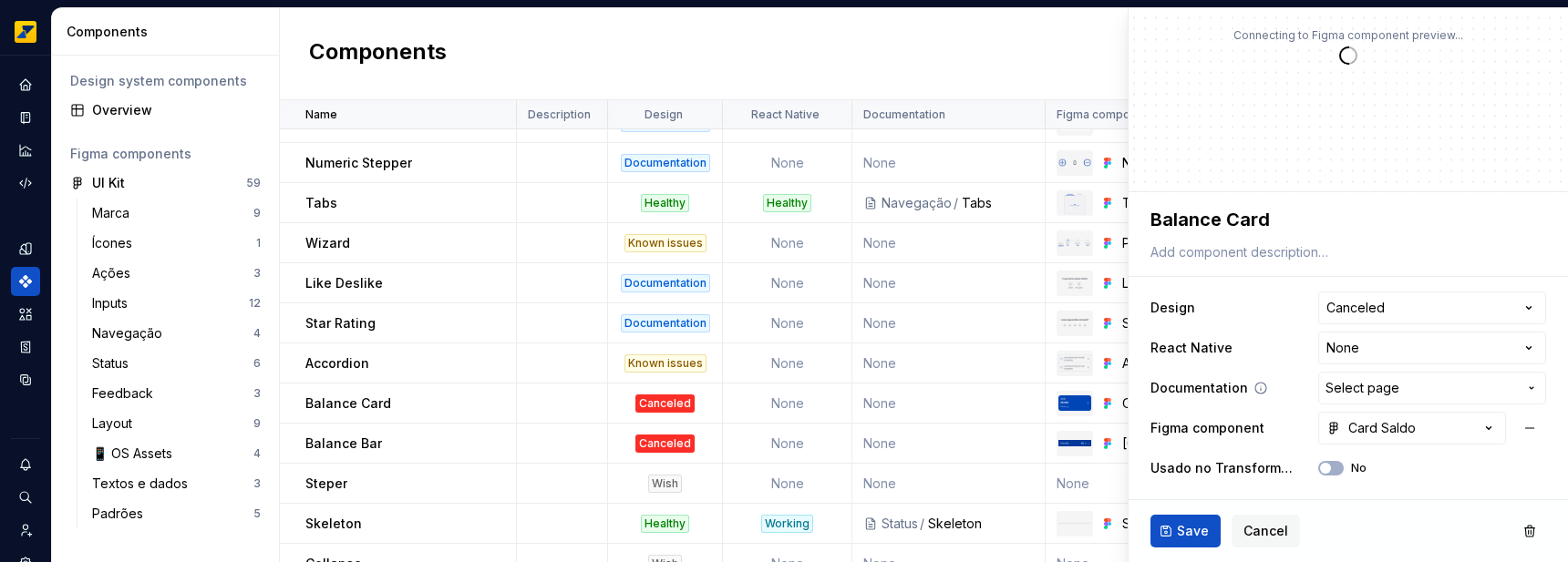
type textarea "*"
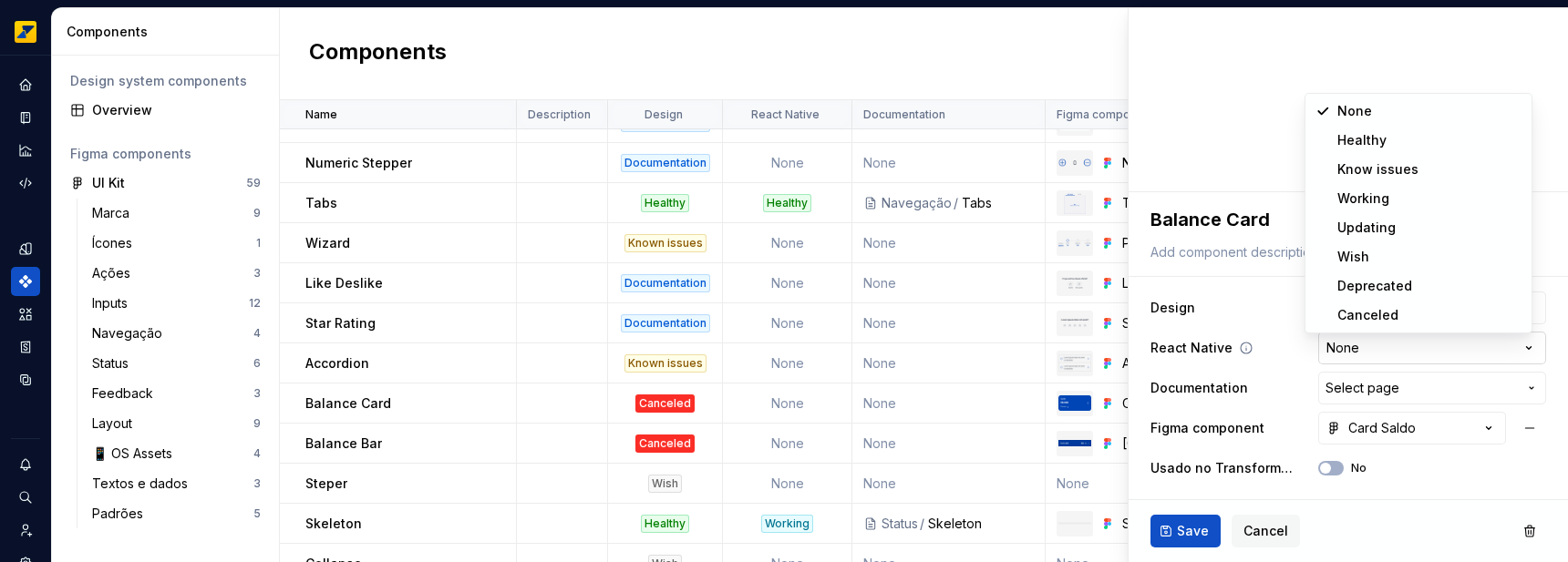
click at [1355, 352] on html "Octane Design system data Components Design system components Overview Figma co…" at bounding box center [784, 281] width 1568 height 562
select select "**********"
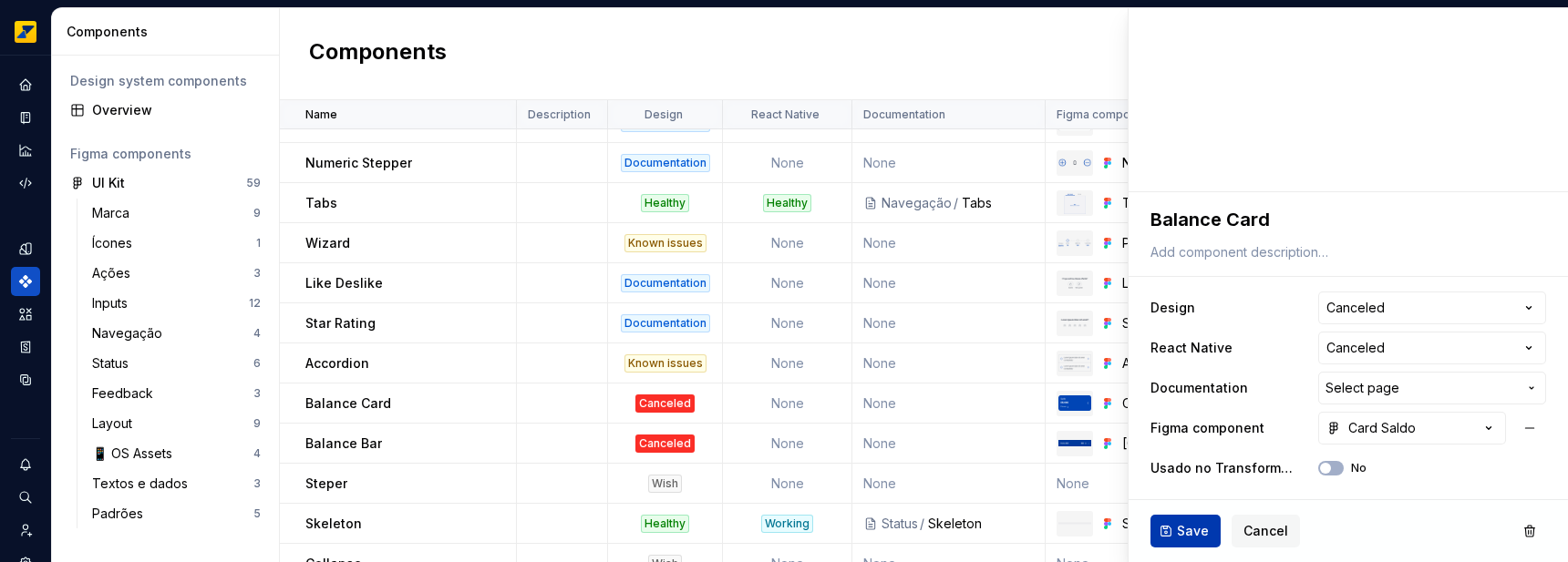
click at [1171, 531] on button "Save" at bounding box center [1185, 530] width 70 height 33
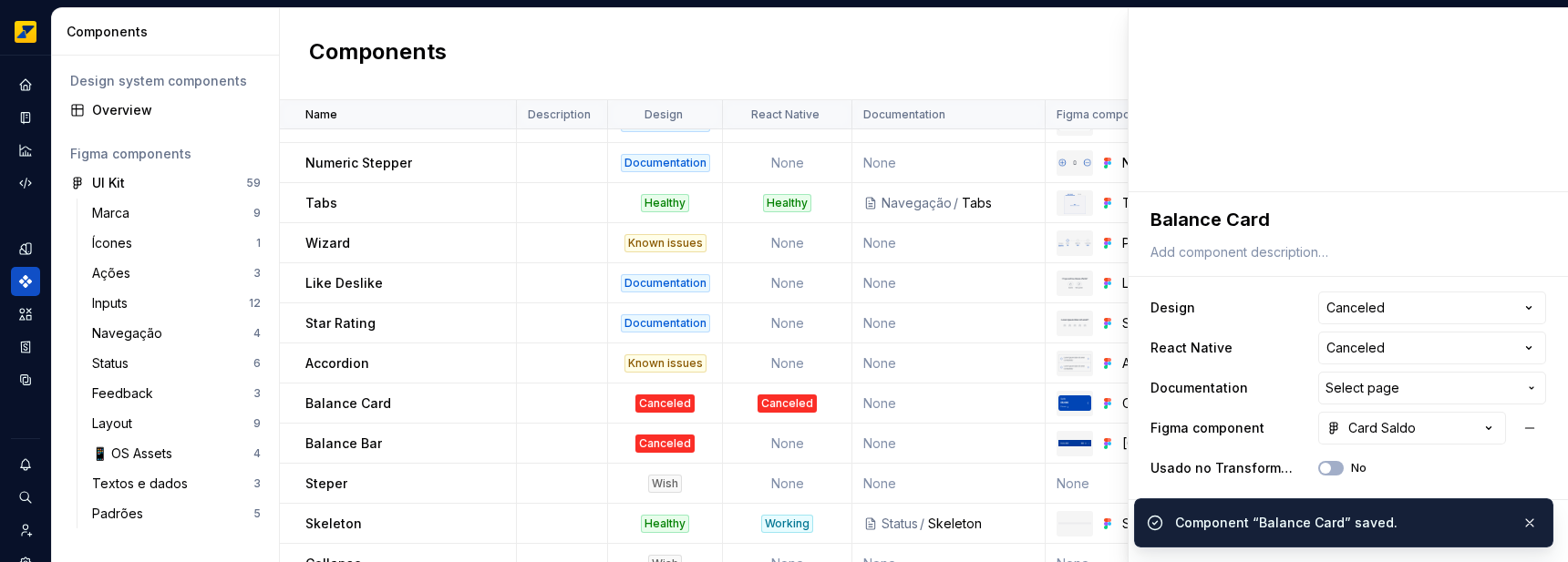
click at [759, 451] on td "None" at bounding box center [787, 444] width 129 height 40
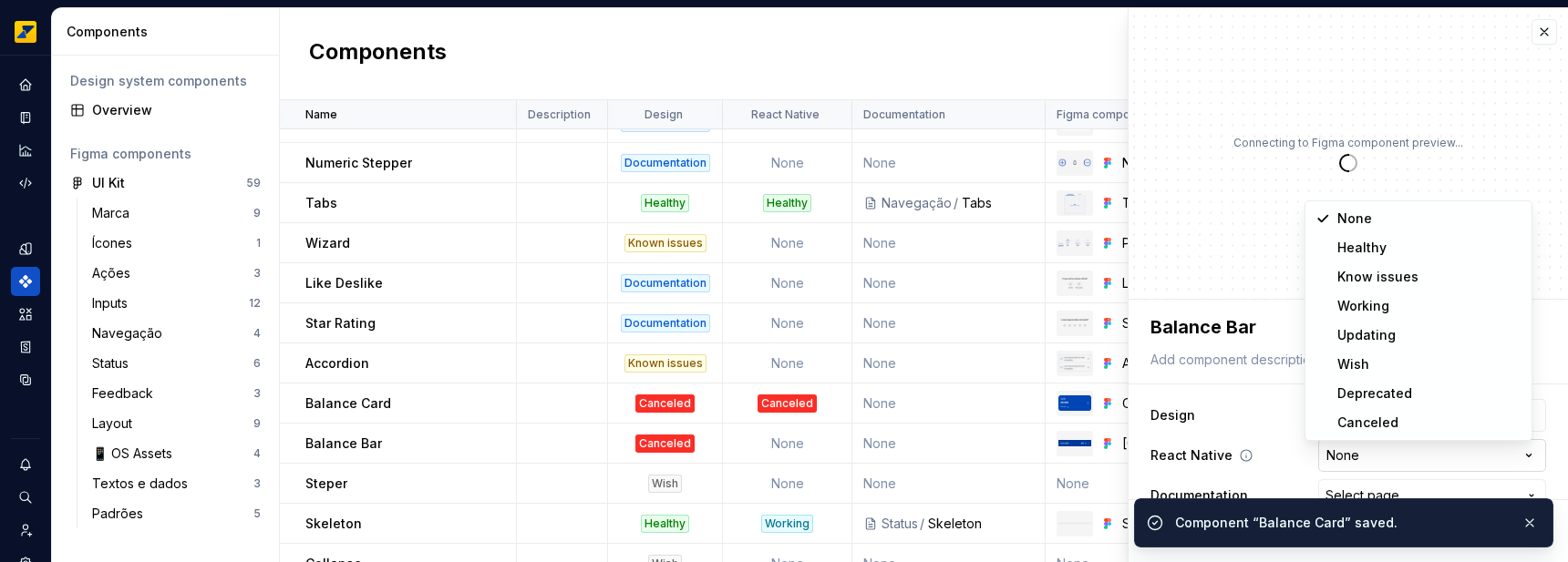
click at [1348, 449] on html "Octane Design system data Components Design system components Overview Figma co…" at bounding box center [784, 281] width 1568 height 562
type textarea "*"
select select "**********"
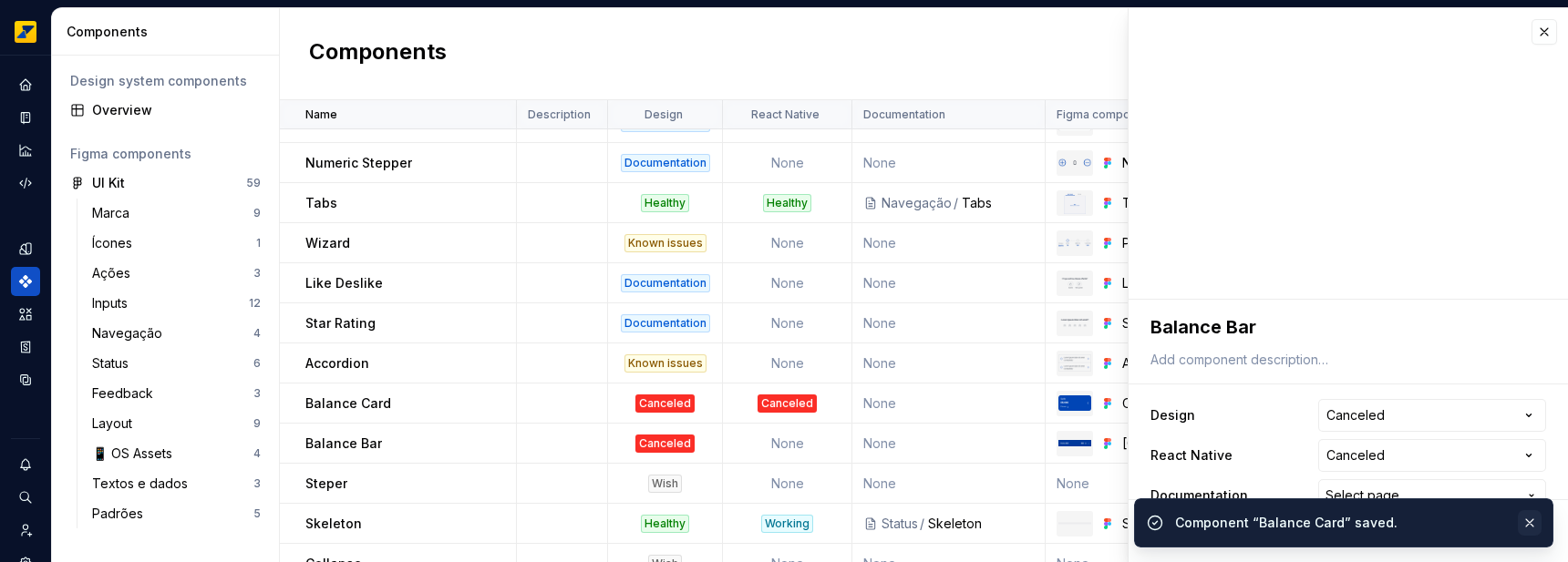
click at [1535, 520] on button "button" at bounding box center [1530, 524] width 24 height 26
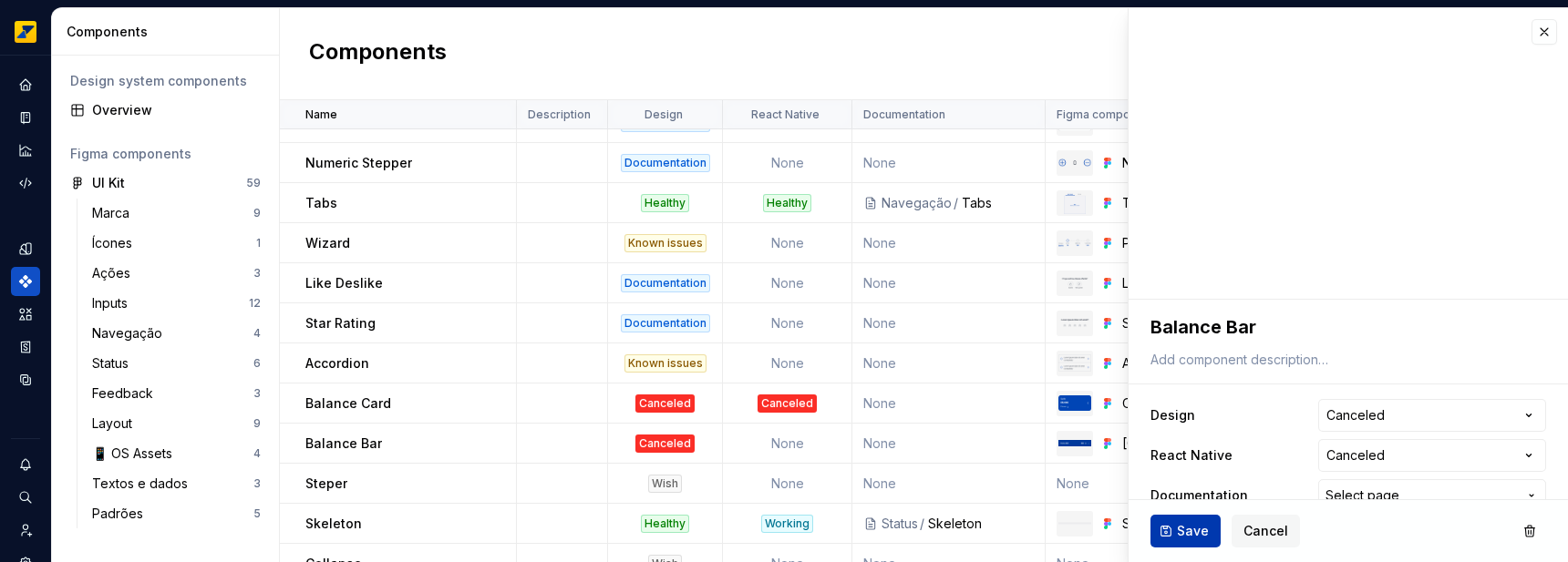
click at [1204, 525] on span "Save" at bounding box center [1193, 531] width 32 height 18
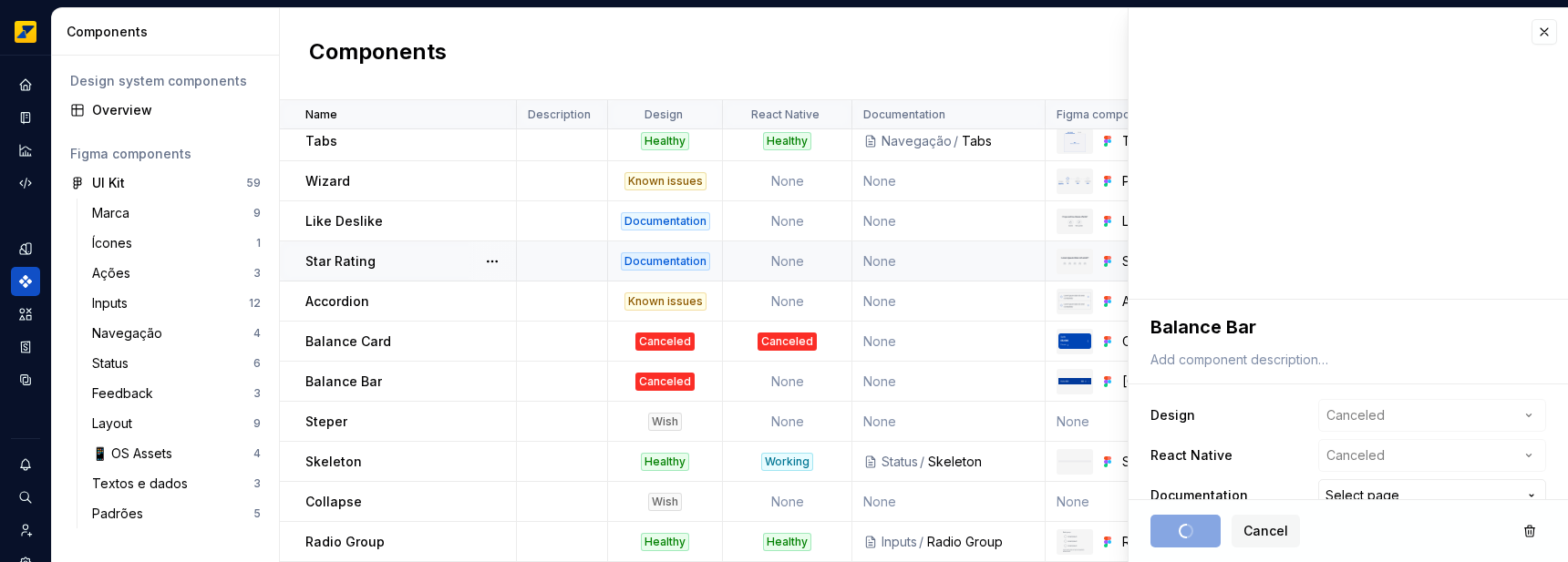
scroll to position [1462, 0]
type textarea "*"
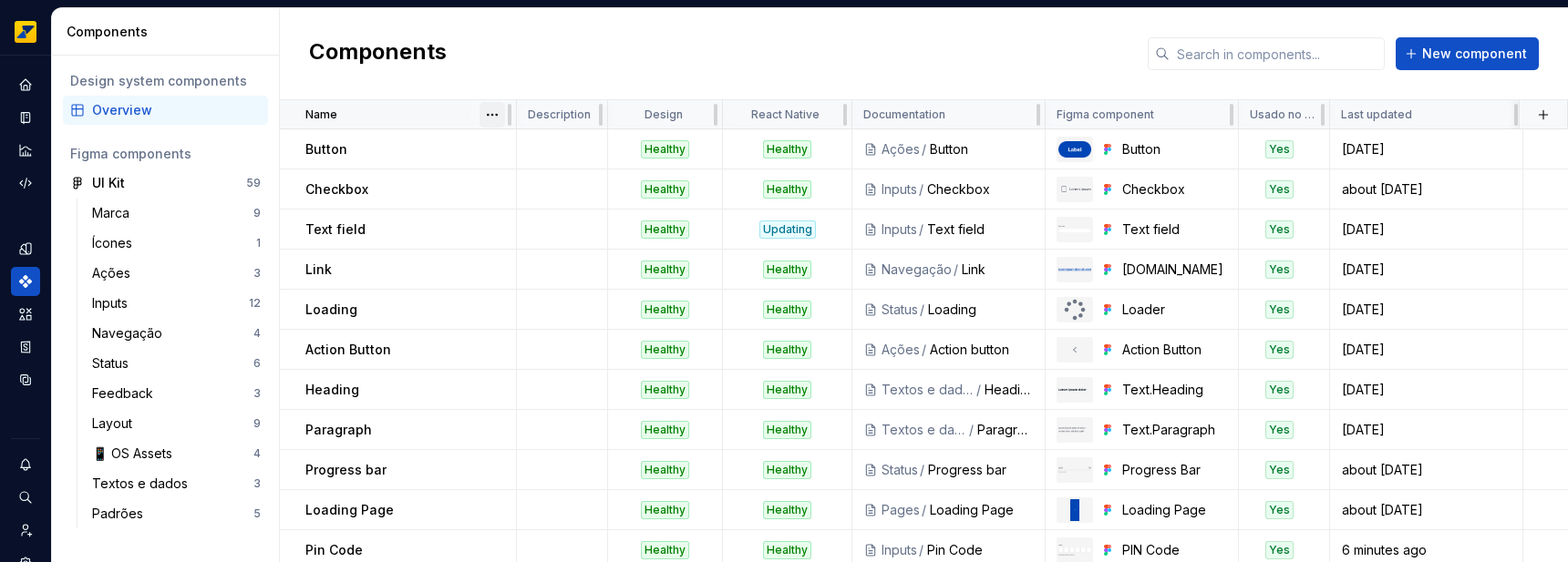
click at [488, 114] on html "Octane Design system data Components Design system components Overview Figma co…" at bounding box center [784, 281] width 1568 height 562
click at [539, 147] on div "Sort ascending" at bounding box center [573, 150] width 118 height 18
